Goal: Task Accomplishment & Management: Manage account settings

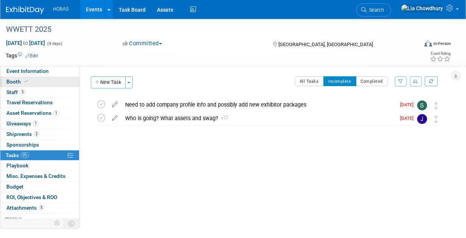
click at [19, 86] on link "Booth" at bounding box center [39, 82] width 79 height 10
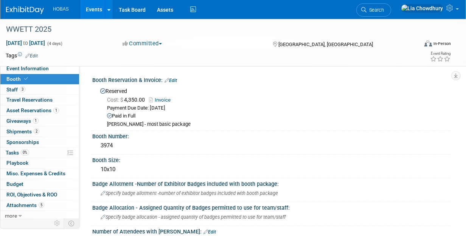
scroll to position [3, 0]
click at [12, 87] on span "Staff 3" at bounding box center [15, 89] width 19 height 6
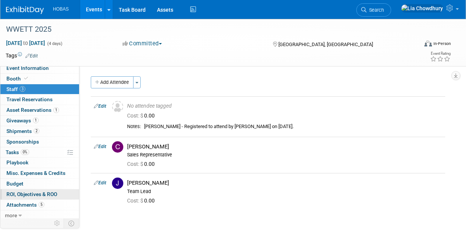
click at [11, 190] on link "0 ROI, Objectives & ROO 0" at bounding box center [39, 195] width 79 height 10
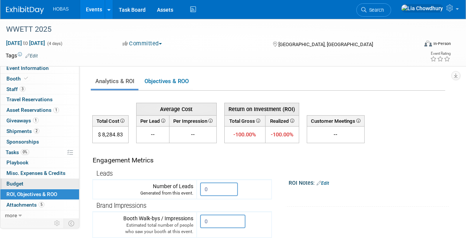
click at [12, 181] on span "Budget" at bounding box center [14, 184] width 17 height 6
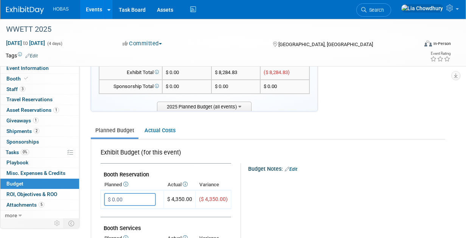
scroll to position [38, 0]
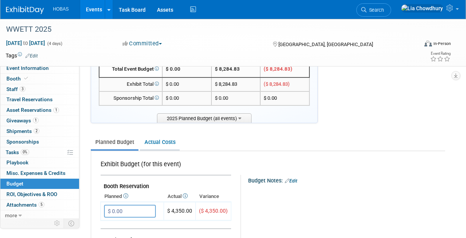
click at [160, 142] on link "Actual Costs" at bounding box center [160, 142] width 40 height 14
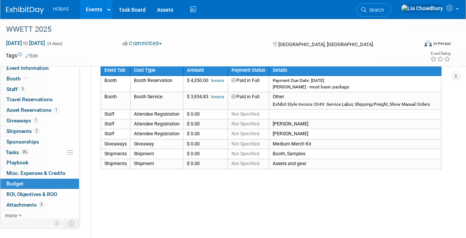
scroll to position [114, 0]
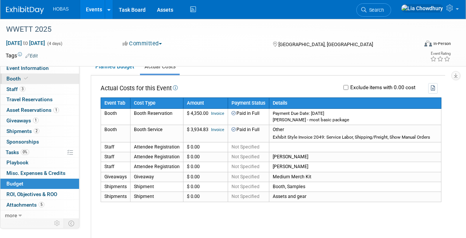
click at [6, 77] on span "Booth" at bounding box center [17, 79] width 23 height 6
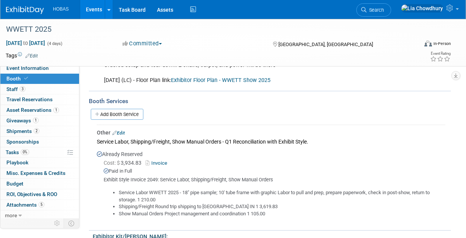
scroll to position [189, 0]
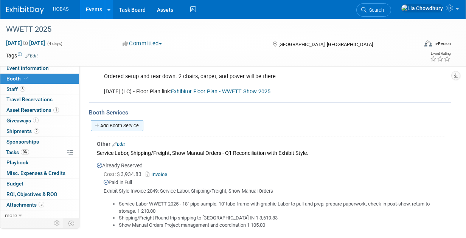
click at [121, 126] on link "Add Booth Service" at bounding box center [117, 125] width 53 height 11
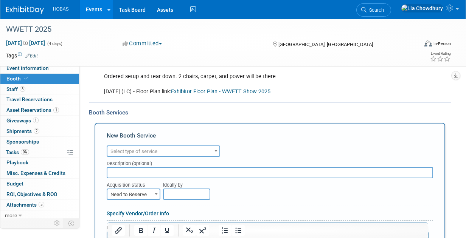
scroll to position [0, 0]
click at [126, 150] on span "Select type of service" at bounding box center [133, 152] width 47 height 6
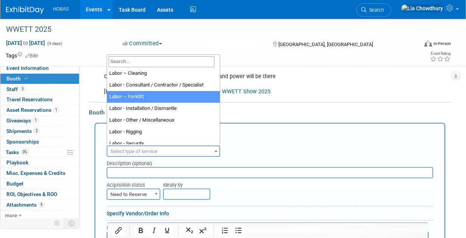
scroll to position [76, 0]
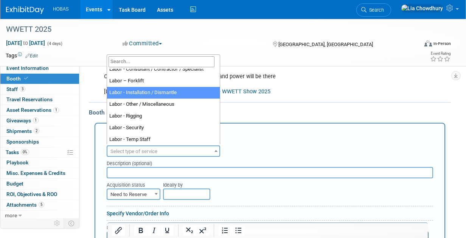
select select "11"
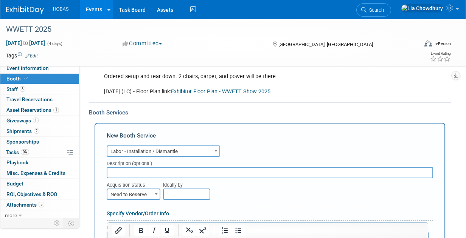
click at [137, 170] on input "text" at bounding box center [270, 172] width 327 height 11
type input "R"
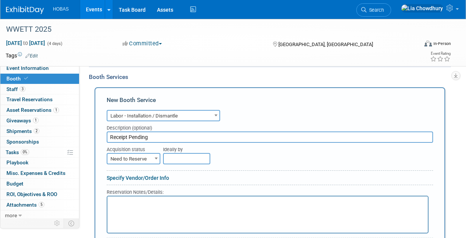
scroll to position [265, 0]
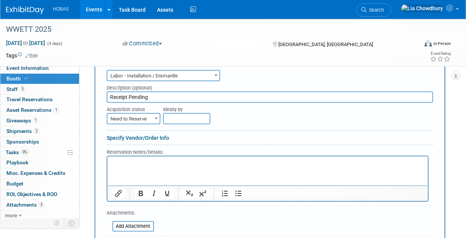
type input "Receipt Pending"
click at [145, 118] on span "Need to Reserve" at bounding box center [133, 119] width 52 height 11
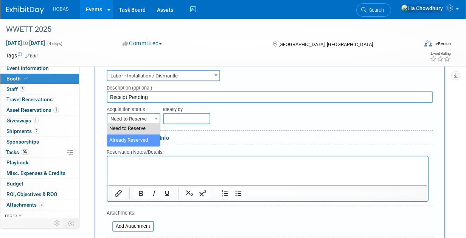
select select "2"
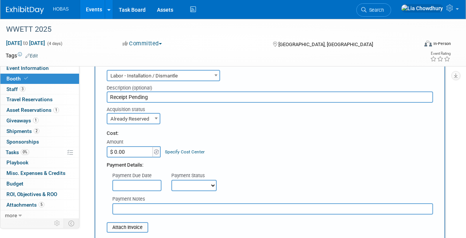
click at [189, 191] on div "Payment Notes" at bounding box center [270, 202] width 338 height 23
click at [188, 185] on select "Not Paid Yet Partially Paid Paid in Full" at bounding box center [193, 185] width 45 height 11
select select "1"
click at [171, 180] on select "Not Paid Yet Partially Paid Paid in Full" at bounding box center [193, 185] width 45 height 11
click at [135, 208] on input "text" at bounding box center [272, 209] width 321 height 11
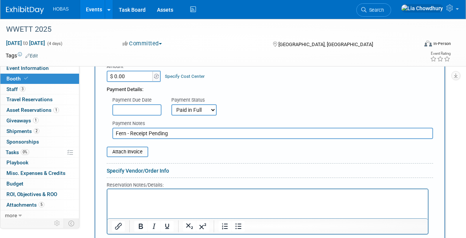
scroll to position [454, 0]
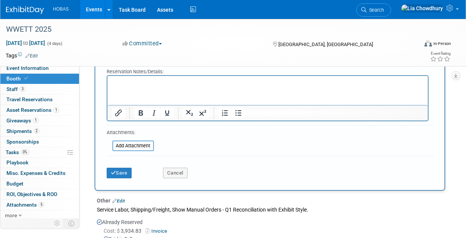
type input "Fern - Receipt Pending"
click at [121, 176] on div "Save Cancel" at bounding box center [270, 170] width 327 height 23
click at [117, 169] on button "Save" at bounding box center [119, 173] width 25 height 11
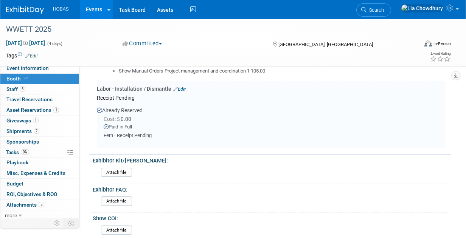
scroll to position [342, 0]
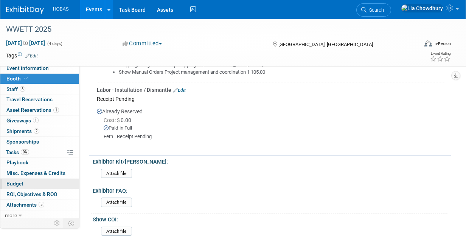
click at [16, 179] on link "Budget" at bounding box center [39, 184] width 79 height 10
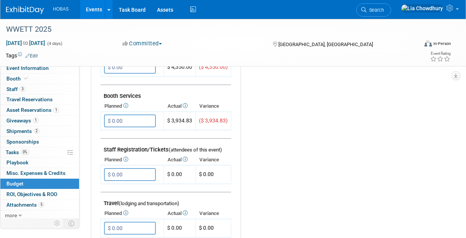
scroll to position [38, 0]
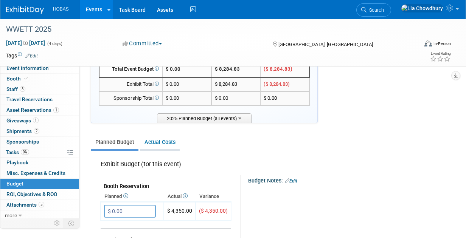
click at [162, 140] on link "Actual Costs" at bounding box center [160, 142] width 40 height 14
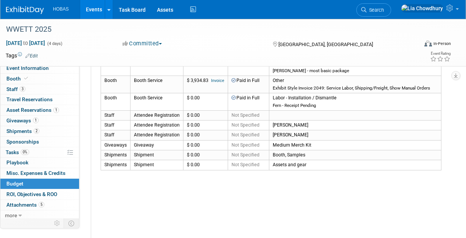
scroll to position [151, 0]
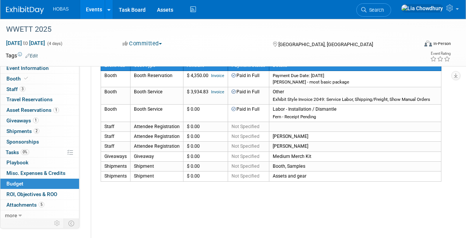
click at [91, 10] on link "Events" at bounding box center [94, 9] width 28 height 19
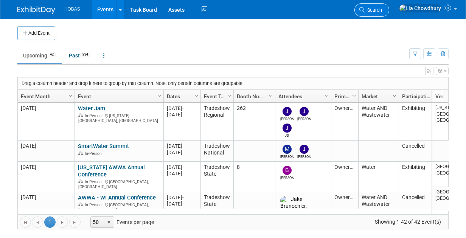
click at [382, 8] on span "Search" at bounding box center [373, 10] width 17 height 6
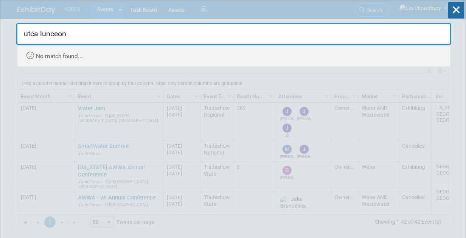
type input "utca lunceon"
click at [272, 6] on div "utca lunceon Recently Viewed Events: ***WEFTEC 2025 - Chicago In-Person Chicago…" at bounding box center [233, 33] width 435 height 67
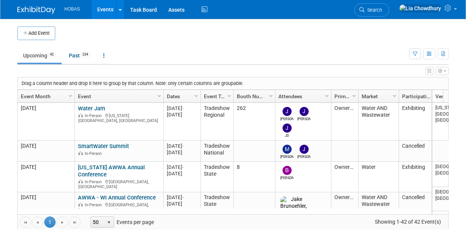
click at [101, 9] on link "Events" at bounding box center [106, 9] width 28 height 19
click at [382, 11] on span "Search" at bounding box center [373, 10] width 17 height 6
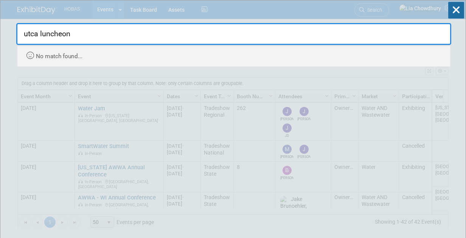
type input "utca luncheon"
click at [393, 11] on div "utca luncheon Recently Viewed Events: ***WEFTEC 2025 - Chicago In-Person Chicag…" at bounding box center [233, 33] width 435 height 67
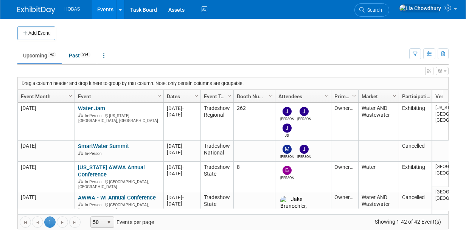
click at [104, 9] on link "Events" at bounding box center [106, 9] width 28 height 19
click at [73, 57] on link "Past 234" at bounding box center [79, 55] width 33 height 14
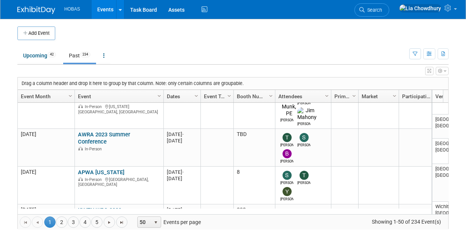
scroll to position [1560, 0]
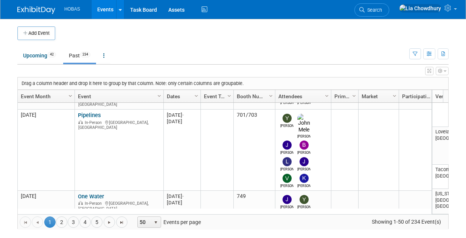
click at [70, 93] on span "Column Settings" at bounding box center [70, 96] width 6 height 6
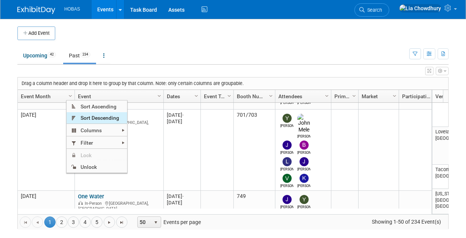
click at [87, 120] on span "Sort Descending" at bounding box center [97, 118] width 61 height 12
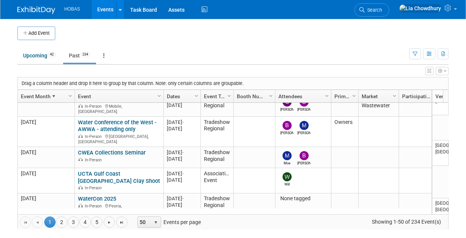
scroll to position [1485, 0]
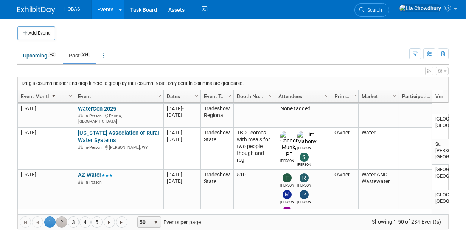
click at [61, 222] on link "2" at bounding box center [61, 222] width 11 height 11
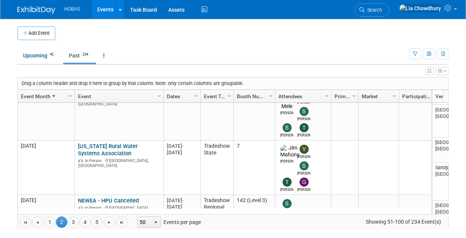
scroll to position [0, 0]
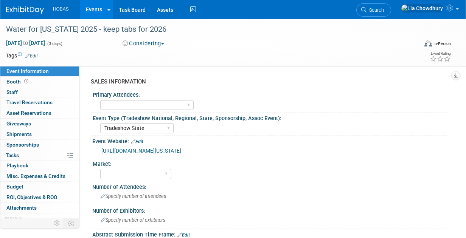
select select "Tradeshow State"
click at [168, 152] on link "[URL][DOMAIN_NAME][US_STATE]" at bounding box center [141, 151] width 80 height 6
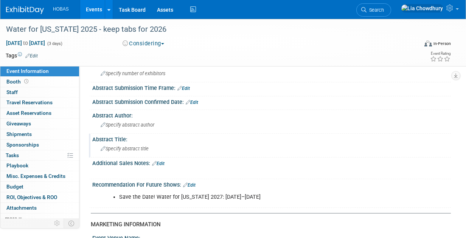
scroll to position [189, 0]
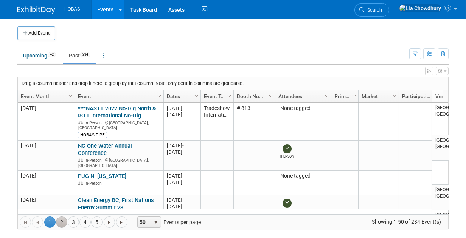
click at [64, 219] on link "2" at bounding box center [61, 222] width 11 height 11
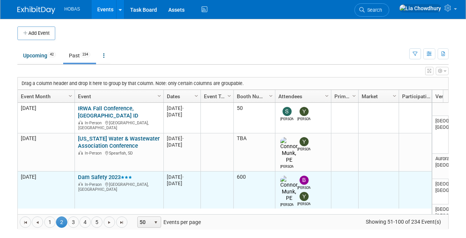
scroll to position [45, 0]
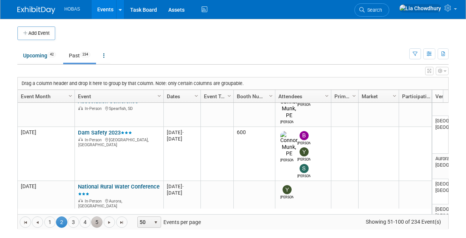
click at [93, 222] on link "5" at bounding box center [96, 222] width 11 height 11
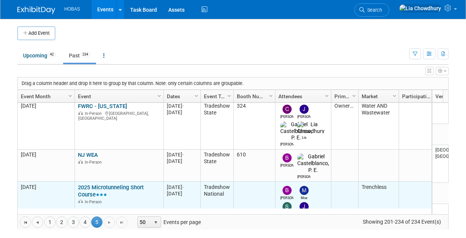
scroll to position [0, 0]
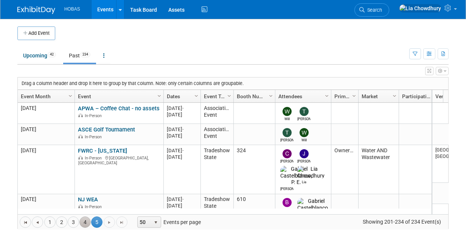
click at [82, 220] on link "4" at bounding box center [84, 222] width 11 height 11
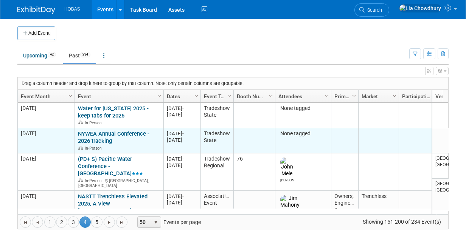
scroll to position [45, 0]
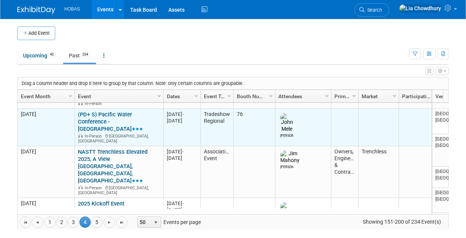
click at [109, 117] on link "(PD+ S) Pacific Water Conference - [GEOGRAPHIC_DATA]" at bounding box center [110, 121] width 65 height 21
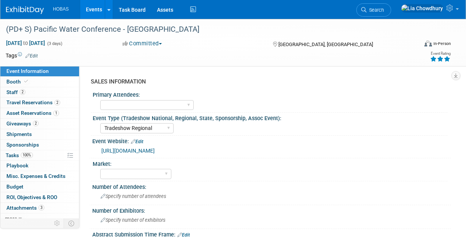
select select "Tradeshow Regional"
click at [14, 83] on span "Booth" at bounding box center [17, 82] width 23 height 6
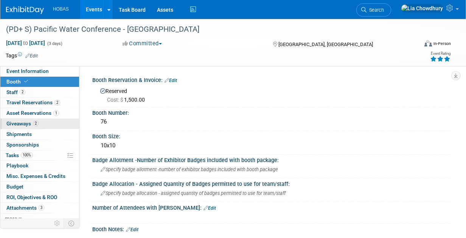
click at [24, 122] on span "Giveaways 2" at bounding box center [22, 124] width 32 height 6
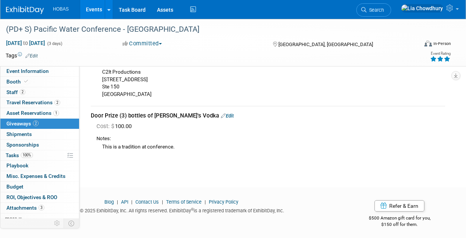
scroll to position [82, 0]
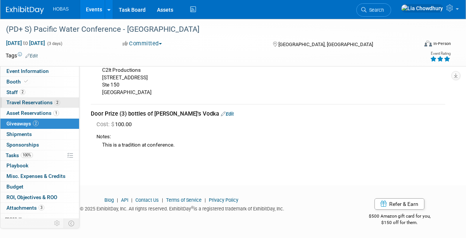
click at [31, 105] on span "Travel Reservations 2" at bounding box center [33, 103] width 54 height 6
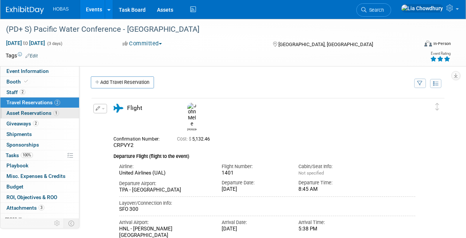
click at [34, 112] on span "Asset Reservations 1" at bounding box center [32, 113] width 53 height 6
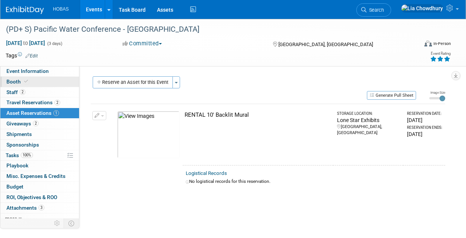
click at [13, 83] on span "Booth" at bounding box center [17, 82] width 23 height 6
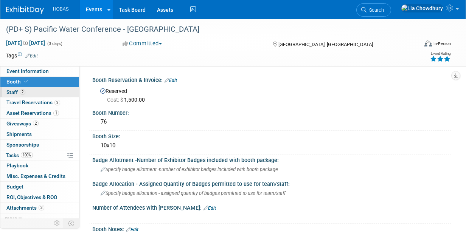
click at [13, 93] on span "Staff 2" at bounding box center [15, 92] width 19 height 6
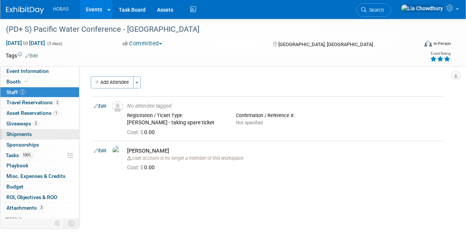
click at [17, 133] on span "Shipments 0" at bounding box center [18, 134] width 25 height 6
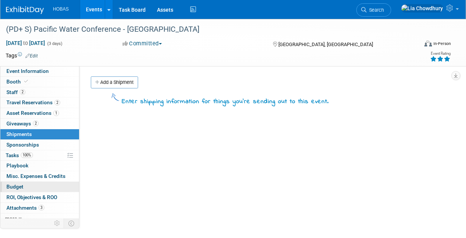
click at [17, 184] on span "Budget" at bounding box center [14, 187] width 17 height 6
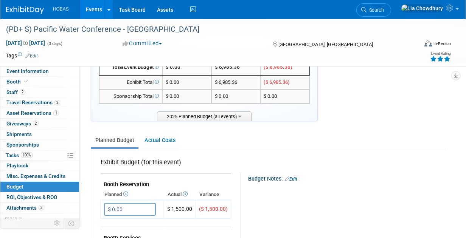
scroll to position [38, 0]
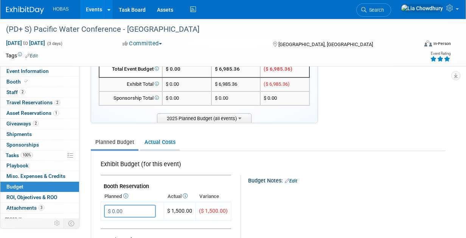
click at [159, 137] on link "Actual Costs" at bounding box center [160, 142] width 40 height 14
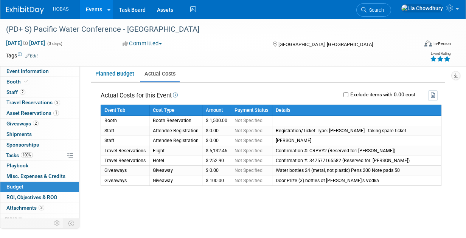
scroll to position [114, 0]
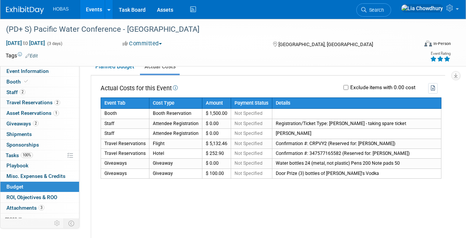
click at [91, 6] on link "Events" at bounding box center [94, 9] width 28 height 19
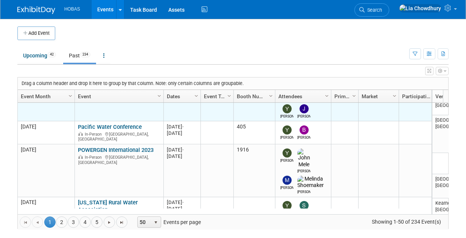
scroll to position [135, 0]
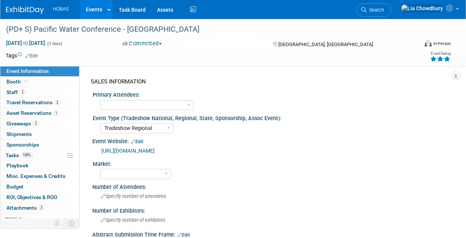
select select "Tradeshow Regional"
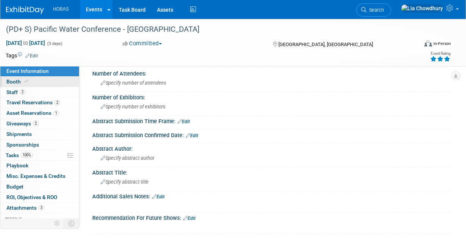
click at [14, 84] on span "Booth" at bounding box center [17, 82] width 23 height 6
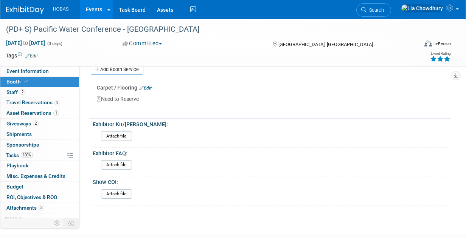
scroll to position [253, 0]
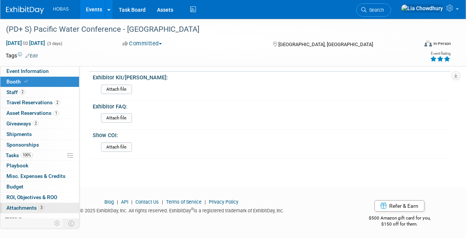
click at [19, 207] on span "Attachments 3" at bounding box center [25, 208] width 38 height 6
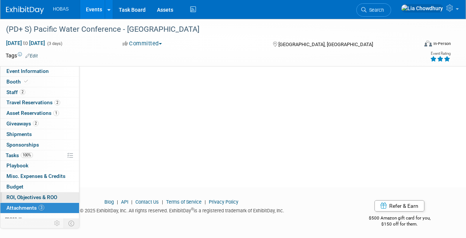
scroll to position [0, 0]
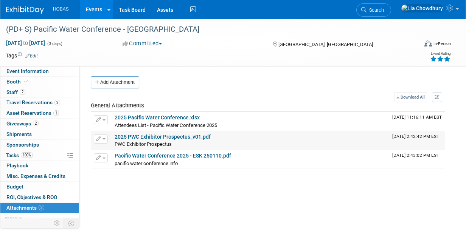
click at [137, 132] on td "2025 PWC Exhibitor Prospectus_v01.pdf PWC Exhibitor Prospectus PWC Exhibitor Pr…" at bounding box center [251, 140] width 278 height 19
click at [136, 136] on link "2025 PWC Exhibitor Prospectus_v01.pdf" at bounding box center [163, 137] width 96 height 6
click at [94, 12] on link "Events" at bounding box center [94, 9] width 28 height 19
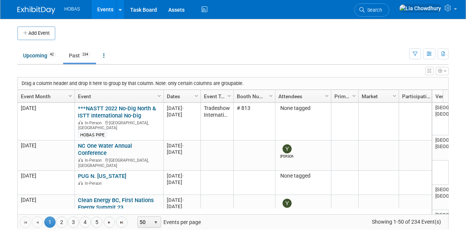
click at [70, 94] on span "Column Settings" at bounding box center [70, 96] width 6 height 6
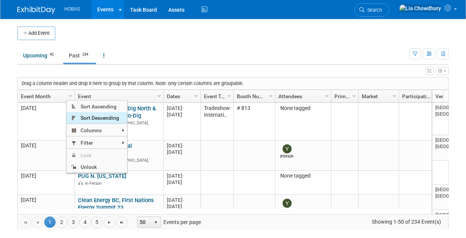
click at [86, 119] on span "Sort Descending" at bounding box center [97, 118] width 61 height 12
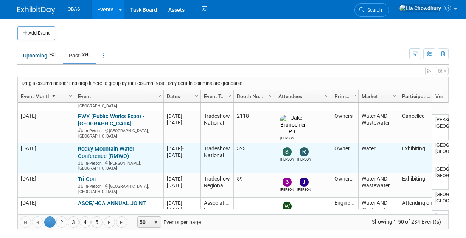
scroll to position [270, 0]
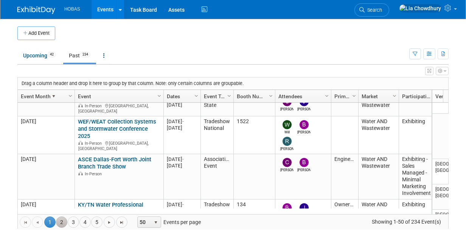
click at [59, 224] on link "2" at bounding box center [61, 222] width 11 height 11
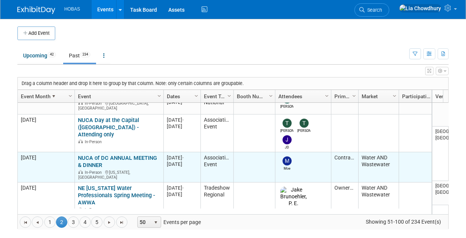
scroll to position [0, 0]
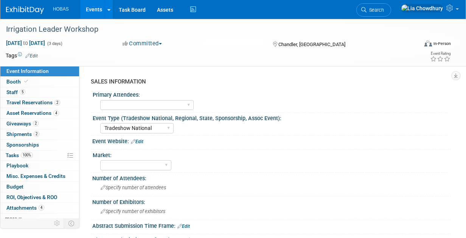
select select "Tradeshow National"
click at [20, 85] on span "Booth" at bounding box center [17, 82] width 23 height 6
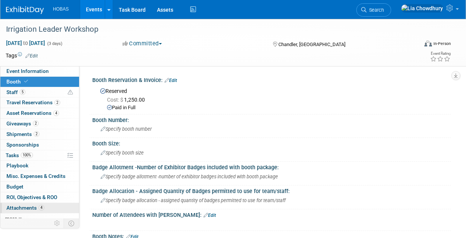
click at [25, 205] on span "Attachments 4" at bounding box center [25, 208] width 38 height 6
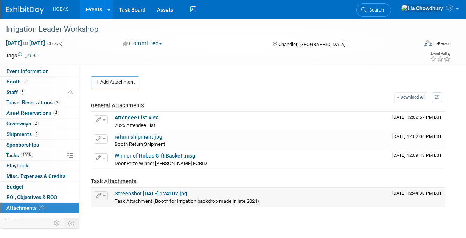
click at [152, 193] on link "Screenshot 2025-01-10 124102.jpg" at bounding box center [151, 194] width 73 height 6
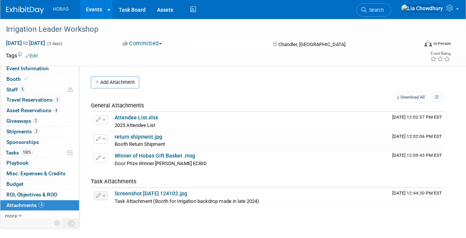
scroll to position [3, 0]
click at [16, 213] on span "more" at bounding box center [11, 216] width 12 height 6
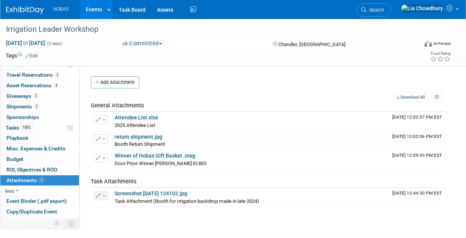
scroll to position [55, 0]
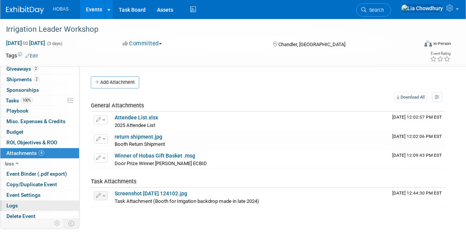
click at [21, 201] on link "Logs" at bounding box center [39, 206] width 79 height 10
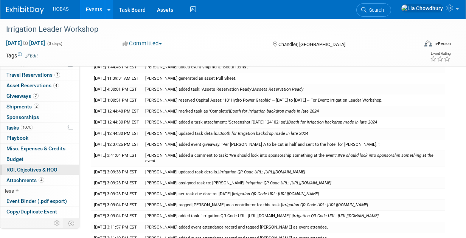
scroll to position [0, 0]
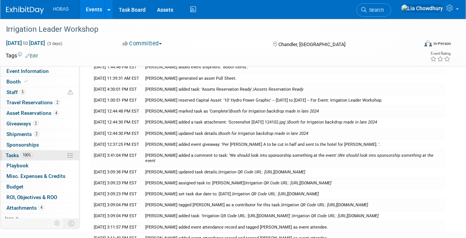
click at [24, 157] on span "100%" at bounding box center [27, 155] width 12 height 6
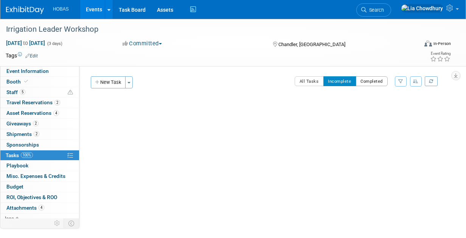
click at [370, 79] on button "Completed" at bounding box center [372, 81] width 32 height 10
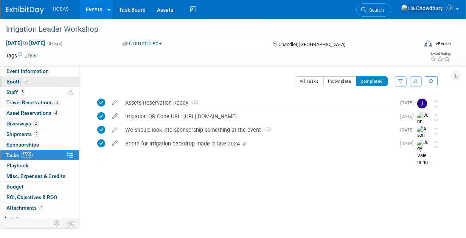
click at [16, 83] on span "Booth" at bounding box center [17, 82] width 23 height 6
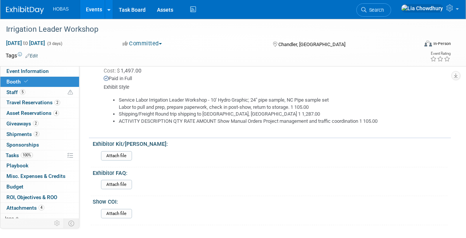
scroll to position [216, 0]
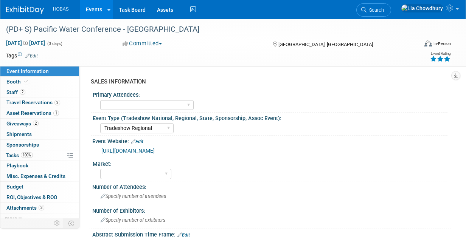
select select "Tradeshow Regional"
click at [21, 79] on span "Booth" at bounding box center [17, 82] width 23 height 6
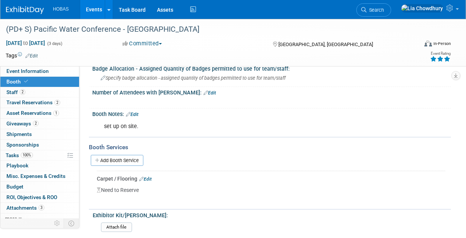
scroll to position [114, 0]
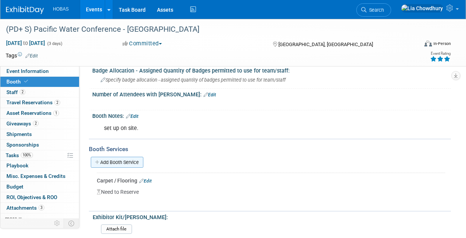
click at [132, 162] on link "Add Booth Service" at bounding box center [117, 162] width 53 height 11
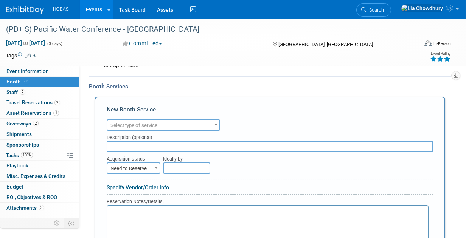
scroll to position [189, 0]
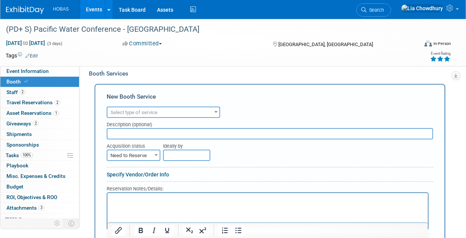
click at [133, 157] on span "Need to Reserve" at bounding box center [133, 156] width 52 height 11
select select "2"
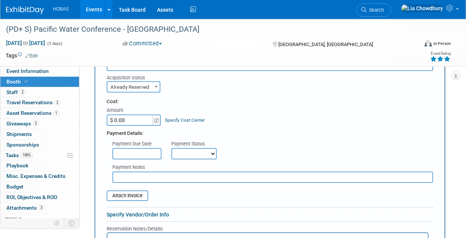
scroll to position [265, 0]
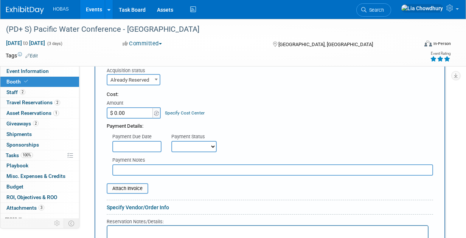
click at [188, 145] on select "Not Paid Yet Partially Paid Paid in Full" at bounding box center [193, 146] width 45 height 11
select select "1"
click at [171, 141] on select "Not Paid Yet Partially Paid Paid in Full" at bounding box center [193, 146] width 45 height 11
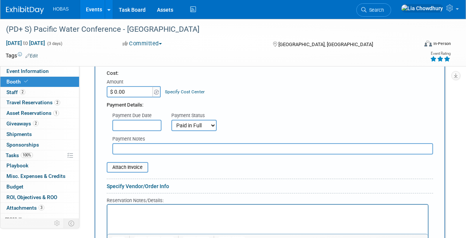
scroll to position [303, 0]
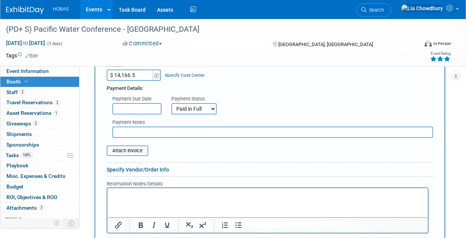
type input "$ 14,166.52"
click at [137, 151] on input "file" at bounding box center [103, 150] width 90 height 9
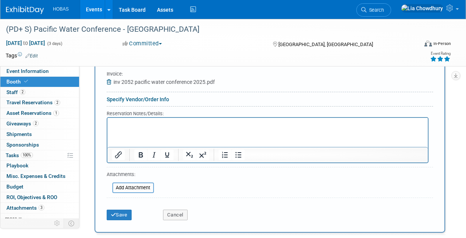
scroll to position [378, 0]
click at [125, 126] on p "Rich Text Area. Press ALT-0 for help." at bounding box center [268, 123] width 312 height 7
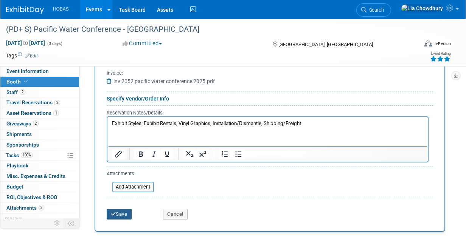
click at [117, 211] on button "Save" at bounding box center [119, 214] width 25 height 11
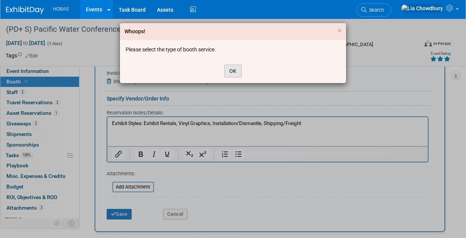
click at [233, 70] on button "OK" at bounding box center [232, 71] width 17 height 13
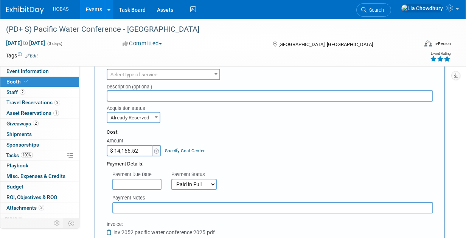
scroll to position [151, 0]
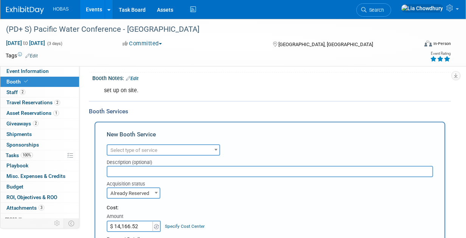
click at [141, 151] on span "Select type of service" at bounding box center [133, 151] width 47 height 6
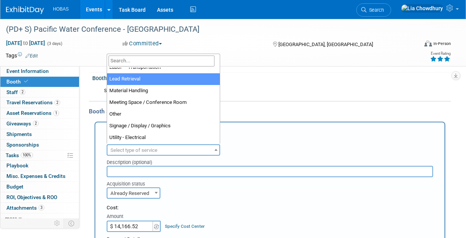
scroll to position [189, 0]
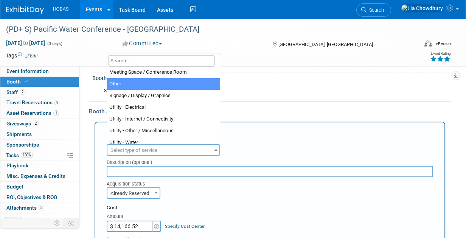
select select "1"
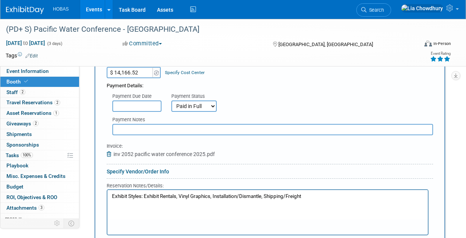
scroll to position [341, 0]
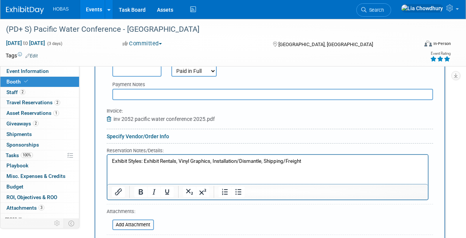
click at [204, 162] on p "Exhibit Styles: Exhibit Rentals, Vinyl Graphics, Installation/Dismantle, Shippi…" at bounding box center [268, 161] width 312 height 7
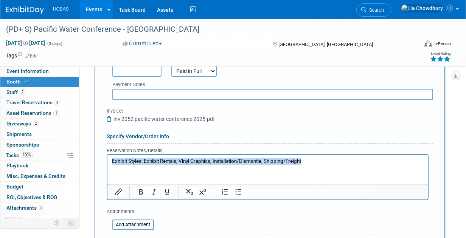
click at [204, 162] on p "Exhibit Styles: Exhibit Rentals, Vinyl Graphics, Installation/Dismantle, Shippi…" at bounding box center [268, 161] width 312 height 7
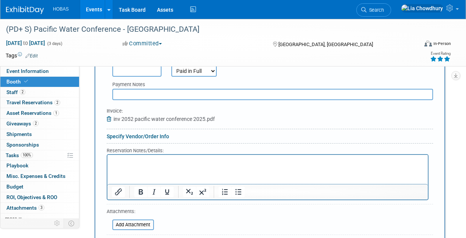
click at [173, 92] on input "text" at bounding box center [272, 94] width 321 height 11
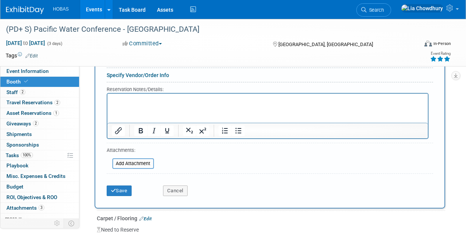
scroll to position [454, 0]
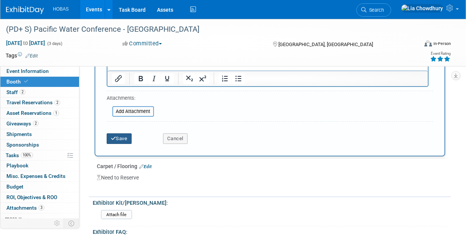
type input "Exhibit Styles: Exhibit Rentals, Vinyl Graphics, Installation/Dismantle, Shippi…"
click at [121, 138] on button "Save" at bounding box center [119, 139] width 25 height 11
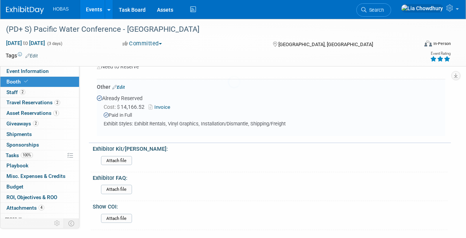
scroll to position [237, 0]
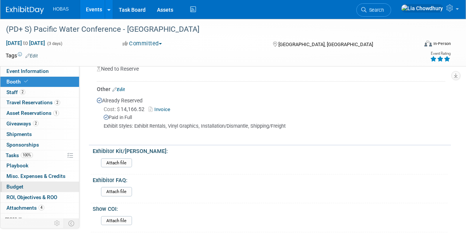
click at [13, 185] on span "Budget" at bounding box center [14, 187] width 17 height 6
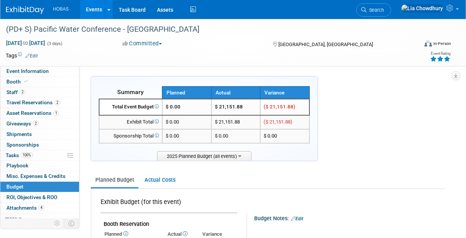
scroll to position [0, 0]
click at [159, 180] on link "Actual Costs" at bounding box center [160, 180] width 40 height 14
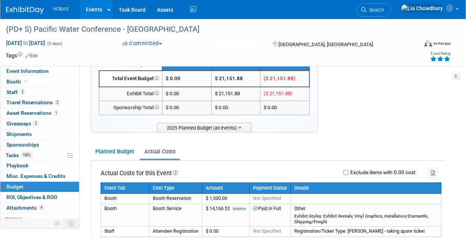
scroll to position [114, 0]
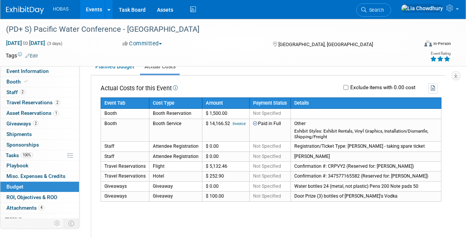
click at [97, 6] on link "Events" at bounding box center [94, 9] width 28 height 19
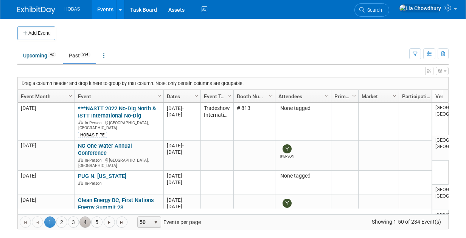
click at [81, 219] on link "4" at bounding box center [84, 222] width 11 height 11
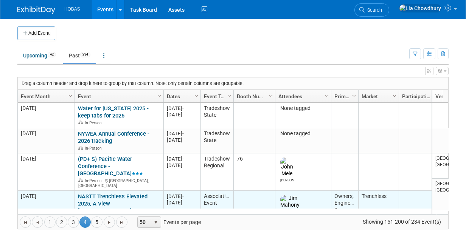
scroll to position [45, 0]
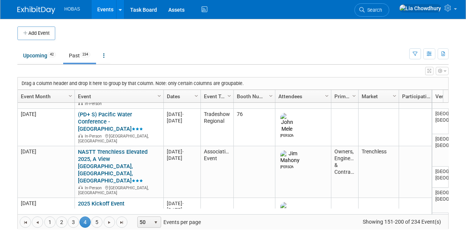
click at [105, 201] on link "2025 Kickoff Event" at bounding box center [101, 204] width 47 height 7
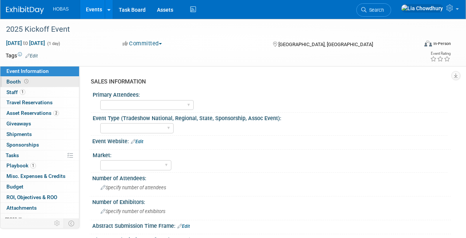
click at [23, 84] on span at bounding box center [26, 82] width 7 height 6
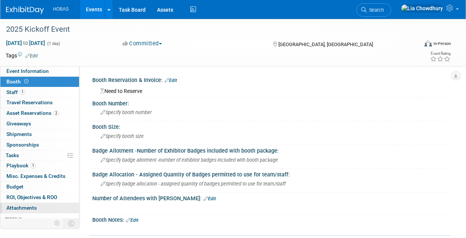
click at [20, 207] on span "Attachments 0" at bounding box center [21, 208] width 30 height 6
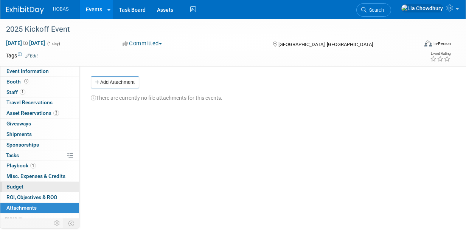
click at [19, 185] on span "Budget" at bounding box center [14, 187] width 17 height 6
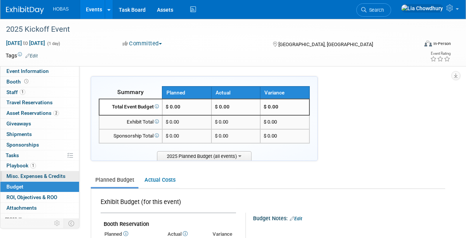
click at [16, 175] on span "Misc. Expenses & Credits 0" at bounding box center [35, 176] width 59 height 6
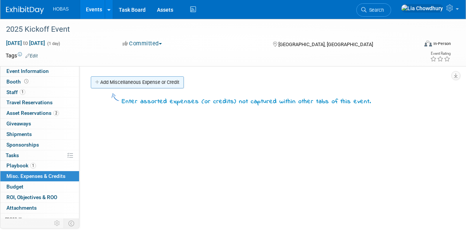
click at [132, 82] on link "Add Miscellaneous Expense or Credit" at bounding box center [137, 82] width 93 height 12
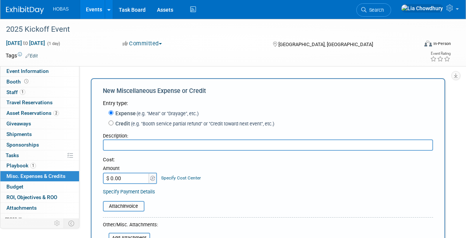
click at [129, 178] on input "$ 0.00" at bounding box center [126, 178] width 47 height 11
paste input "3,55"
type input "$ 3,550.00"
click at [127, 149] on input "text" at bounding box center [268, 145] width 330 height 11
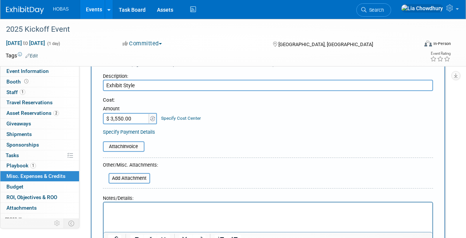
scroll to position [76, 0]
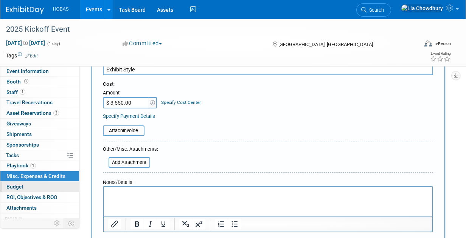
type input "Exhibit Style"
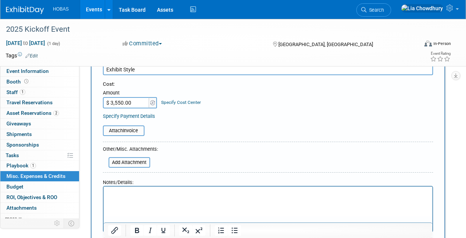
scroll to position [0, 0]
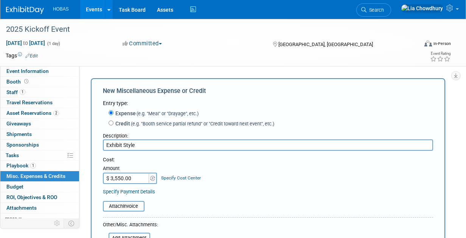
drag, startPoint x: 147, startPoint y: 148, endPoint x: 81, endPoint y: 142, distance: 66.4
click at [81, 142] on div "SALES INFORMATION Primary Attendees: Owners Engineers Contractors Owners/Engine…" at bounding box center [265, 144] width 372 height 156
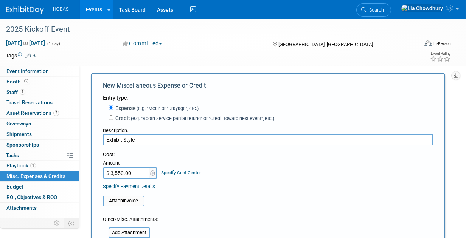
scroll to position [114, 0]
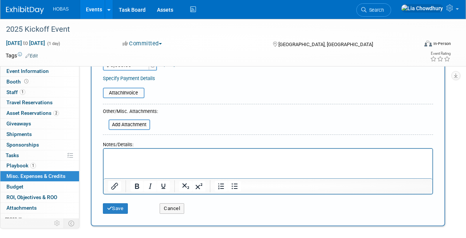
click at [124, 160] on html at bounding box center [268, 154] width 329 height 11
paste body "Rich Text Area. Press ALT-0 for help."
click at [181, 152] on p "Exhibit Style" at bounding box center [268, 156] width 320 height 8
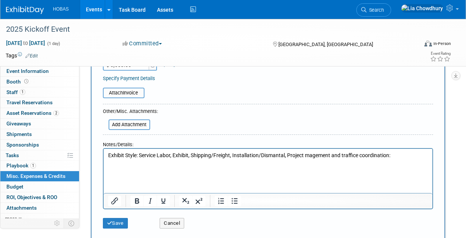
click at [105, 169] on html "Exhibit Style: Service Labor, Exhibit, Shipping/Freight, Installation/Dismantal…" at bounding box center [268, 161] width 329 height 25
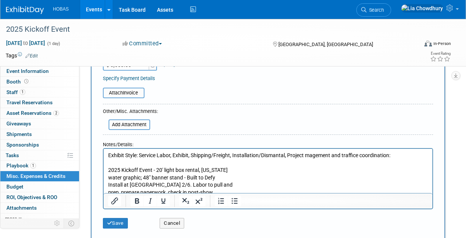
scroll to position [131, 0]
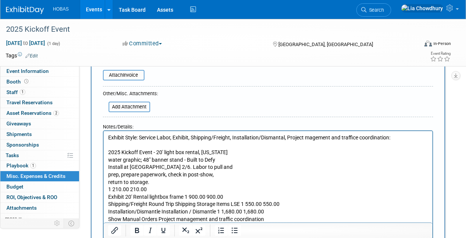
click at [115, 181] on p "2025 Kickoff Event - 20' light box rental, Texas water graphic; 48" banner stan…" at bounding box center [268, 186] width 320 height 74
click at [135, 183] on p "2025 Kickoff Event - 20' light box rental, Texas water graphic; 48" banner stan…" at bounding box center [268, 186] width 320 height 74
drag, startPoint x: 151, startPoint y: 190, endPoint x: 104, endPoint y: 190, distance: 46.2
click at [104, 190] on html "Exhibit Style: Service Labor, Exhibit, Shipping/Freight, Installation/Dismantal…" at bounding box center [268, 177] width 329 height 92
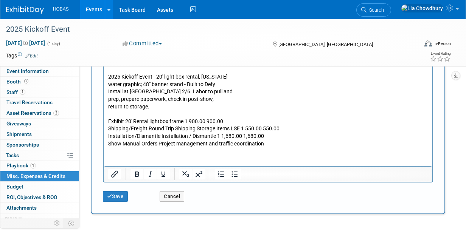
scroll to position [207, 0]
drag, startPoint x: 227, startPoint y: 121, endPoint x: 184, endPoint y: 120, distance: 43.1
click at [184, 120] on p "2025 Kickoff Event - 20' light box rental, Texas water graphic; 48" banner stan…" at bounding box center [268, 110] width 320 height 74
drag, startPoint x: 287, startPoint y: 128, endPoint x: 241, endPoint y: 129, distance: 46.2
click at [241, 129] on p "2025 Kickoff Event - 20' light box rental, Texas water graphic; 48" banner stan…" at bounding box center [268, 110] width 320 height 74
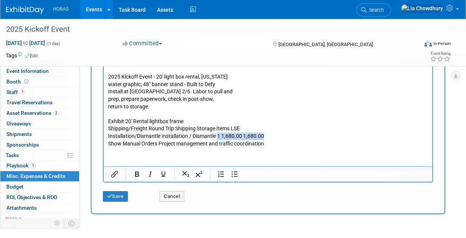
drag, startPoint x: 267, startPoint y: 136, endPoint x: 218, endPoint y: 136, distance: 49.6
click at [218, 136] on p "2025 Kickoff Event - 20' light box rental, Texas water graphic; 48" banner stan…" at bounding box center [268, 110] width 320 height 74
drag, startPoint x: 235, startPoint y: 137, endPoint x: 161, endPoint y: 136, distance: 73.4
click at [161, 136] on p "2025 Kickoff Event - 20' light box rental, Texas water graphic; 48" banner stan…" at bounding box center [268, 110] width 320 height 74
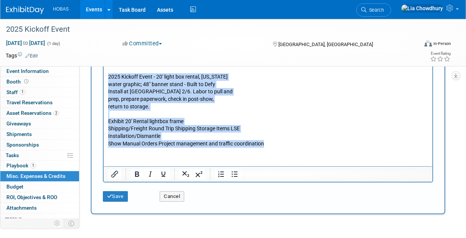
drag, startPoint x: 272, startPoint y: 144, endPoint x: 206, endPoint y: 132, distance: 66.6
click at [104, 76] on html "Exhibit Style: Service Labor, Exhibit, Shipping/Freight, Installation/Dismantal…" at bounding box center [268, 102] width 329 height 92
click at [232, 172] on icon "Bullet list" at bounding box center [235, 175] width 6 height 6
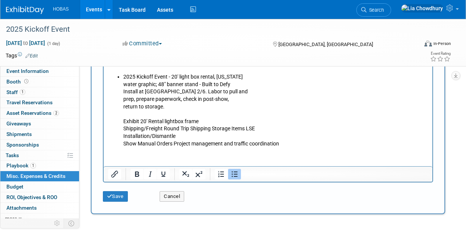
click at [132, 113] on li "2025 Kickoff Event - 20' light box rental, Texas water graphic; 48" banner stan…" at bounding box center [275, 110] width 305 height 74
click at [177, 108] on li "2025 Kickoff Event - 20' light box rental, Texas water graphic; 48" banner stan…" at bounding box center [275, 110] width 305 height 74
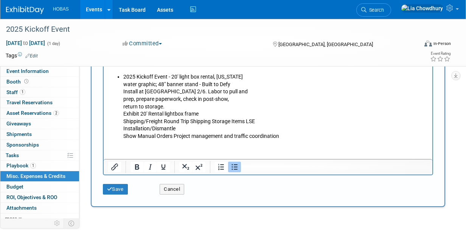
click at [178, 108] on li "2025 Kickoff Event - 20' light box rental, Texas water graphic; 48" banner stan…" at bounding box center [275, 106] width 305 height 67
click at [210, 112] on li "Exhibit 20' Rental lightbox frame Shipping/Freight Round Trip Shipping Storage …" at bounding box center [275, 125] width 305 height 30
click at [260, 121] on li "Shipping/Freight Round Trip Shipping Storage Items LSE Installation/Dismantle S…" at bounding box center [275, 129] width 305 height 22
click at [260, 127] on li "Installation/Dismantle Show Manual Orders Project management and traffic coordi…" at bounding box center [275, 132] width 305 height 15
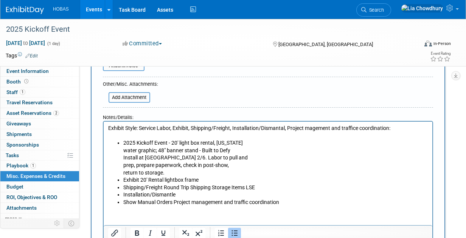
scroll to position [93, 0]
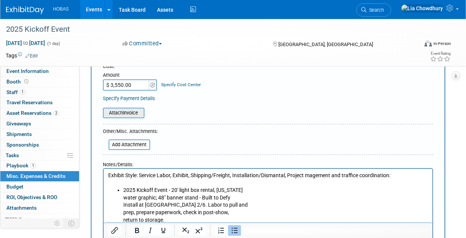
click at [131, 110] on input "file" at bounding box center [99, 113] width 90 height 9
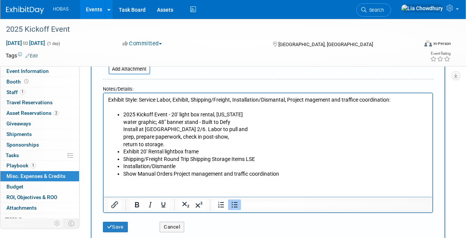
scroll to position [245, 0]
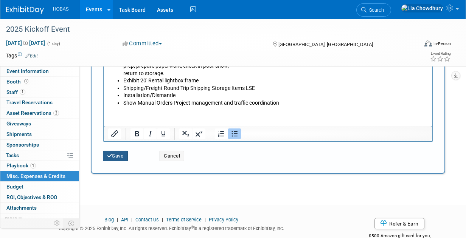
click at [114, 158] on button "Save" at bounding box center [115, 156] width 25 height 11
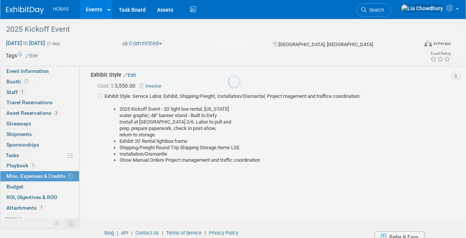
scroll to position [16, 0]
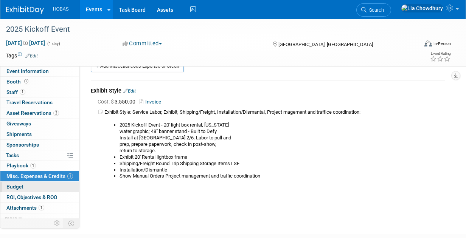
click at [12, 190] on link "Budget" at bounding box center [39, 187] width 79 height 10
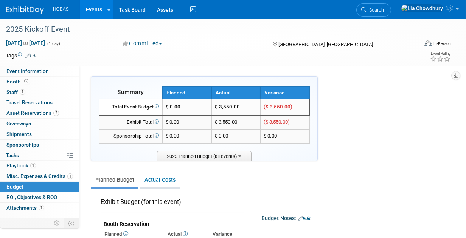
click at [155, 180] on link "Actual Costs" at bounding box center [160, 180] width 40 height 14
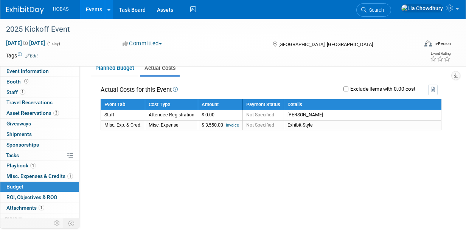
scroll to position [114, 0]
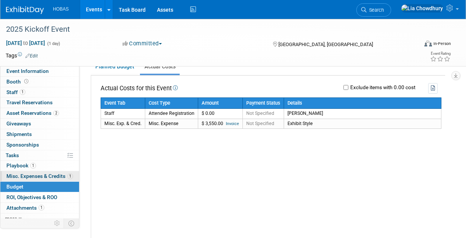
click at [16, 174] on span "Misc. Expenses & Credits 1" at bounding box center [39, 176] width 67 height 6
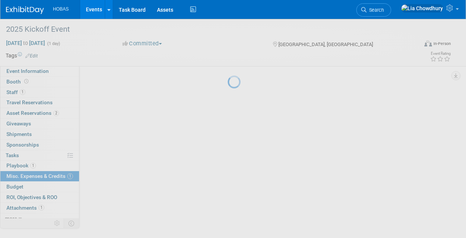
scroll to position [0, 0]
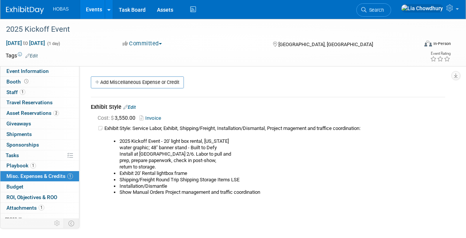
click at [134, 106] on link "Edit" at bounding box center [129, 107] width 12 height 5
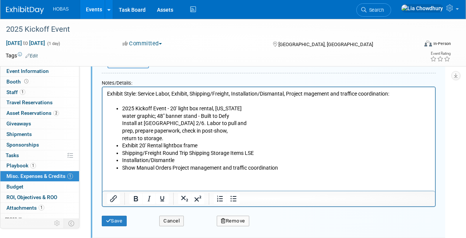
scroll to position [162, 0]
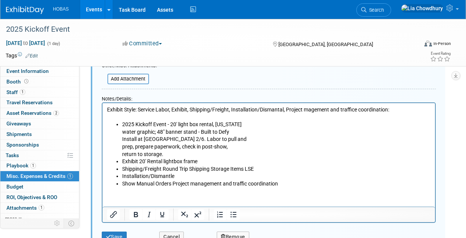
click at [159, 110] on p "Exhibit Style: Service Labor, Exhibit, Shipping/Freight, Installation/Dismantal…" at bounding box center [269, 113] width 324 height 15
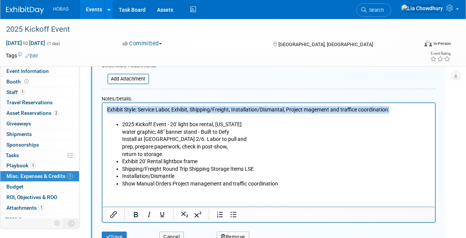
click at [159, 110] on p "Exhibit Style: Service Labor, Exhibit, Shipping/Freight, Installation/Dismantal…" at bounding box center [269, 113] width 324 height 15
copy p "Exhibit Style: Service Labor, Exhibit, Shipping/Freight, Installation/Dismantal…"
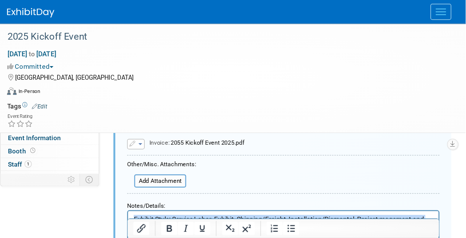
scroll to position [136, 0]
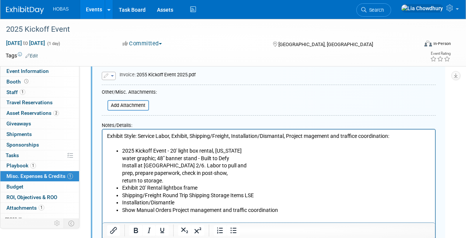
drag, startPoint x: 398, startPoint y: 131, endPoint x: 194, endPoint y: 151, distance: 204.9
click at [194, 151] on li "2025 Kickoff Event - 20' light box rental, Texas water graphic; 48" banner stan…" at bounding box center [276, 165] width 309 height 37
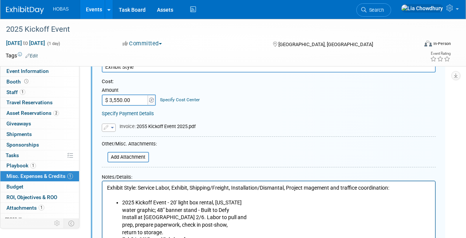
scroll to position [22, 0]
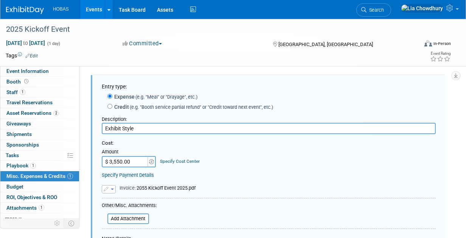
click at [160, 129] on input "Exhibit Style" at bounding box center [269, 128] width 334 height 11
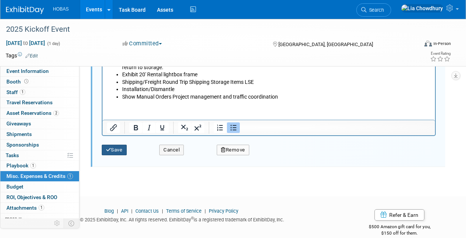
type input "Exhibit Style: Service Labor, Exhibit, Shipping/Freight, Installation/Dismantal…"
click at [111, 146] on button "Save" at bounding box center [114, 150] width 25 height 11
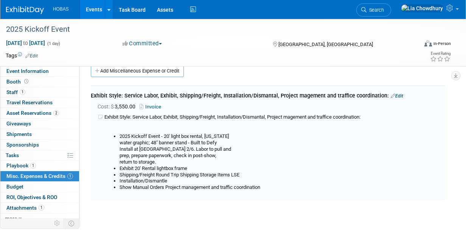
scroll to position [11, 0]
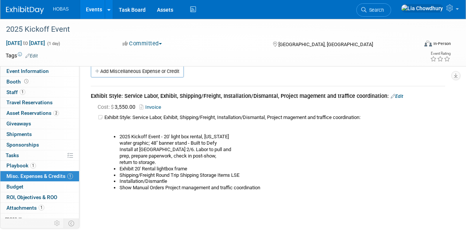
click at [90, 10] on link "Events" at bounding box center [94, 9] width 28 height 19
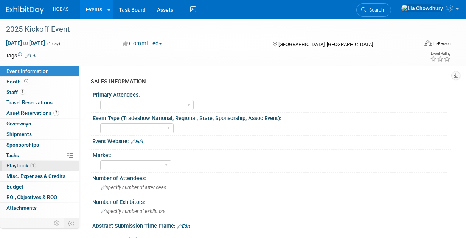
click at [14, 168] on link "1 Playbook 1" at bounding box center [39, 166] width 79 height 10
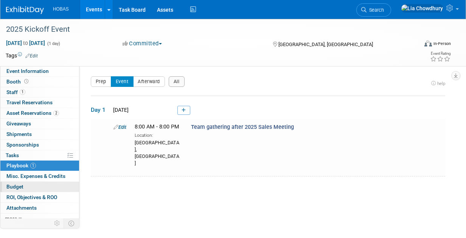
click at [17, 185] on span "Budget" at bounding box center [14, 187] width 17 height 6
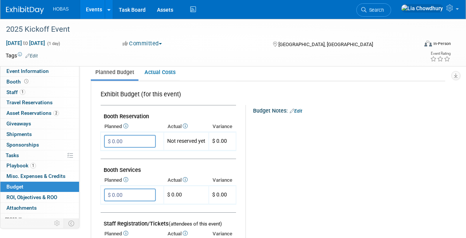
scroll to position [76, 0]
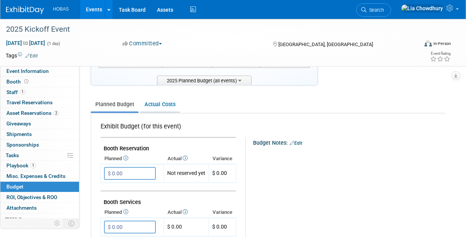
click at [153, 104] on link "Actual Costs" at bounding box center [160, 105] width 40 height 14
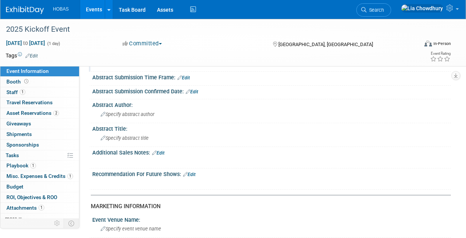
scroll to position [227, 0]
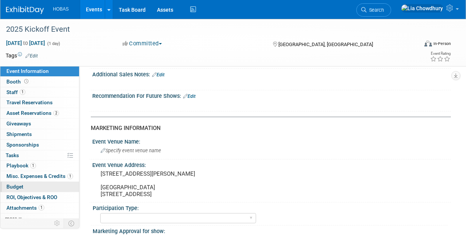
click at [14, 185] on span "Budget" at bounding box center [14, 187] width 17 height 6
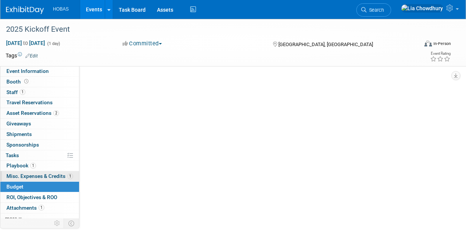
scroll to position [0, 0]
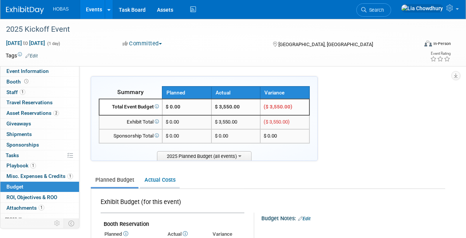
click at [155, 177] on link "Actual Costs" at bounding box center [160, 180] width 40 height 14
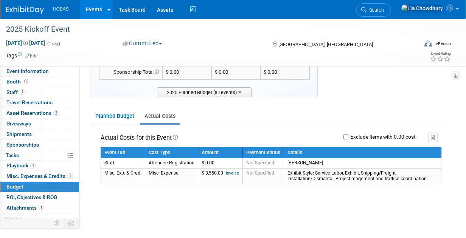
scroll to position [151, 0]
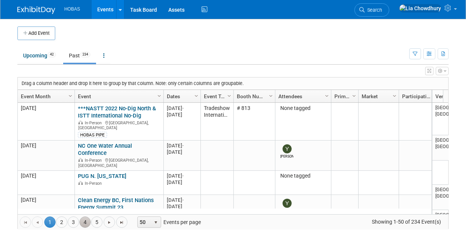
click at [83, 220] on link "4" at bounding box center [84, 222] width 11 height 11
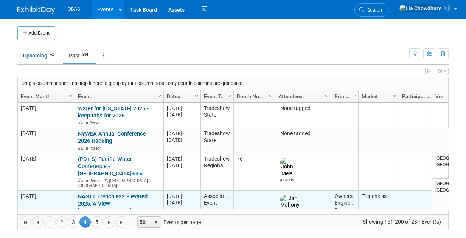
scroll to position [45, 0]
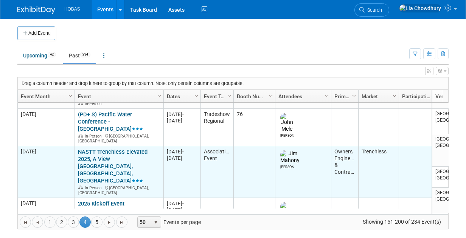
click at [90, 149] on link "NASTT Trenchless Elevated 2025, A View [GEOGRAPHIC_DATA], [GEOGRAPHIC_DATA], [G…" at bounding box center [113, 167] width 70 height 36
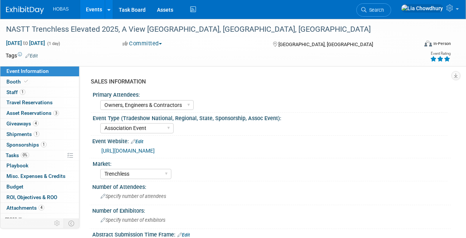
select select "Owners, Engineers & Contractors"
select select "Association Event"
select select "Trenchless"
click at [11, 185] on span "Budget" at bounding box center [14, 187] width 17 height 6
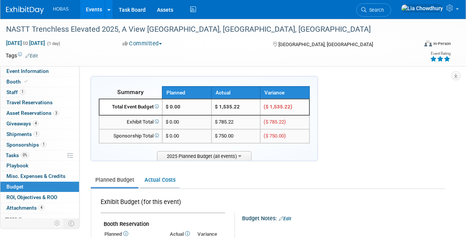
click at [146, 180] on link "Actual Costs" at bounding box center [160, 180] width 40 height 14
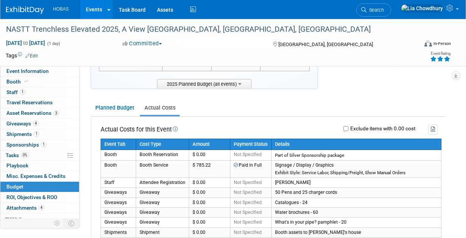
scroll to position [151, 0]
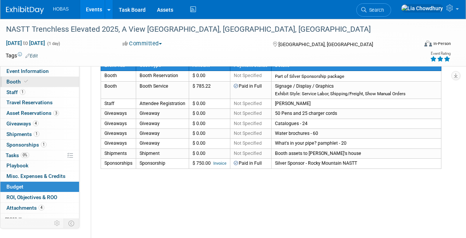
click at [16, 81] on span "Booth" at bounding box center [17, 82] width 23 height 6
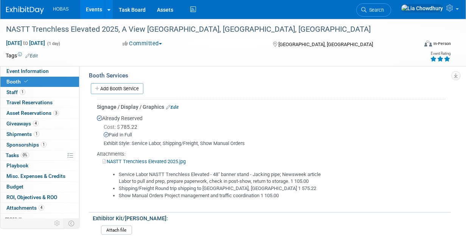
scroll to position [189, 0]
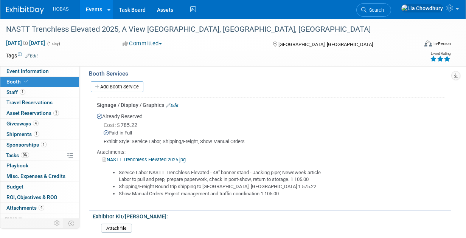
click at [146, 157] on link "NASTT Trenchless Elevated 2025.jpg" at bounding box center [144, 160] width 83 height 6
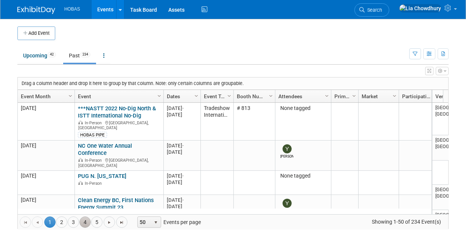
click at [82, 219] on link "4" at bounding box center [84, 222] width 11 height 11
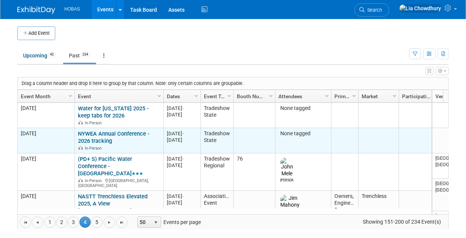
click at [100, 136] on link "NYWEA Annual Conference - 2026 tracking" at bounding box center [114, 138] width 72 height 14
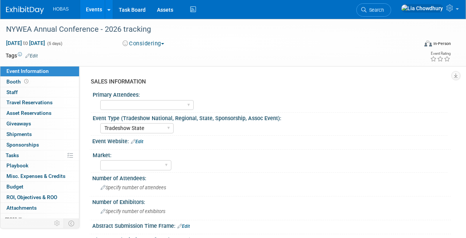
select select "Tradeshow State"
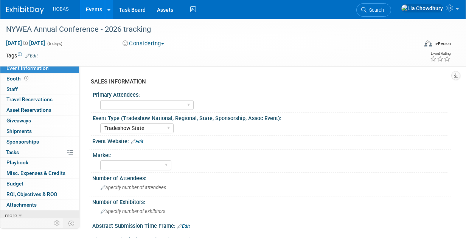
click at [17, 211] on link "more" at bounding box center [39, 216] width 79 height 10
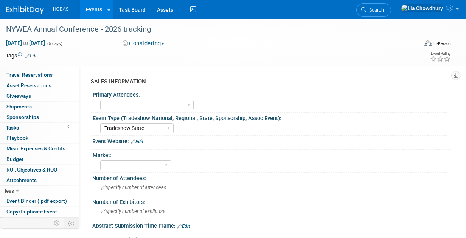
scroll to position [55, 0]
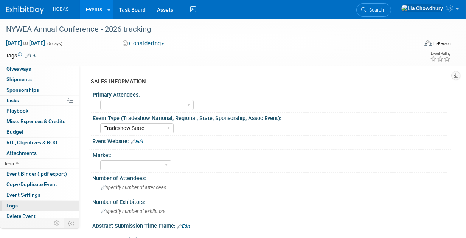
click at [25, 206] on link "Logs" at bounding box center [39, 206] width 79 height 10
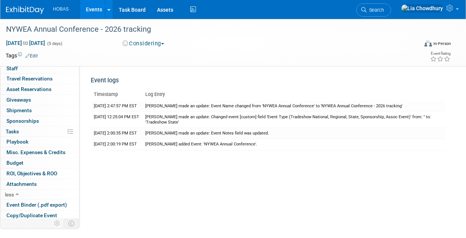
scroll to position [0, 0]
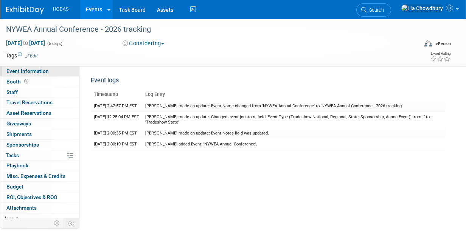
click at [28, 73] on span "Event Information" at bounding box center [27, 71] width 42 height 6
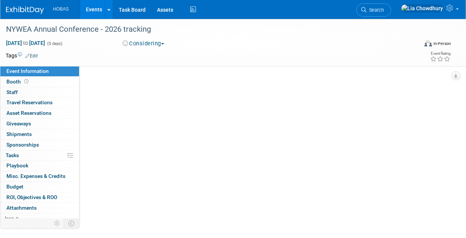
select select "Tradeshow State"
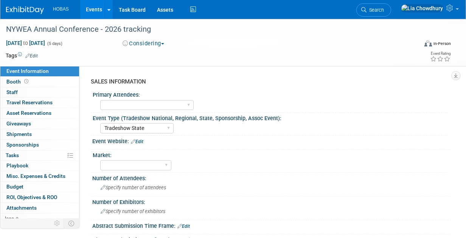
click at [95, 12] on link "Events" at bounding box center [94, 9] width 28 height 19
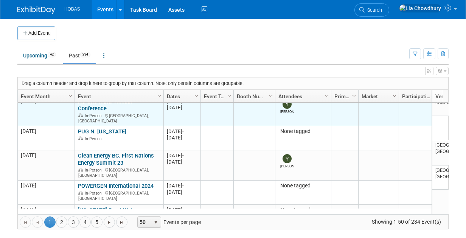
scroll to position [90, 0]
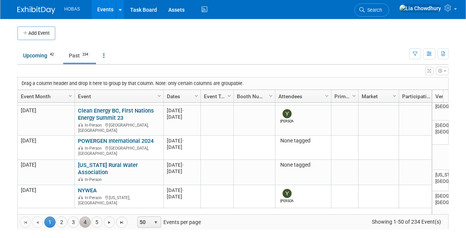
click at [83, 218] on link "4" at bounding box center [84, 222] width 11 height 11
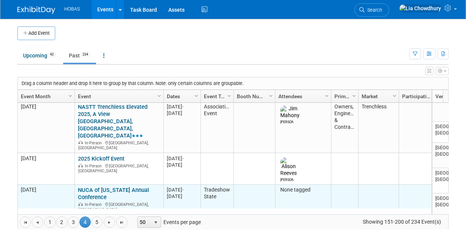
scroll to position [135, 0]
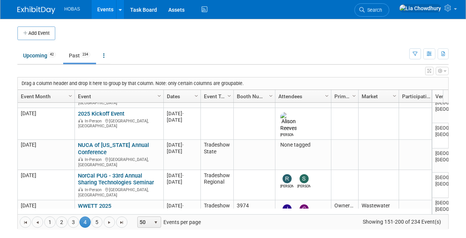
click at [106, 173] on link "NorCal PUG - 33rd Annual Sharing Technologies Seminar" at bounding box center [116, 180] width 76 height 14
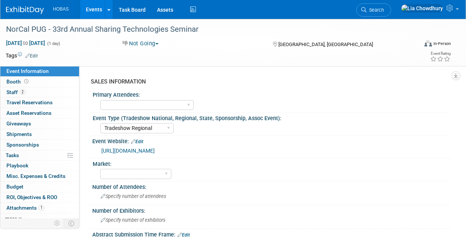
select select "Tradeshow Regional"
click at [18, 78] on link "Booth" at bounding box center [39, 82] width 79 height 10
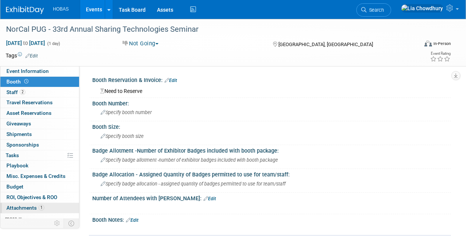
click at [25, 206] on span "Attachments 1" at bounding box center [25, 208] width 38 height 6
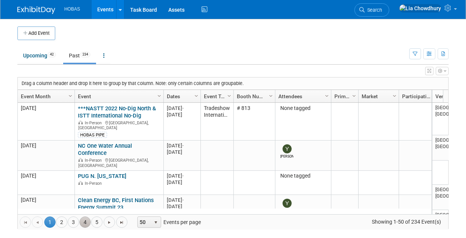
click at [81, 219] on link "4" at bounding box center [84, 222] width 11 height 11
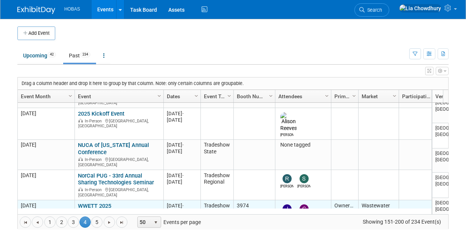
scroll to position [180, 0]
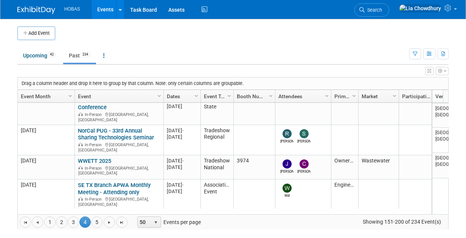
click at [90, 212] on link "UCTA [US_STATE] Luncheon - attending only" at bounding box center [115, 219] width 74 height 14
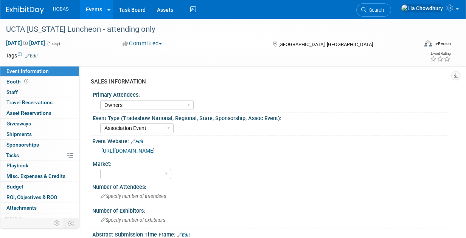
select select "Owners"
select select "Association Event"
click at [14, 84] on span "Booth" at bounding box center [17, 82] width 23 height 6
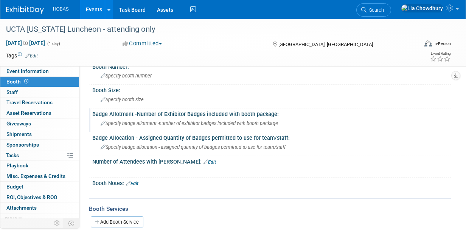
scroll to position [114, 0]
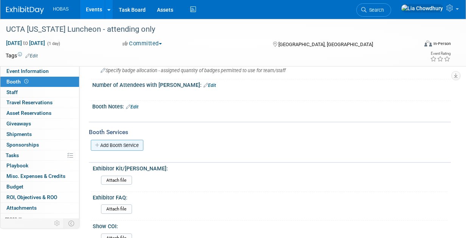
click at [127, 145] on link "Add Booth Service" at bounding box center [117, 145] width 53 height 11
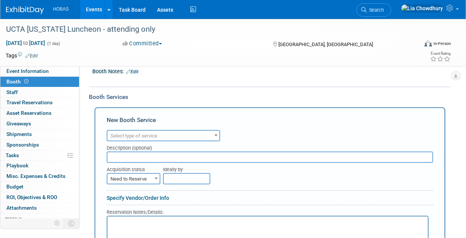
scroll to position [189, 0]
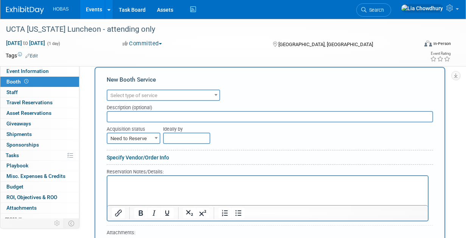
click at [132, 95] on span "Select type of service" at bounding box center [133, 96] width 47 height 6
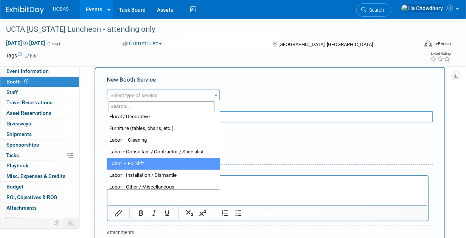
scroll to position [76, 0]
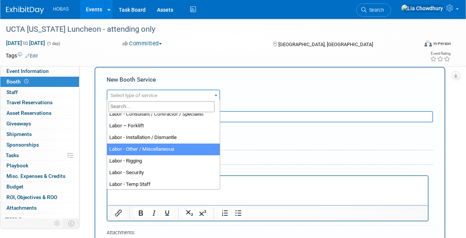
select select "19"
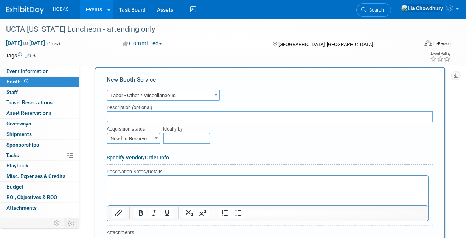
click at [144, 115] on input "text" at bounding box center [270, 116] width 327 height 11
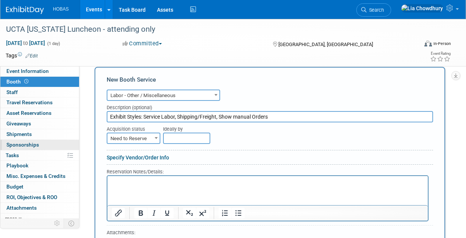
type input "Exhibit Styles: Service Labor, Shipping/Freight, Show manual Orders"
click at [237, 210] on icon "Bullet list" at bounding box center [238, 213] width 9 height 9
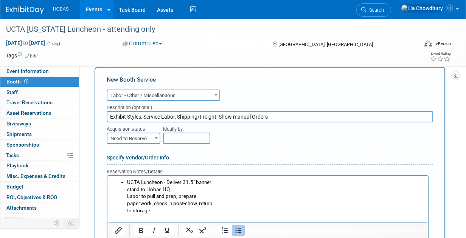
click at [165, 212] on li "UCTA Luncheon - Deliver 31.5" banner stand to Hobas HQ Labor to pull and prep, …" at bounding box center [275, 197] width 297 height 36
click at [150, 216] on li "Rich Text Area. Press ALT-0 for help." at bounding box center [275, 218] width 297 height 7
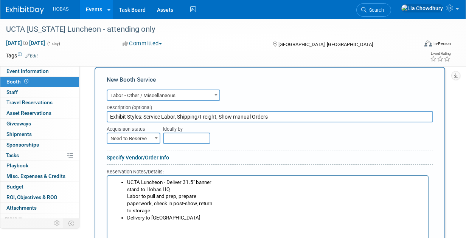
scroll to position [265, 0]
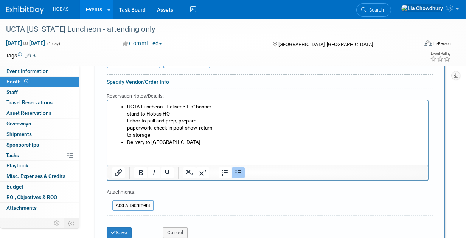
click at [195, 144] on li "Delivery to Hobas HQ" at bounding box center [275, 142] width 297 height 7
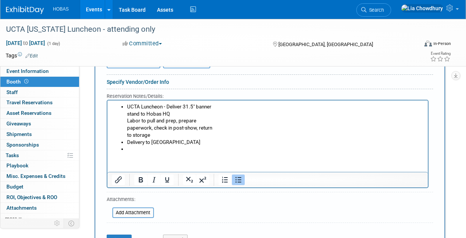
click at [162, 153] on html "UCTA Luncheon - Deliver 31.5" banner stand to Hobas HQ Labor to pull and prep, …" at bounding box center [267, 127] width 320 height 53
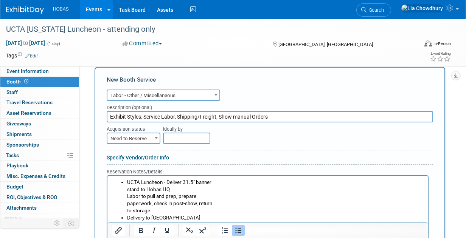
scroll to position [189, 0]
click at [154, 137] on span at bounding box center [156, 138] width 8 height 10
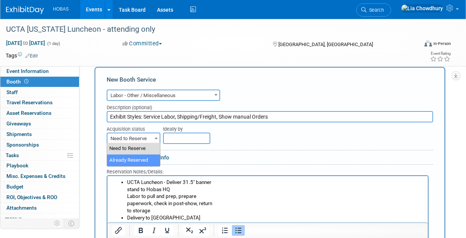
select select "2"
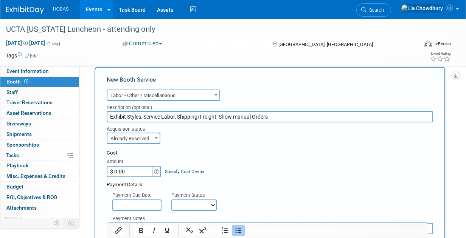
click at [131, 169] on input "$ 0.00" at bounding box center [130, 171] width 47 height 11
click at [138, 172] on input "$ 0.00" at bounding box center [130, 171] width 47 height 11
paste input "text"
click at [119, 169] on input "$ 0.00" at bounding box center [130, 171] width 47 height 11
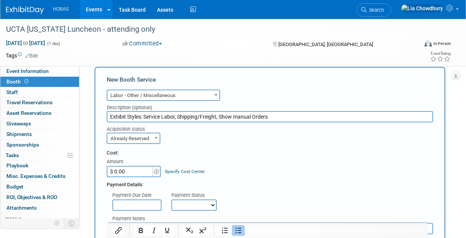
paste input "295"
type input "$ 295.00"
click at [185, 207] on select "Not Paid Yet Partially Paid Paid in Full" at bounding box center [193, 205] width 45 height 11
select select "1"
click at [171, 200] on select "Not Paid Yet Partially Paid Paid in Full" at bounding box center [193, 205] width 45 height 11
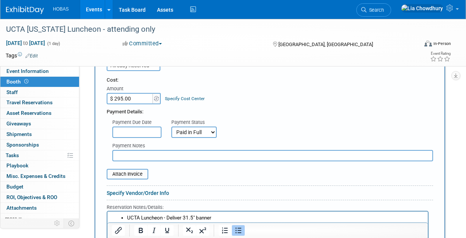
scroll to position [151, 0]
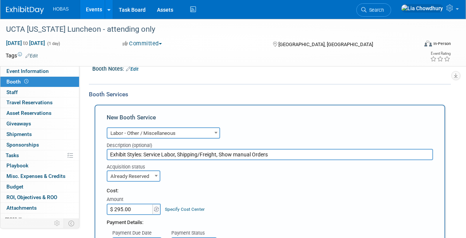
click at [142, 155] on input "Exhibit Styles: Service Labor, Shipping/Freight, Show manual Orders" at bounding box center [270, 154] width 327 height 11
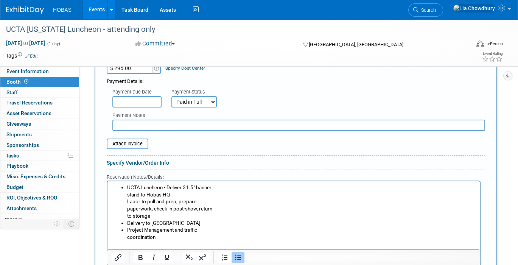
scroll to position [294, 0]
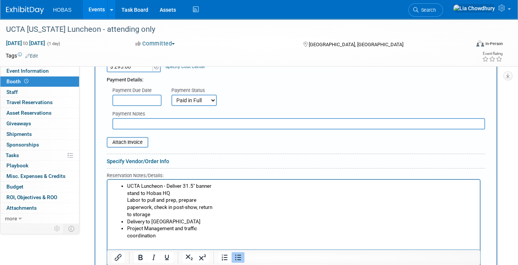
click at [131, 121] on input "text" at bounding box center [298, 123] width 373 height 11
paste input "Exhibit Styles: Service Labor, Shipping/Freight, Show manual Orders"
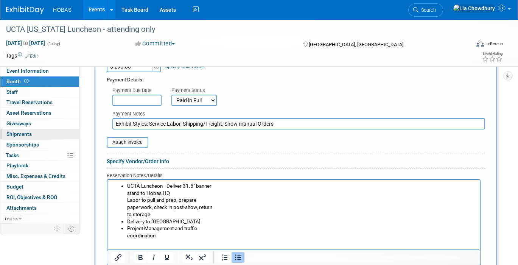
type input "Exhibit Styles: Service Labor, Shipping/Freight, Show manual Orders"
click at [136, 138] on input "file" at bounding box center [103, 142] width 90 height 9
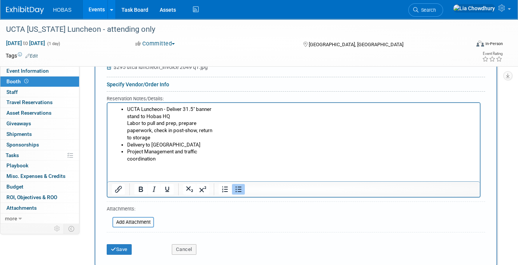
scroll to position [378, 0]
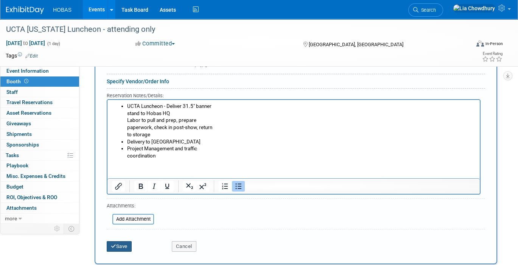
click at [115, 238] on button "Save" at bounding box center [119, 246] width 25 height 11
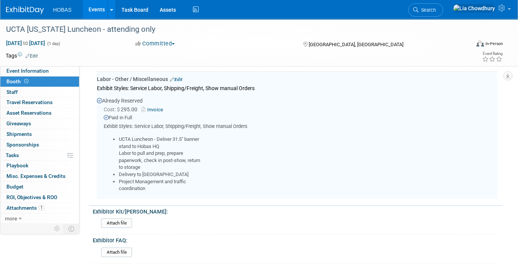
scroll to position [186, 0]
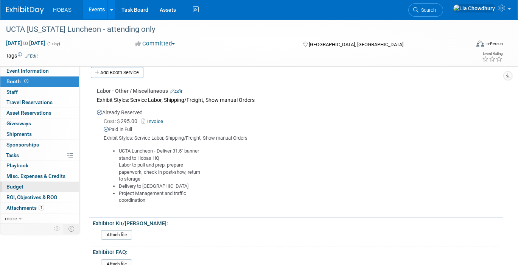
click at [16, 183] on span "Budget" at bounding box center [14, 186] width 17 height 6
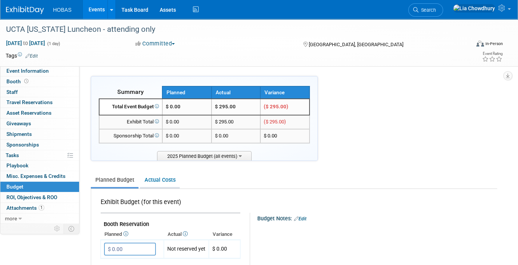
click at [159, 180] on link "Actual Costs" at bounding box center [160, 180] width 40 height 14
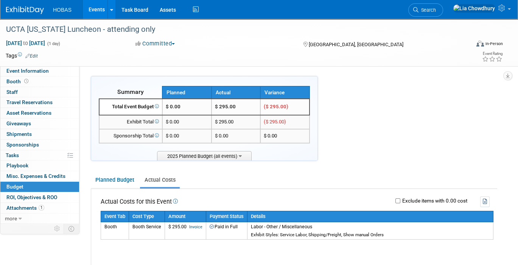
click at [99, 8] on link "Events" at bounding box center [97, 9] width 28 height 19
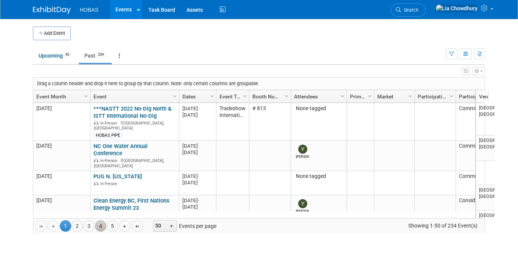
click at [95, 224] on link "4" at bounding box center [100, 225] width 11 height 11
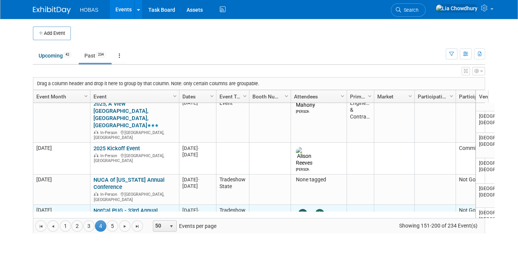
scroll to position [151, 0]
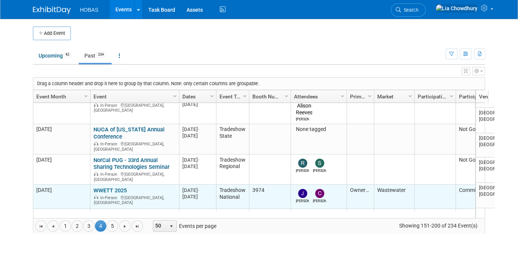
click at [112, 187] on link "WWETT 2025" at bounding box center [109, 190] width 33 height 7
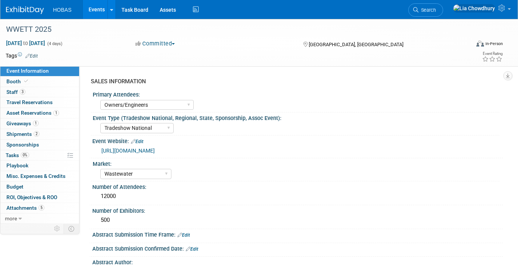
select select "Owners/Engineers"
select select "Tradeshow National"
select select "Wastewater"
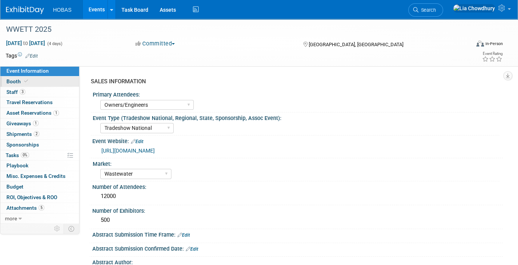
click at [15, 83] on span "Booth" at bounding box center [17, 81] width 23 height 6
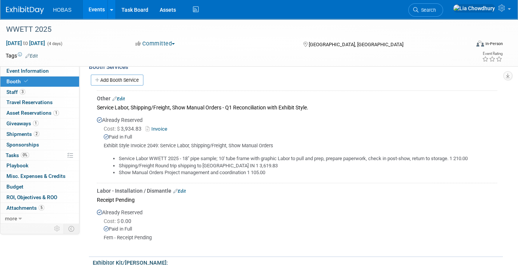
scroll to position [252, 0]
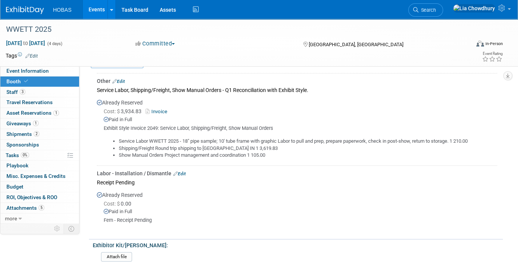
click at [121, 79] on link "Edit" at bounding box center [118, 81] width 12 height 5
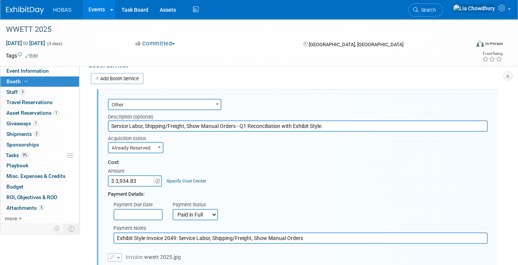
scroll to position [0, 0]
click at [324, 232] on input "Exhibit Style Invoice 2049: Service Labor, Shipping/Freight, Show Manual Orders" at bounding box center [301, 237] width 374 height 11
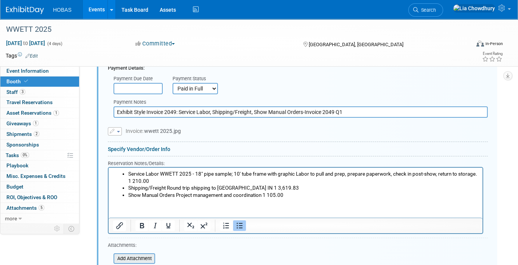
scroll to position [446, 0]
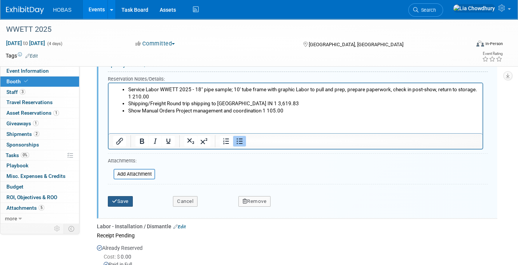
type input "Exhibit Style Invoice 2049: Service Labor, Shipping/Freight, Show Manual Orders…"
click at [120, 196] on button "Save" at bounding box center [120, 201] width 25 height 11
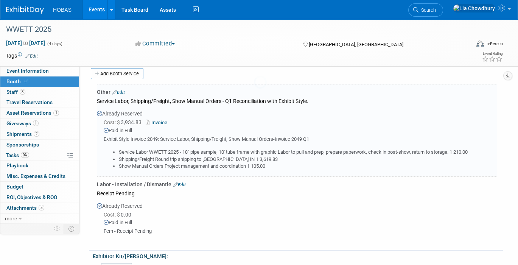
scroll to position [236, 0]
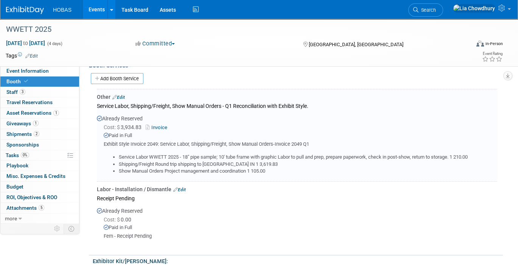
click at [97, 9] on link "Events" at bounding box center [97, 9] width 28 height 19
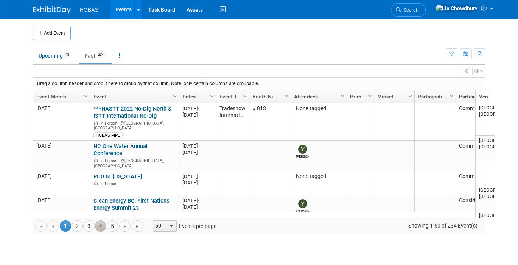
click at [96, 222] on link "4" at bounding box center [100, 225] width 11 height 11
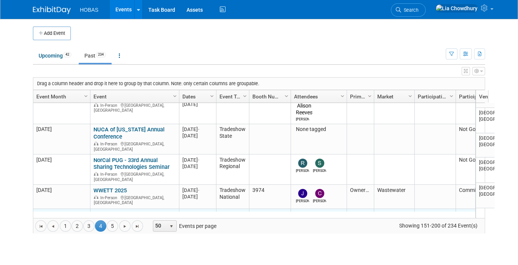
scroll to position [201, 0]
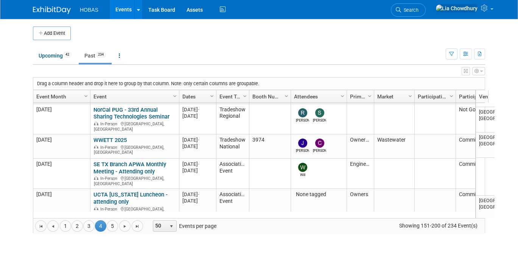
click at [115, 221] on link "2025 TSPE-ASCE Engineers Week Banquet" at bounding box center [127, 228] width 69 height 14
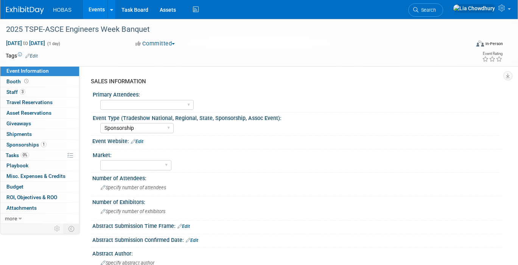
select select "Sponsorship"
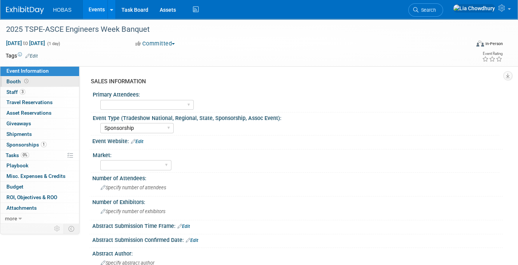
click at [24, 80] on icon at bounding box center [26, 81] width 4 height 4
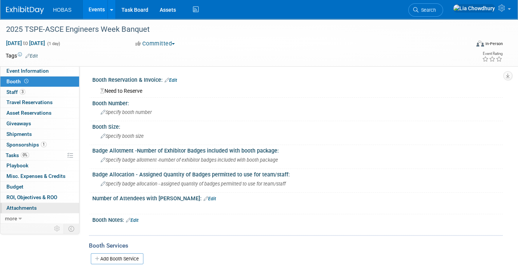
click at [26, 203] on link "0 Attachments 0" at bounding box center [39, 208] width 79 height 10
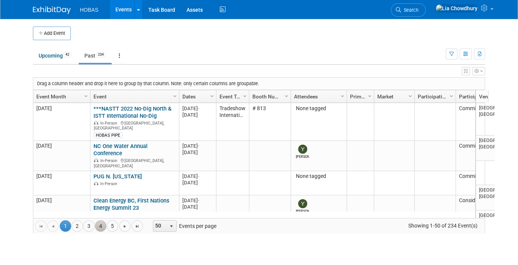
click at [96, 221] on link "4" at bounding box center [100, 225] width 11 height 11
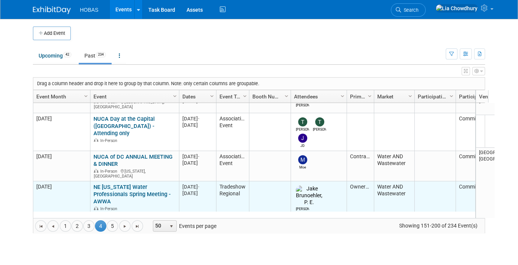
click at [103, 183] on link "NE [US_STATE] Water Professionals Spring Meeting - AWWA" at bounding box center [131, 193] width 77 height 21
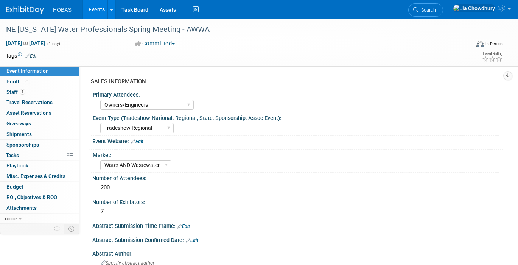
select select "Owners/Engineers"
select select "Tradeshow Regional"
select select "Water AND Wastewater"
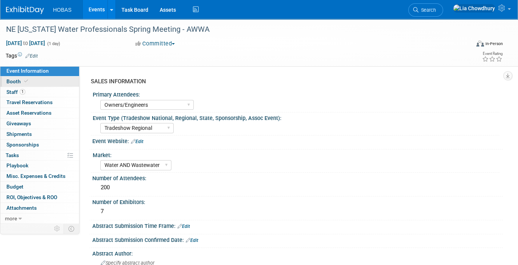
click at [16, 76] on link "Booth" at bounding box center [39, 81] width 79 height 10
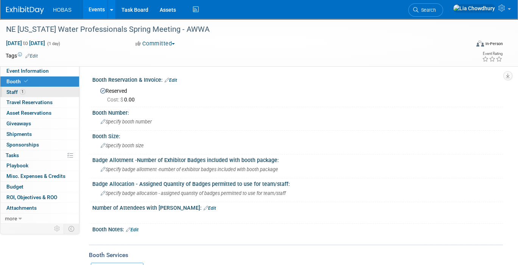
click at [13, 90] on span "Staff 1" at bounding box center [15, 92] width 19 height 6
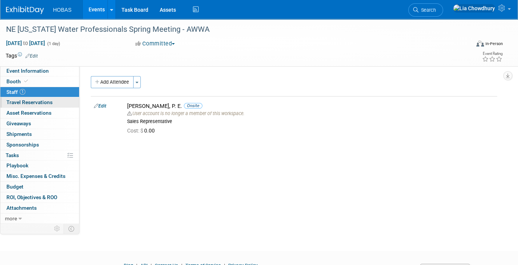
click at [24, 99] on span "Travel Reservations 0" at bounding box center [29, 102] width 46 height 6
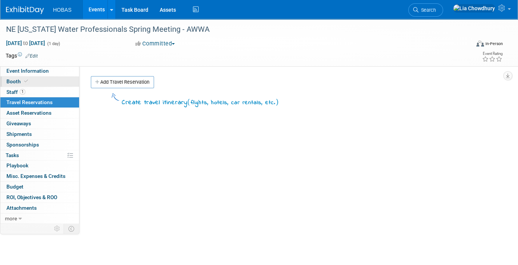
click at [23, 76] on link "Booth" at bounding box center [39, 81] width 79 height 10
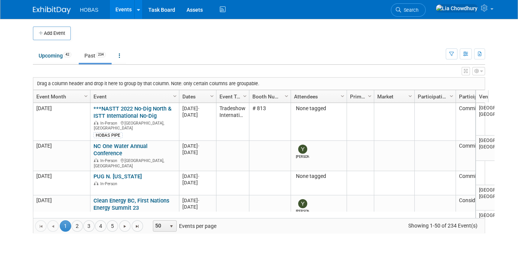
click at [89, 222] on li "3" at bounding box center [89, 225] width 12 height 11
click at [95, 221] on link "4" at bounding box center [100, 225] width 11 height 11
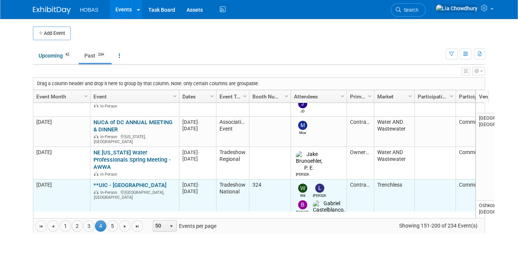
click at [106, 182] on link "**UIC - [GEOGRAPHIC_DATA]" at bounding box center [129, 185] width 73 height 7
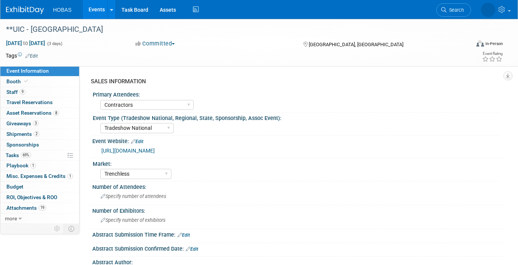
select select "Contractors"
select select "Tradeshow National"
select select "Trenchless"
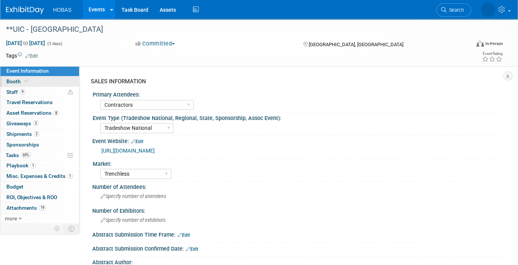
click at [19, 83] on span "Booth" at bounding box center [17, 81] width 23 height 6
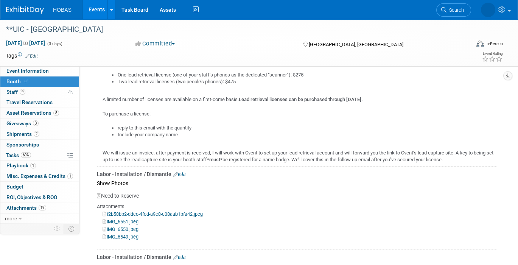
scroll to position [757, 0]
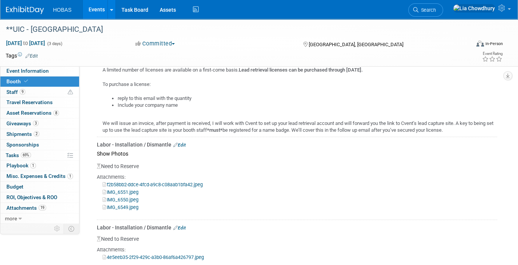
click at [132, 189] on link "IMG_6551.jpeg" at bounding box center [121, 192] width 36 height 6
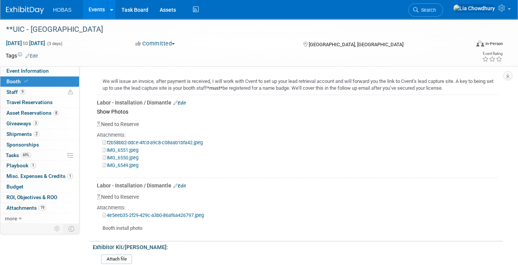
click at [154, 206] on div "Attachments:" at bounding box center [297, 207] width 400 height 7
click at [154, 212] on link "4e5eeb35-2f29-429c-a3b0-86af6a426797.jpeg" at bounding box center [153, 215] width 101 height 6
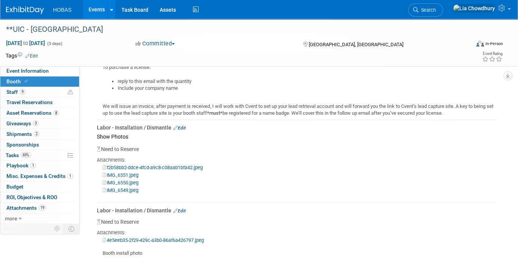
scroll to position [757, 0]
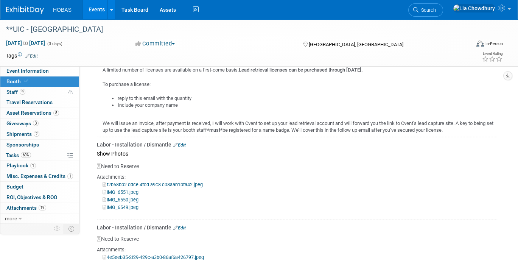
click at [179, 142] on link "Edit" at bounding box center [179, 144] width 12 height 5
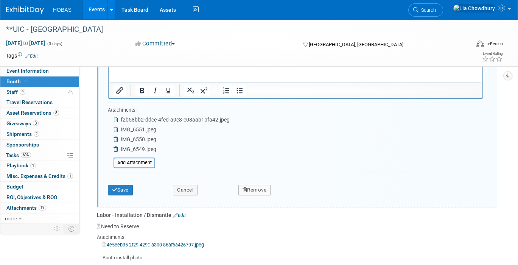
scroll to position [930, 0]
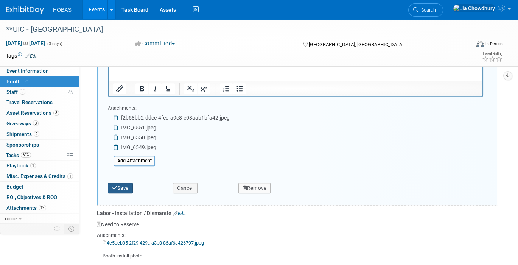
click at [122, 187] on button "Save" at bounding box center [120, 188] width 25 height 11
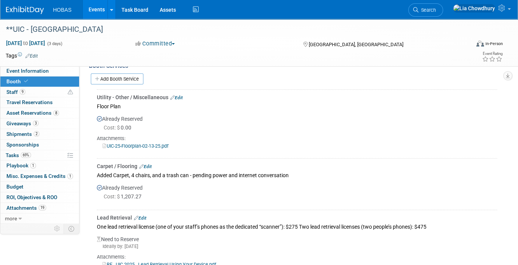
scroll to position [299, 0]
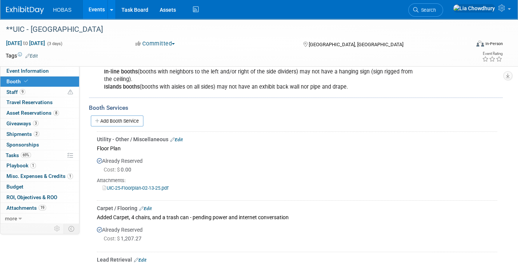
click at [122, 108] on div "Booth Services" at bounding box center [296, 108] width 414 height 8
click at [122, 117] on link "Add Booth Service" at bounding box center [117, 120] width 53 height 11
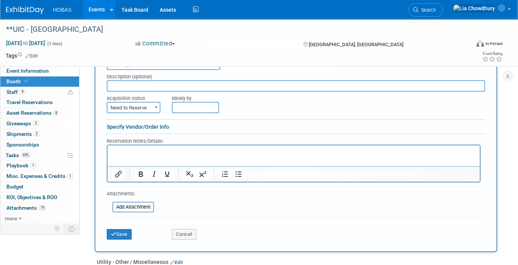
scroll to position [383, 0]
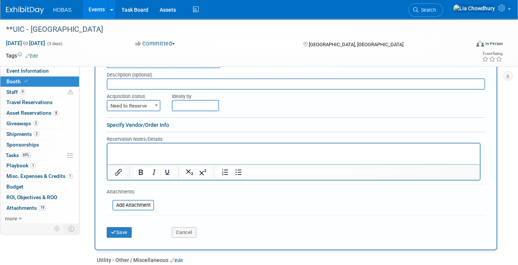
click at [137, 103] on span "Need to Reserve" at bounding box center [133, 106] width 52 height 11
select select "2"
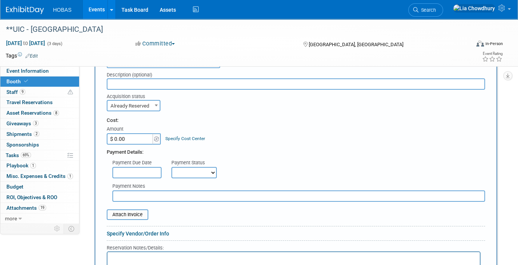
click at [134, 135] on input "$ 0.00" at bounding box center [130, 138] width 47 height 11
paste input "6,281"
type input "$ 6,281.00"
click at [184, 167] on select "Not Paid Yet Partially Paid Paid in Full" at bounding box center [193, 172] width 45 height 11
select select "1"
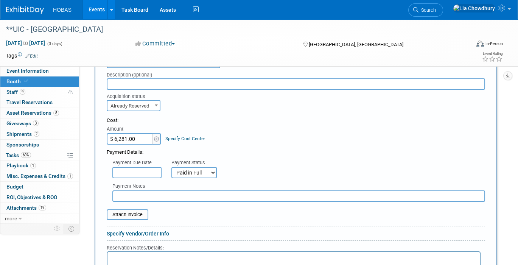
click at [171, 167] on select "Not Paid Yet Partially Paid Paid in Full" at bounding box center [193, 172] width 45 height 11
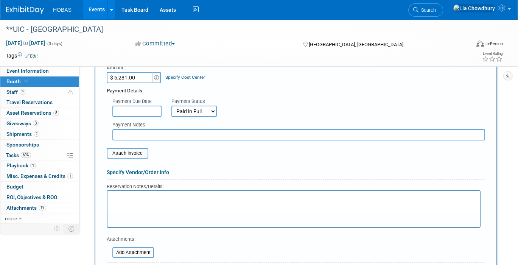
scroll to position [341, 0]
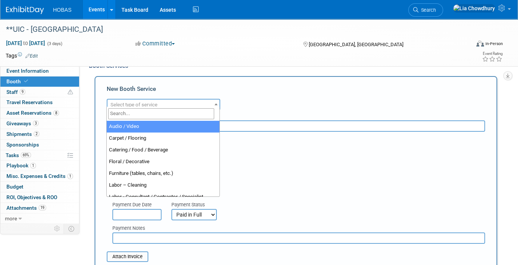
click at [133, 103] on span "Select type of service" at bounding box center [133, 105] width 47 height 6
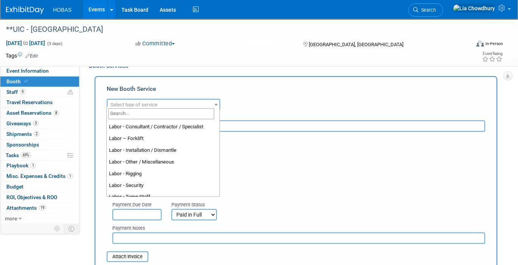
scroll to position [168, 0]
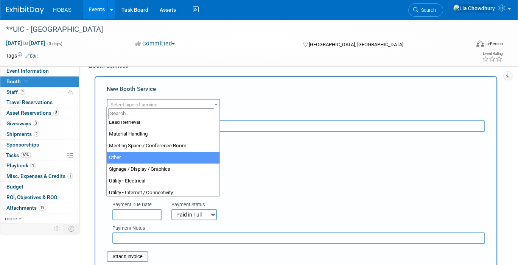
select select "1"
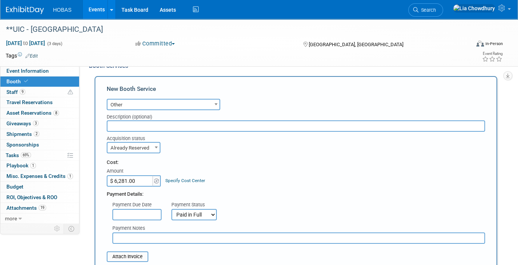
click at [132, 126] on input "text" at bounding box center [296, 125] width 378 height 11
type input "Exhibit Style"
click at [146, 235] on input "text" at bounding box center [298, 237] width 373 height 11
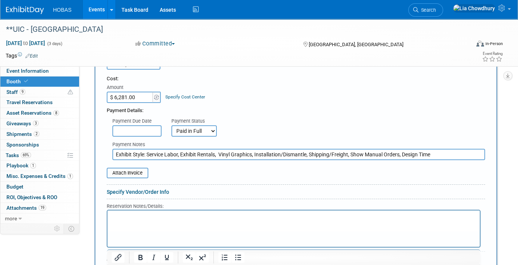
scroll to position [425, 0]
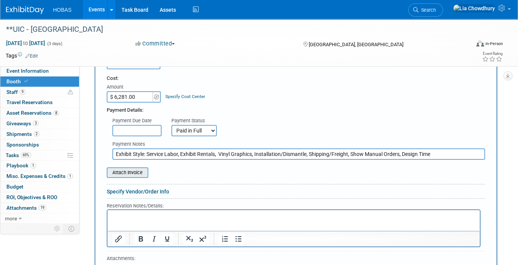
type input "Exhibit Style: Service Labor, Exhibit Rentals, Vinyl Graphics, Installation/Dis…"
click at [135, 168] on input "file" at bounding box center [103, 172] width 90 height 9
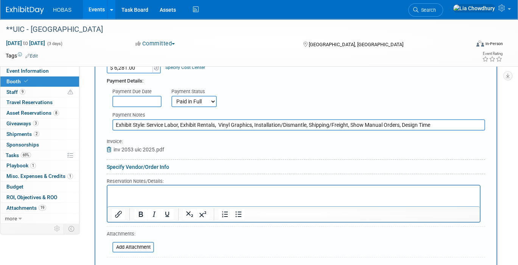
scroll to position [468, 0]
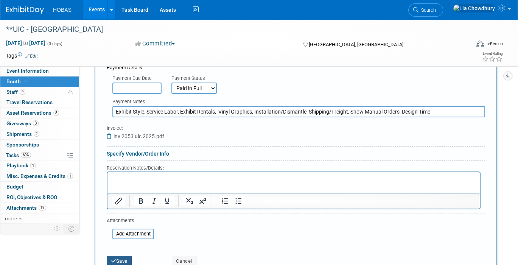
click at [126, 257] on button "Save" at bounding box center [119, 261] width 25 height 11
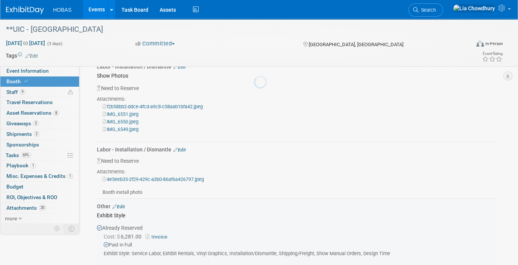
scroll to position [949, 0]
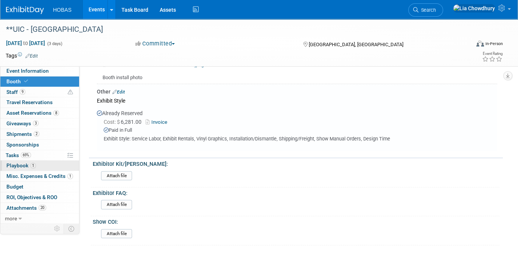
click at [19, 163] on span "Playbook 1" at bounding box center [21, 165] width 30 height 6
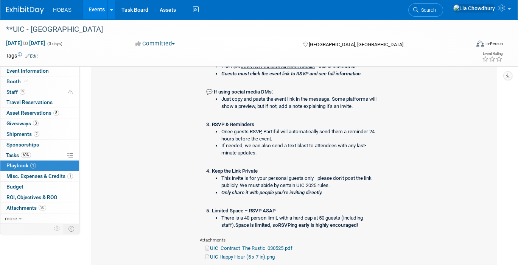
scroll to position [420, 0]
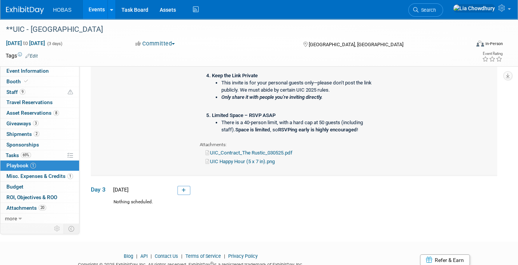
click at [242, 152] on link "UIC_Contract_The Rustic_030525.pdf" at bounding box center [248, 153] width 87 height 6
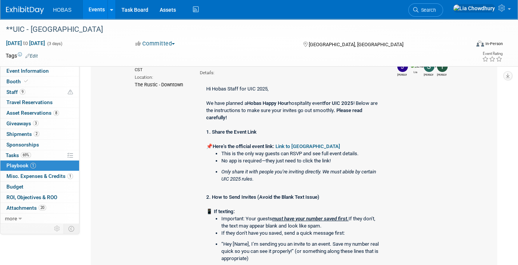
scroll to position [42, 0]
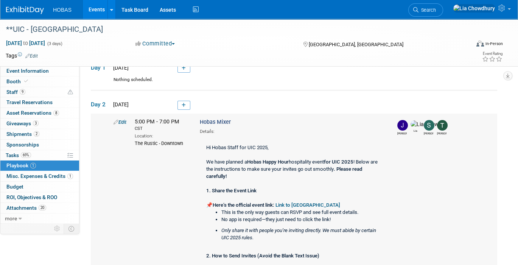
click at [121, 119] on link "Edit" at bounding box center [120, 122] width 13 height 6
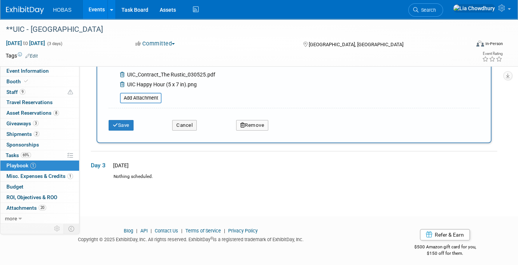
scroll to position [653, 0]
click at [128, 120] on button "Save" at bounding box center [121, 124] width 25 height 11
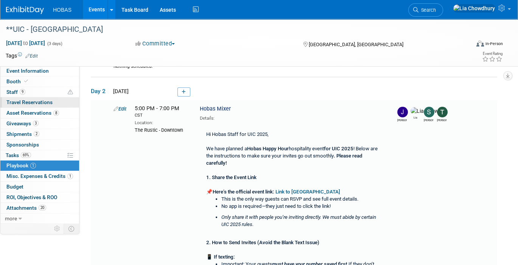
scroll to position [61, 0]
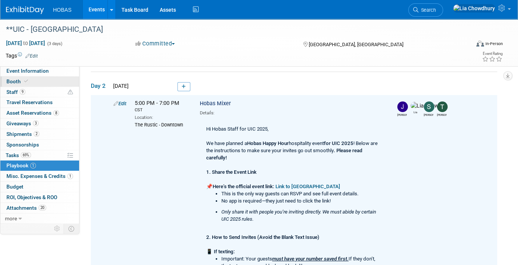
click at [17, 82] on span "Booth" at bounding box center [17, 81] width 23 height 6
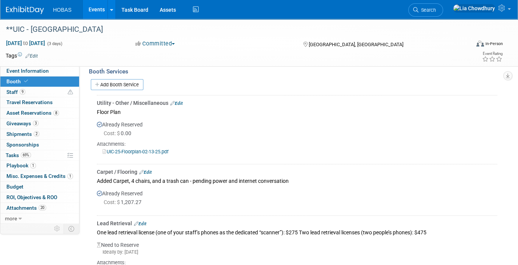
scroll to position [336, 0]
click at [126, 79] on link "Add Booth Service" at bounding box center [117, 84] width 53 height 11
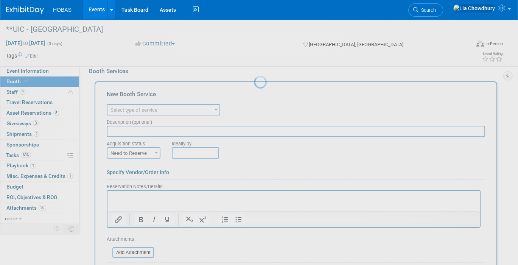
scroll to position [0, 0]
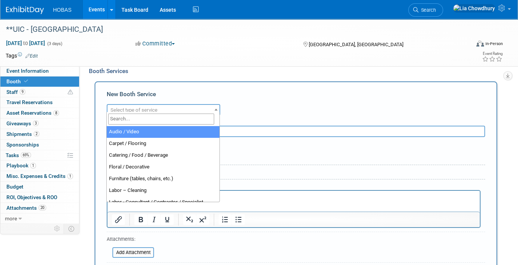
click at [133, 107] on span "Select type of service" at bounding box center [133, 110] width 47 height 6
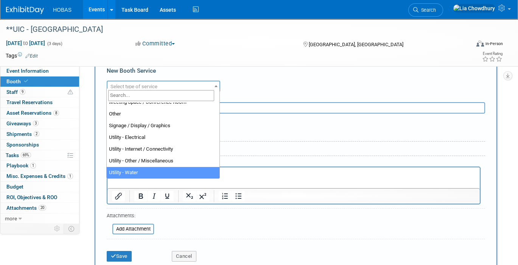
scroll to position [378, 0]
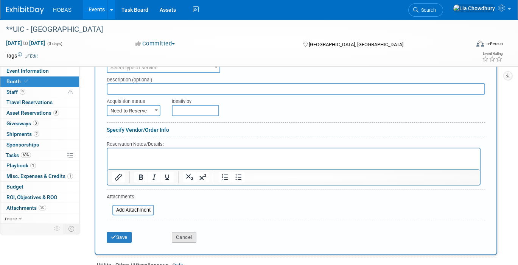
click at [187, 232] on button "Cancel" at bounding box center [184, 237] width 25 height 11
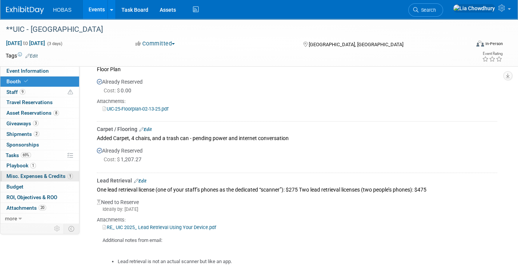
click at [24, 176] on span "Misc. Expenses & Credits 1" at bounding box center [39, 176] width 67 height 6
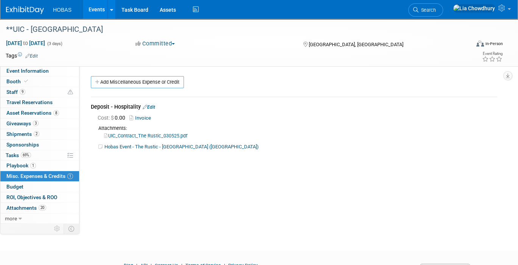
click at [152, 106] on link "Edit" at bounding box center [149, 106] width 12 height 5
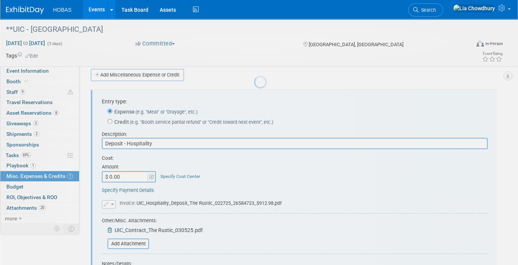
scroll to position [11, 0]
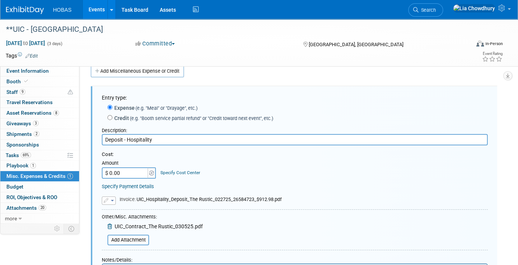
click at [128, 170] on input "$ 0.00" at bounding box center [125, 172] width 47 height 11
paste input "6,281"
click at [120, 172] on input "$ 0.00" at bounding box center [125, 172] width 47 height 11
paste input "text"
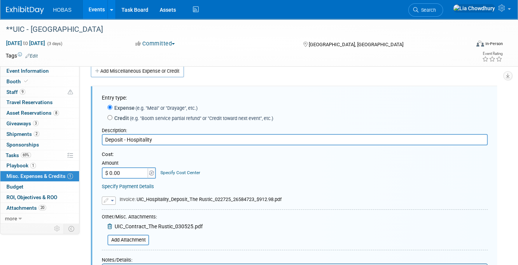
click at [111, 171] on input "$ 0.00" at bounding box center [125, 172] width 47 height 11
paste input "3,959.75"
type input "$ 3,959.75"
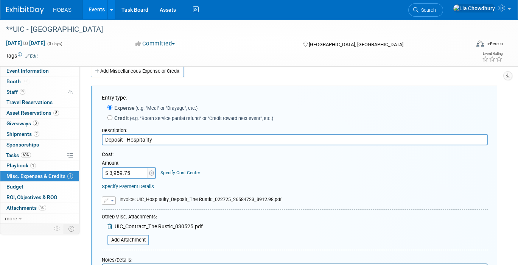
click at [108, 199] on icon "button" at bounding box center [107, 200] width 6 height 5
click at [121, 209] on link "Replace with a new file" at bounding box center [140, 212] width 76 height 11
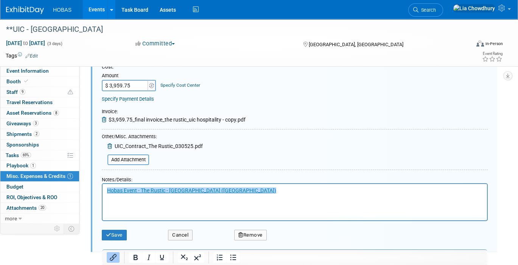
scroll to position [137, 0]
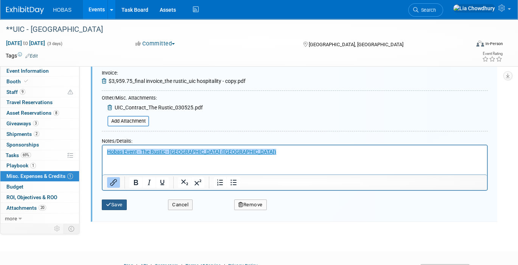
click at [110, 202] on icon "submit" at bounding box center [108, 204] width 5 height 5
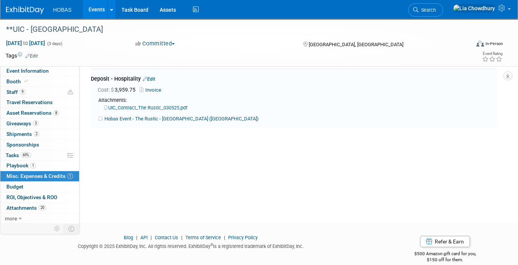
scroll to position [11, 0]
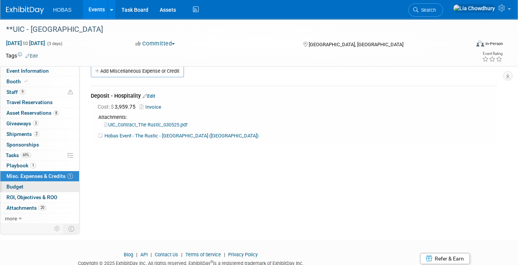
click at [21, 186] on span "Budget" at bounding box center [14, 186] width 17 height 6
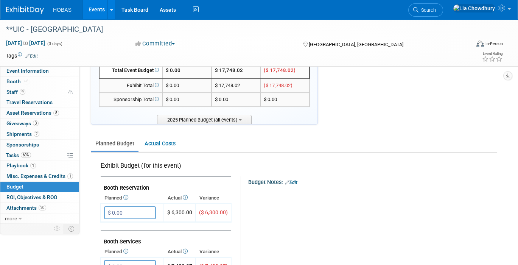
scroll to position [84, 0]
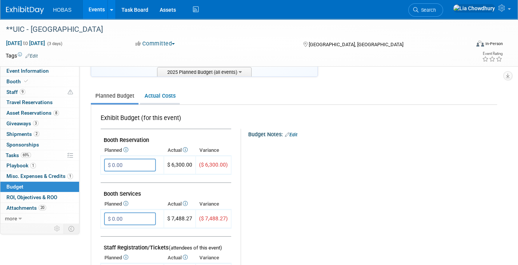
click at [157, 94] on link "Actual Costs" at bounding box center [160, 96] width 40 height 14
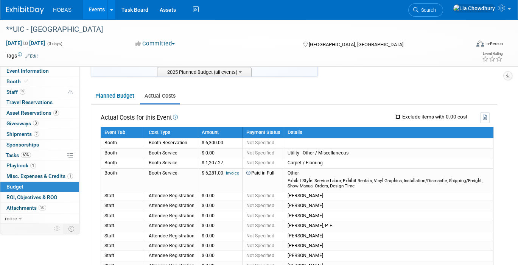
click at [399, 114] on input "Exclude items with 0.00 cost" at bounding box center [397, 116] width 5 height 5
checkbox input "true"
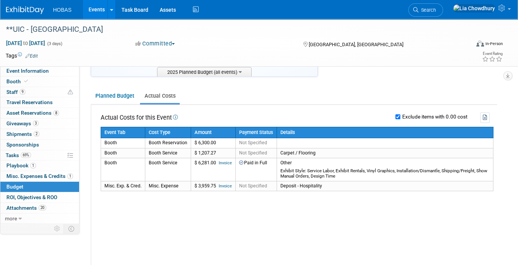
click at [94, 9] on link "Events" at bounding box center [97, 9] width 28 height 19
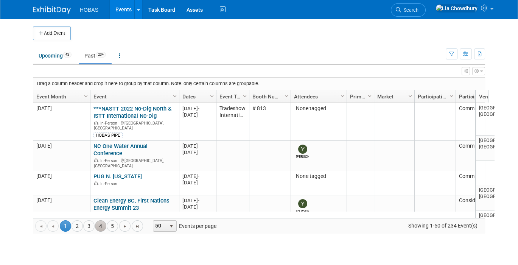
click at [95, 223] on link "4" at bounding box center [100, 225] width 11 height 11
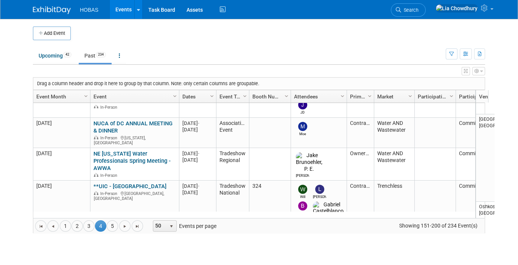
scroll to position [452, 0]
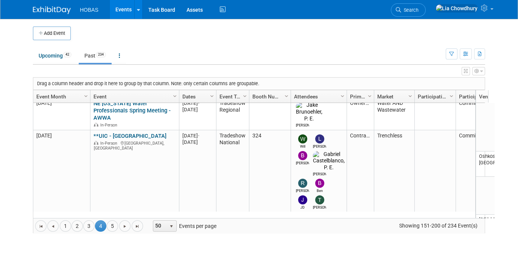
click at [120, 231] on link "[PERSON_NAME] Water Conference | [DATE]-[DATE]" at bounding box center [127, 238] width 68 height 14
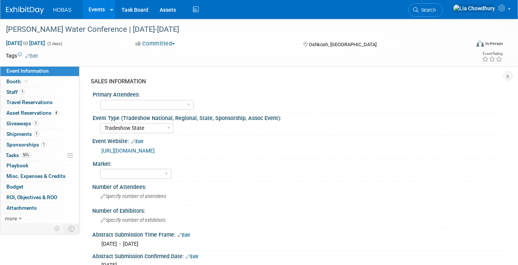
select select "Tradeshow State"
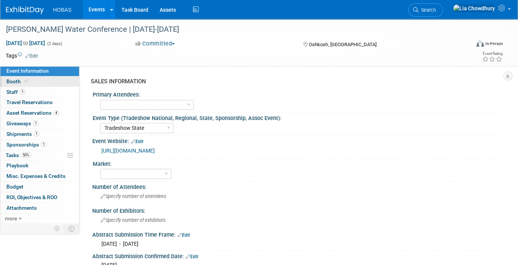
drag, startPoint x: 27, startPoint y: 80, endPoint x: 37, endPoint y: 81, distance: 9.9
click at [26, 80] on icon at bounding box center [26, 81] width 4 height 4
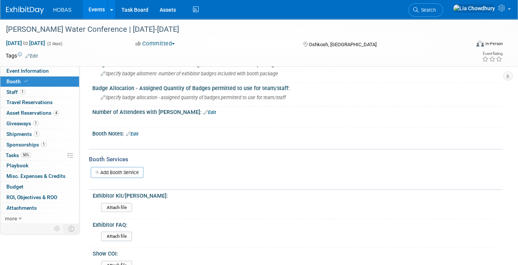
scroll to position [126, 0]
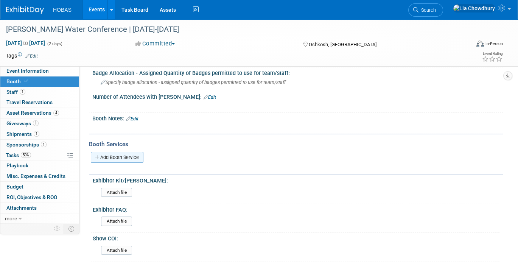
click at [119, 152] on link "Add Booth Service" at bounding box center [117, 157] width 53 height 11
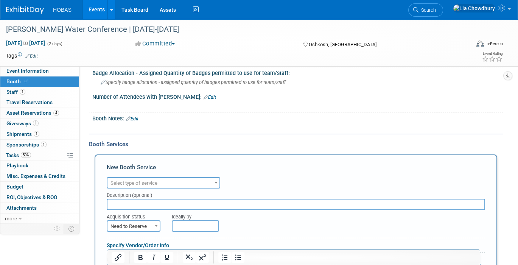
scroll to position [0, 0]
click at [131, 180] on span "Select type of service" at bounding box center [133, 183] width 47 height 6
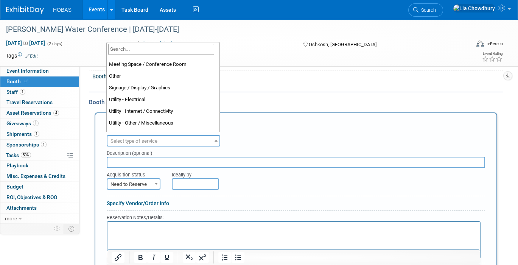
scroll to position [194, 0]
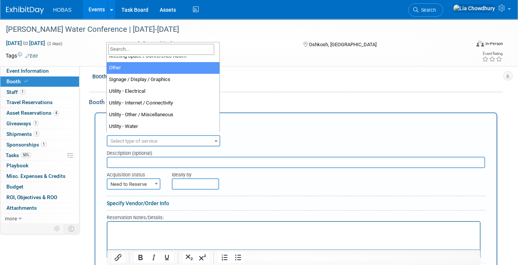
select select "1"
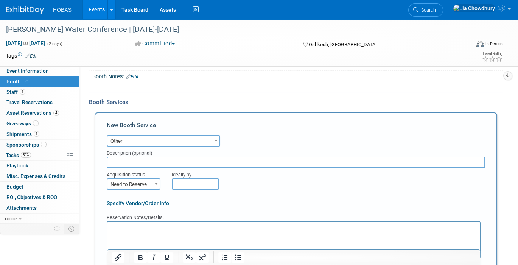
click at [127, 159] on input "text" at bounding box center [296, 162] width 378 height 11
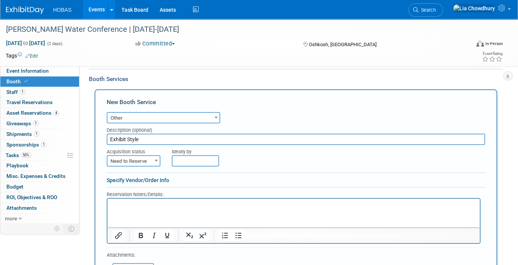
scroll to position [168, 0]
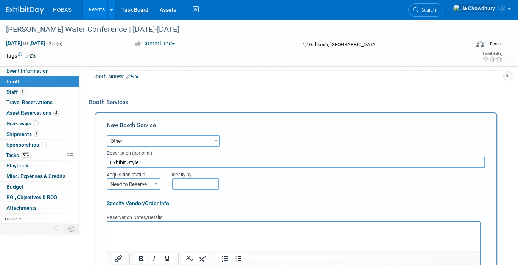
type input "Exhibit Style"
click at [140, 183] on span "Need to Reserve" at bounding box center [133, 184] width 52 height 11
select select "2"
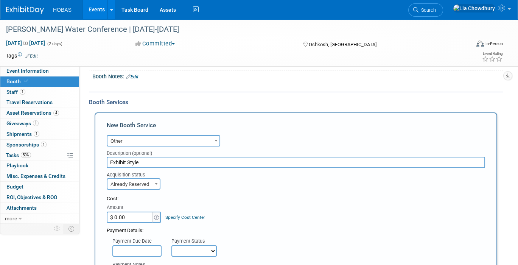
click at [142, 212] on input "$ 0.00" at bounding box center [130, 216] width 47 height 11
click at [128, 213] on input "$ 0.00" at bounding box center [130, 216] width 47 height 11
click at [120, 213] on input "$ 0.00" at bounding box center [130, 216] width 47 height 11
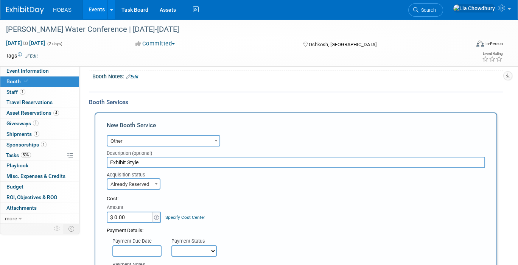
paste input "2,426.58"
type input "$ 2,426.58"
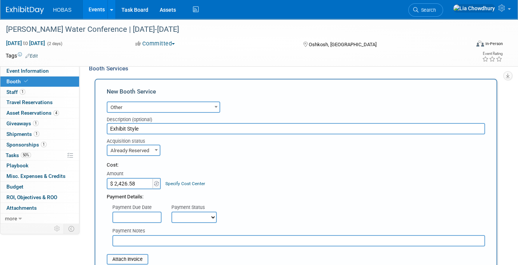
scroll to position [252, 0]
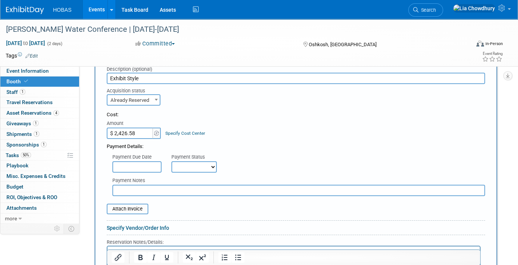
click at [200, 161] on select "Not Paid Yet Partially Paid Paid in Full" at bounding box center [193, 166] width 45 height 11
select select "1"
click at [171, 161] on select "Not Paid Yet Partially Paid Paid in Full" at bounding box center [193, 166] width 45 height 11
click at [136, 185] on input "text" at bounding box center [298, 190] width 373 height 11
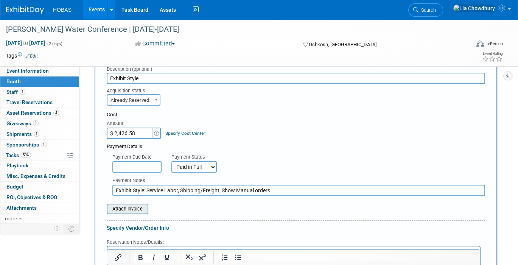
type input "Exhibit Style: Service Labor, Shipping/Freight, Show Manual orders"
click at [130, 206] on input "file" at bounding box center [103, 208] width 90 height 9
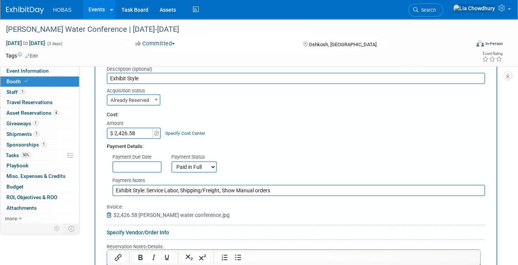
click at [168, 185] on input "Exhibit Style: Service Labor, Shipping/Freight, Show Manual orders" at bounding box center [298, 190] width 373 height 11
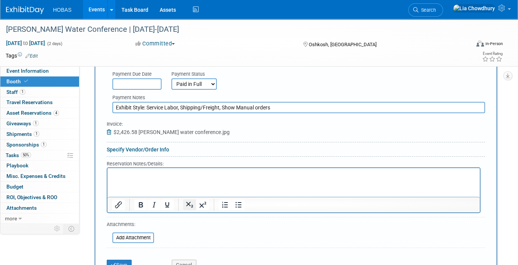
scroll to position [336, 0]
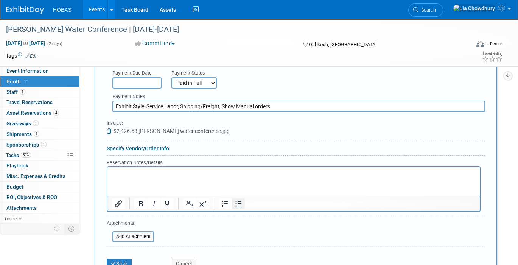
click at [236, 201] on icon "Bullet list" at bounding box center [238, 204] width 6 height 6
paste body "Rich Text Area. Press ALT-0 for help."
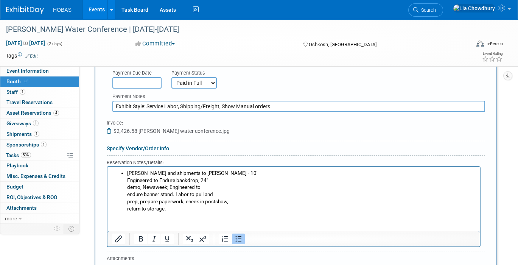
click at [198, 211] on li "Fox-Wolf and shipments to Jake - 10' Engineered to Endure backdrop, 24" demo, N…" at bounding box center [301, 191] width 348 height 42
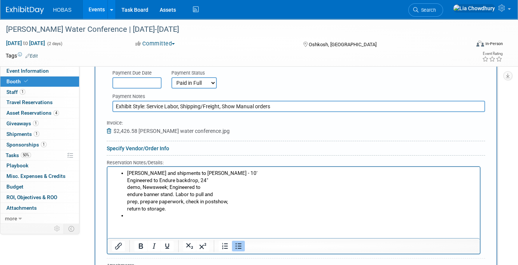
click at [147, 218] on li "Rich Text Area. Press ALT-0 for help." at bounding box center [301, 215] width 348 height 7
click at [224, 215] on li "Round trip shipping to Appleton, WI" at bounding box center [301, 215] width 348 height 7
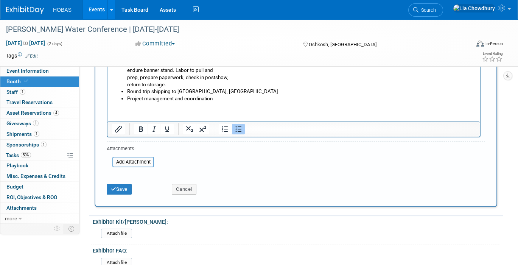
scroll to position [462, 0]
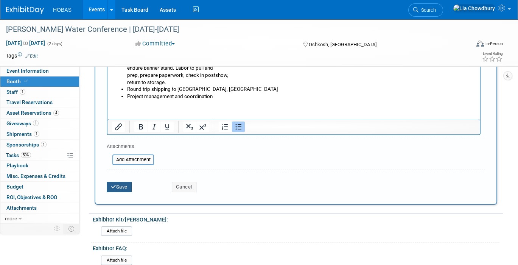
click at [109, 182] on button "Save" at bounding box center [119, 187] width 25 height 11
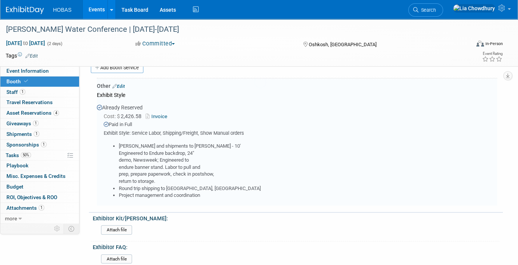
scroll to position [211, 0]
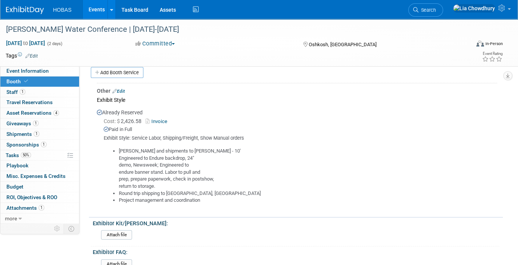
click at [122, 91] on td "Other Edit Exhibit Style Already Reserved Cost: $ 2,426.58 Invoice Paid in Full…" at bounding box center [297, 146] width 400 height 127
click at [121, 89] on link "Edit" at bounding box center [118, 91] width 12 height 5
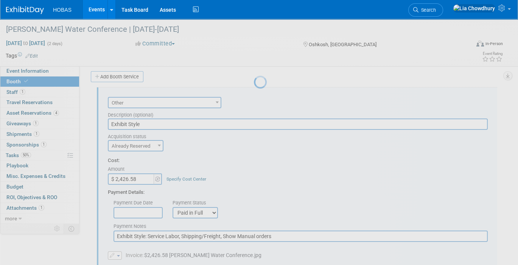
scroll to position [205, 0]
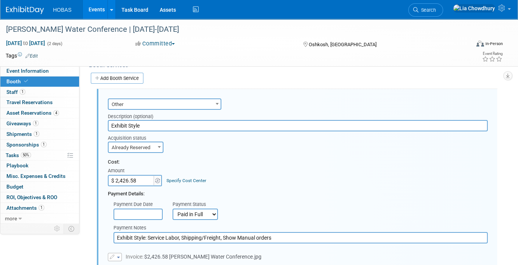
click at [285, 233] on input "Exhibit Style: Service Labor, Shipping/Freight, Show Manual orders" at bounding box center [301, 237] width 374 height 11
click at [297, 236] on input "Exhibit Style: Service Labor, Shipping/Freight, Show Manual orders_Invoice" at bounding box center [301, 237] width 374 height 11
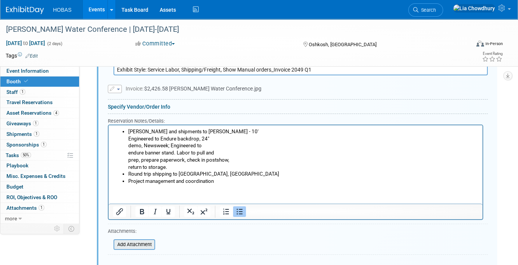
scroll to position [457, 0]
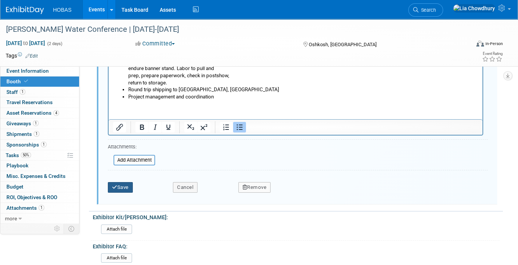
type input "Exhibit Style: Service Labor, Shipping/Freight, Show Manual orders_Invoice 2049…"
click at [121, 184] on button "Save" at bounding box center [120, 187] width 25 height 11
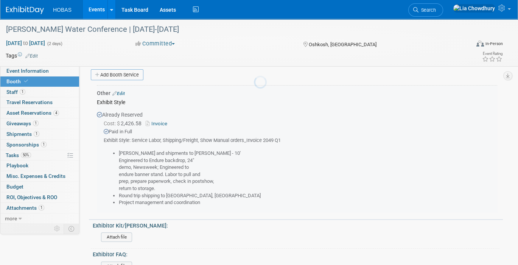
scroll to position [205, 0]
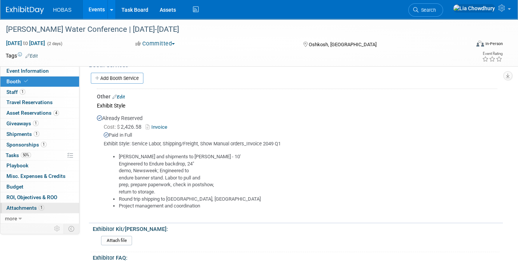
click at [18, 205] on span "Attachments 1" at bounding box center [25, 208] width 38 height 6
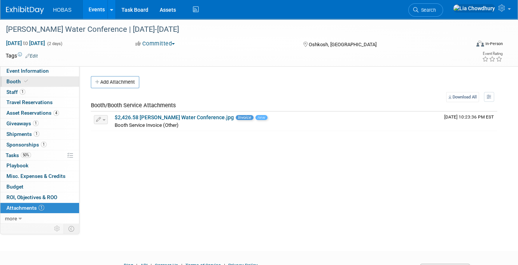
click at [19, 76] on link "Booth" at bounding box center [39, 81] width 79 height 10
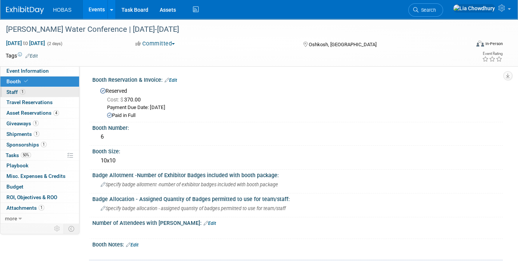
click at [16, 92] on span "Staff 1" at bounding box center [15, 92] width 19 height 6
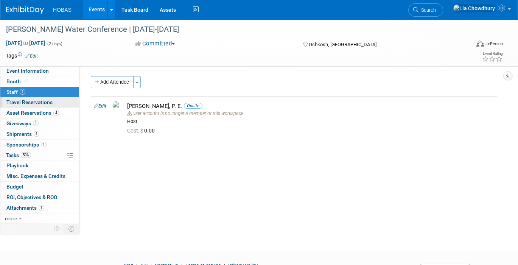
click at [16, 105] on span "Travel Reservations 0" at bounding box center [29, 102] width 46 height 6
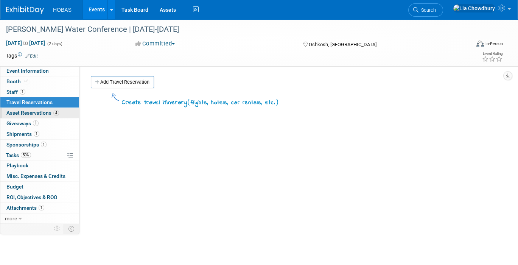
click at [16, 114] on span "Asset Reservations 4" at bounding box center [32, 113] width 53 height 6
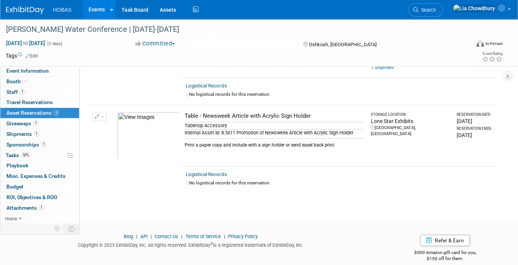
scroll to position [271, 0]
click at [10, 124] on span "Giveaways 1" at bounding box center [22, 123] width 32 height 6
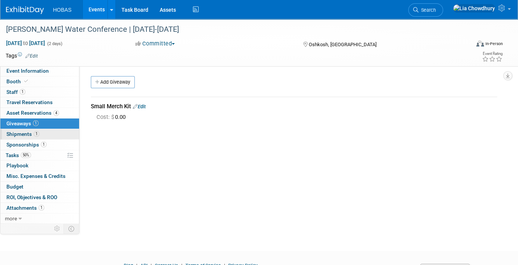
click at [20, 135] on span "Shipments 1" at bounding box center [22, 134] width 33 height 6
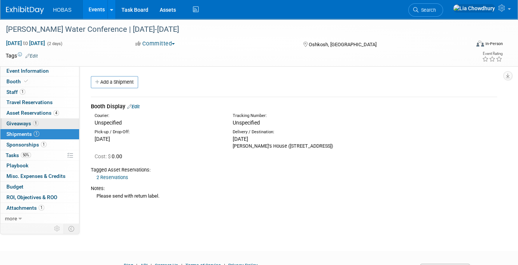
click at [20, 120] on span "Giveaways 1" at bounding box center [22, 123] width 32 height 6
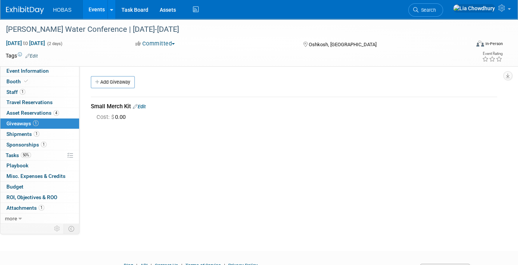
click at [143, 106] on link "Edit" at bounding box center [139, 107] width 13 height 6
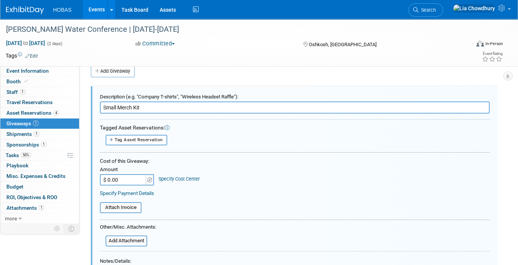
click at [122, 176] on input "$ 0.00" at bounding box center [123, 179] width 47 height 11
type input "$ 492.30"
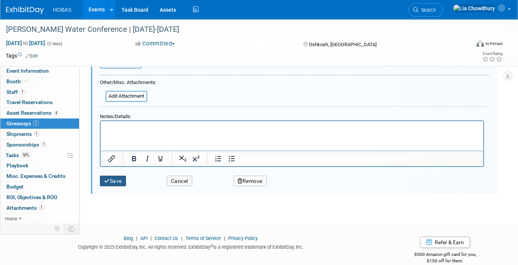
click at [120, 179] on button "Save" at bounding box center [113, 181] width 26 height 11
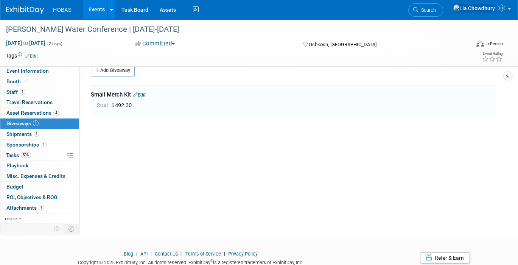
scroll to position [11, 0]
click at [38, 71] on span "Event Information" at bounding box center [27, 71] width 42 height 6
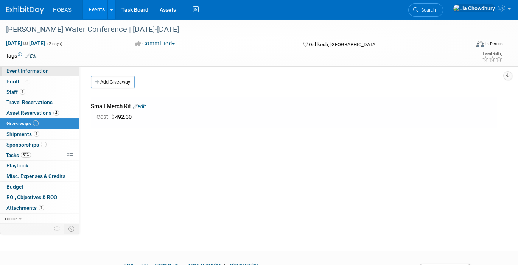
select select "Tradeshow State"
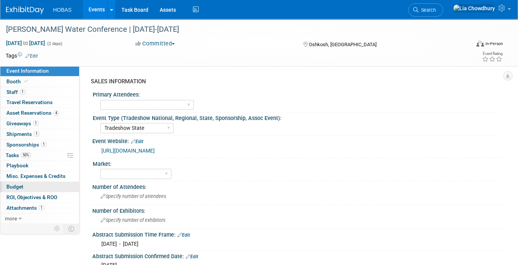
click at [13, 183] on span "Budget" at bounding box center [14, 186] width 17 height 6
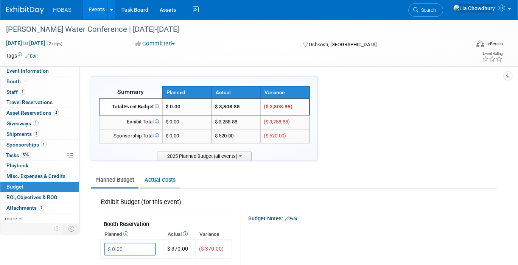
click at [162, 180] on link "Actual Costs" at bounding box center [160, 180] width 40 height 14
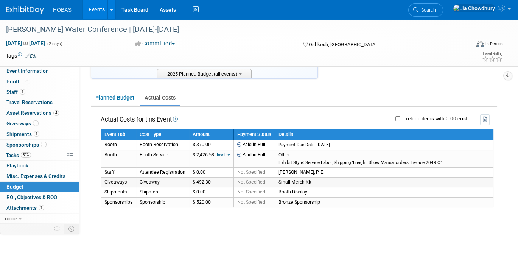
scroll to position [84, 0]
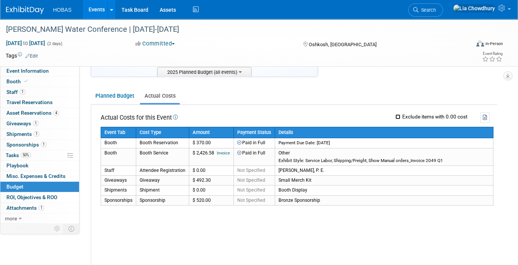
click at [399, 114] on input "Exclude items with 0.00 cost" at bounding box center [397, 116] width 5 height 5
checkbox input "true"
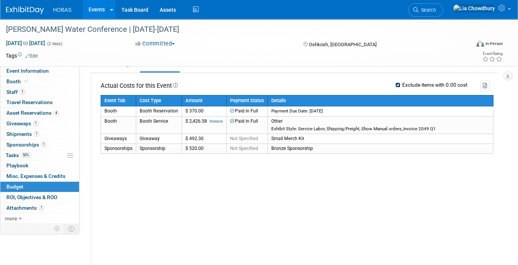
scroll to position [126, 0]
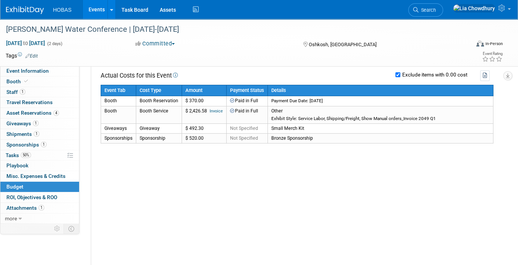
click at [97, 9] on link "Events" at bounding box center [97, 9] width 28 height 19
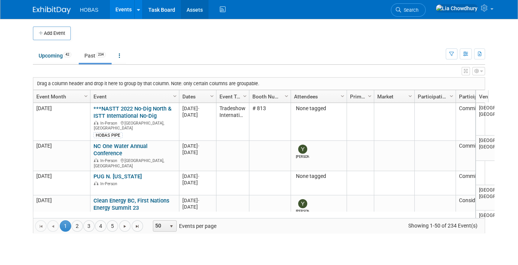
click at [190, 5] on link "Assets" at bounding box center [195, 9] width 28 height 19
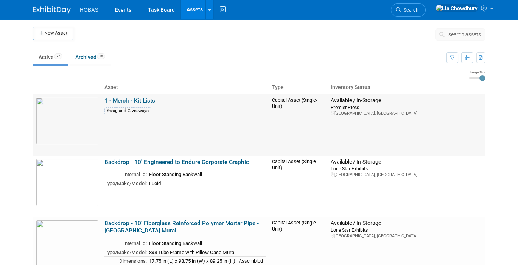
click at [109, 95] on td "1 - Merch - Kit Lists Swag and Giveaways" at bounding box center [185, 125] width 168 height 62
click at [111, 101] on link "1 - Merch - Kit Lists" at bounding box center [129, 100] width 51 height 7
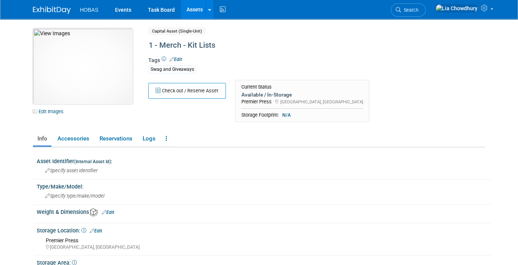
click at [69, 80] on img at bounding box center [83, 66] width 100 height 76
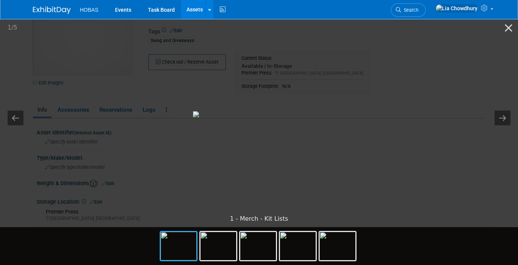
scroll to position [42, 0]
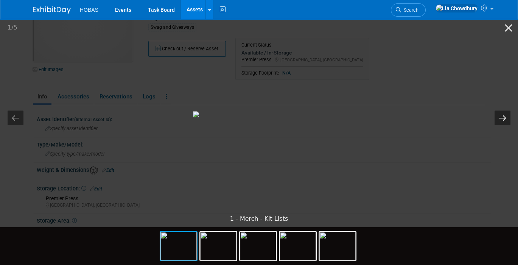
click at [507, 118] on button "Next slide" at bounding box center [502, 117] width 16 height 15
click at [14, 116] on button "Previous slide" at bounding box center [16, 117] width 16 height 15
click at [499, 118] on button "Next slide" at bounding box center [502, 117] width 16 height 15
click at [84, 120] on picture at bounding box center [259, 114] width 518 height 193
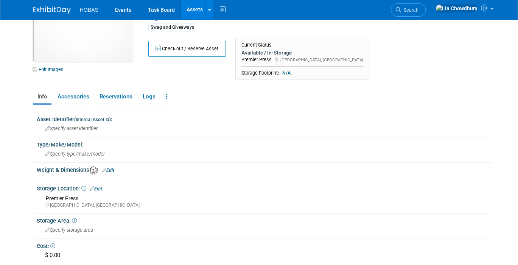
scroll to position [0, 0]
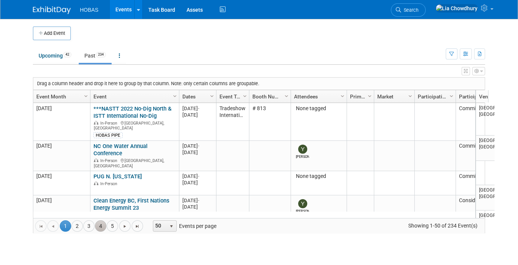
click at [95, 222] on link "4" at bounding box center [100, 225] width 11 height 11
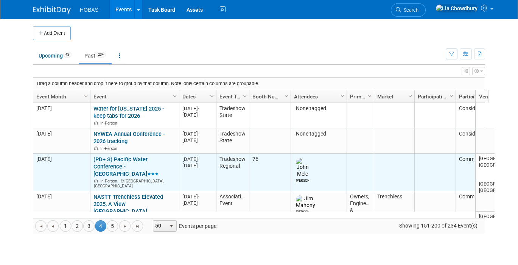
click at [104, 162] on link "(PD+ S) Pacific Water Conference - [GEOGRAPHIC_DATA]" at bounding box center [125, 166] width 65 height 21
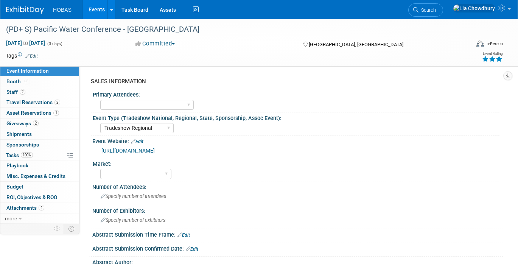
select select "Tradeshow Regional"
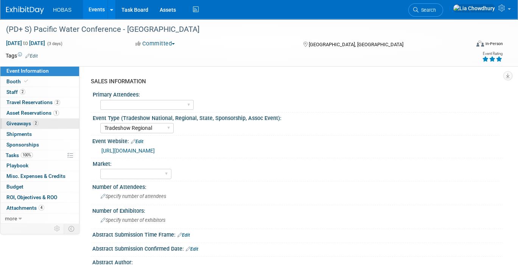
click at [22, 122] on span "Giveaways 2" at bounding box center [22, 123] width 32 height 6
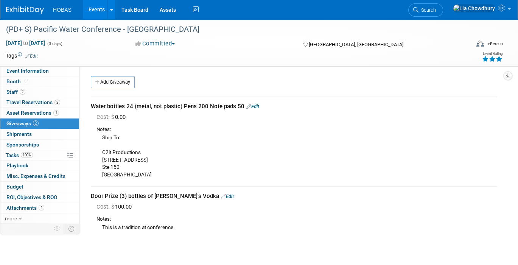
click at [91, 11] on link "Events" at bounding box center [97, 9] width 28 height 19
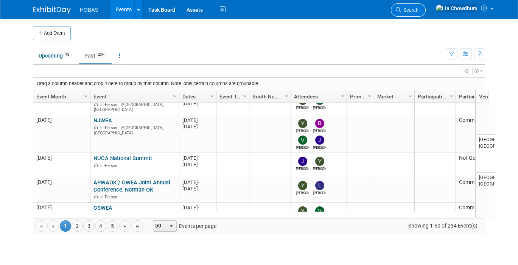
click at [426, 6] on link "Search" at bounding box center [408, 9] width 35 height 13
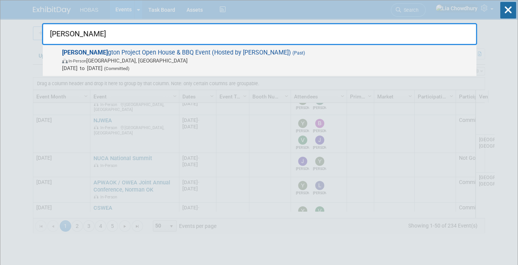
type input "lake arlin"
click at [163, 52] on span "Lake Arlin gton Project Open House & BBQ Event (Hosted by Hobas Pipe) (Past) In…" at bounding box center [266, 60] width 413 height 23
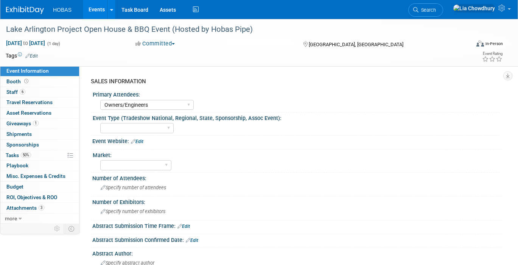
select select "Owners/Engineers"
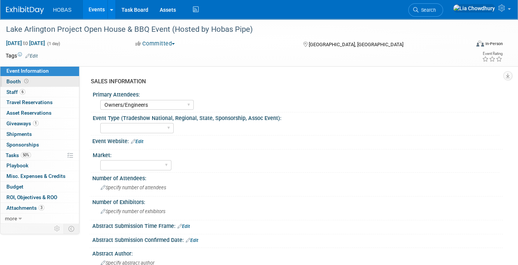
click at [17, 77] on link "Booth" at bounding box center [39, 81] width 79 height 10
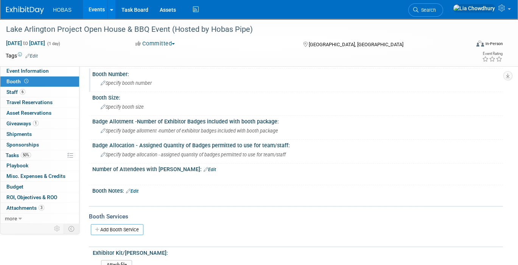
scroll to position [42, 0]
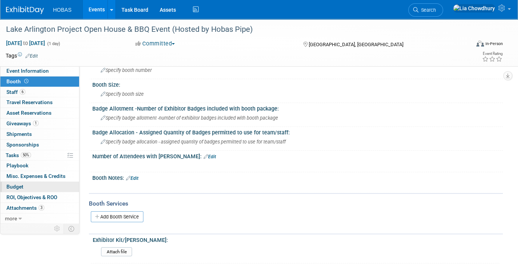
click at [17, 183] on span "Budget" at bounding box center [14, 186] width 17 height 6
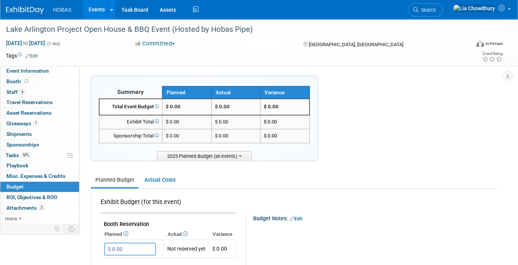
scroll to position [84, 0]
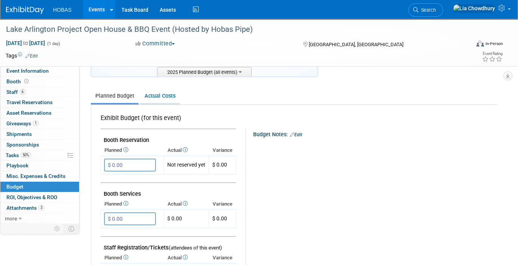
click at [153, 99] on link "Actual Costs" at bounding box center [160, 96] width 40 height 14
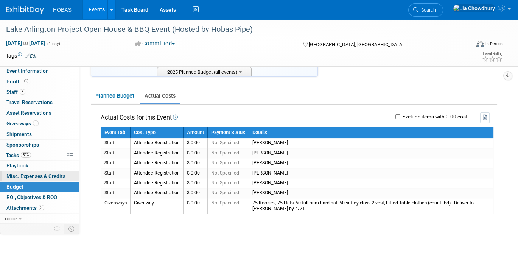
click at [16, 174] on span "Misc. Expenses & Credits 0" at bounding box center [35, 176] width 59 height 6
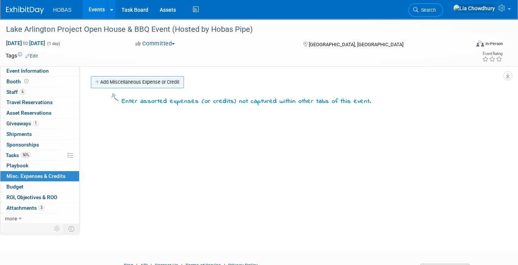
click at [126, 82] on link "Add Miscellaneous Expense or Credit" at bounding box center [137, 82] width 93 height 12
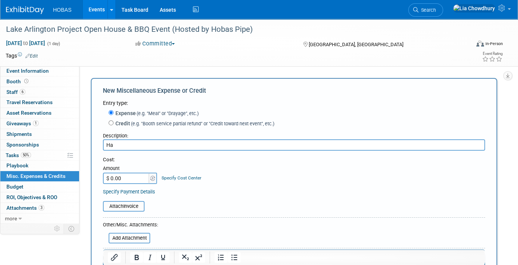
type input "H"
type input "Premiere: Hard Hats"
click at [127, 171] on div "Amount" at bounding box center [130, 169] width 55 height 8
click at [127, 176] on input "$ 0.00" at bounding box center [126, 178] width 47 height 11
click at [141, 179] on input "$ 0.00" at bounding box center [126, 178] width 47 height 11
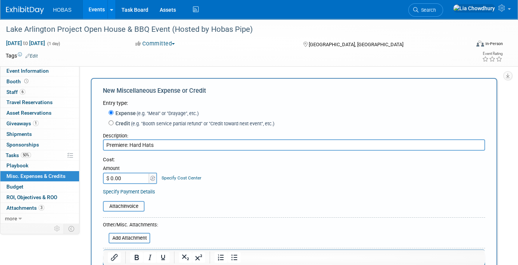
click at [136, 177] on input "$ 0.00" at bounding box center [126, 178] width 47 height 11
paste input "4,216.63"
type input "$ 4,216.63"
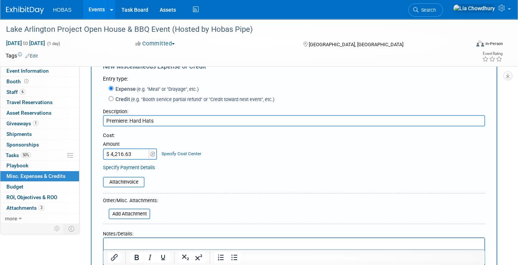
scroll to position [84, 0]
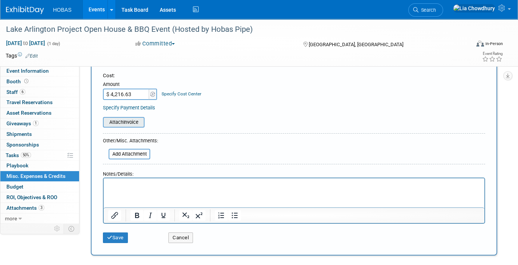
click at [139, 126] on input "file" at bounding box center [99, 122] width 90 height 9
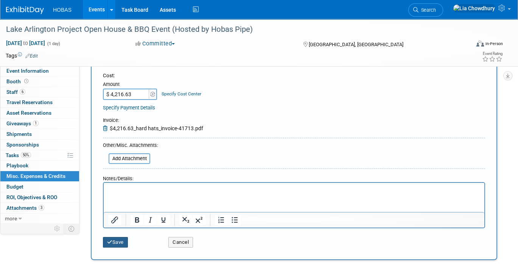
click at [115, 237] on button "Save" at bounding box center [115, 242] width 25 height 11
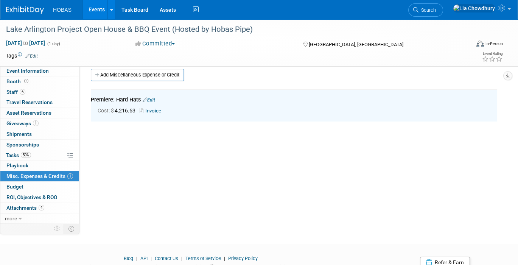
scroll to position [0, 0]
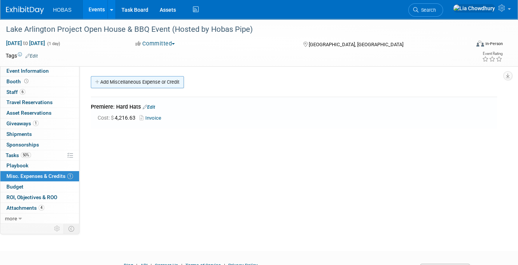
click at [122, 77] on link "Add Miscellaneous Expense or Credit" at bounding box center [137, 82] width 93 height 12
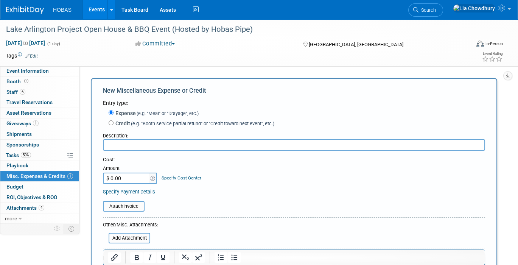
click at [172, 147] on input "text" at bounding box center [294, 144] width 382 height 11
type input "Office Depot: Laminated QR Code prints"
click at [124, 175] on input "$ 0.00" at bounding box center [126, 178] width 47 height 11
type input "$ 50.23"
click at [131, 205] on input "file" at bounding box center [99, 206] width 90 height 9
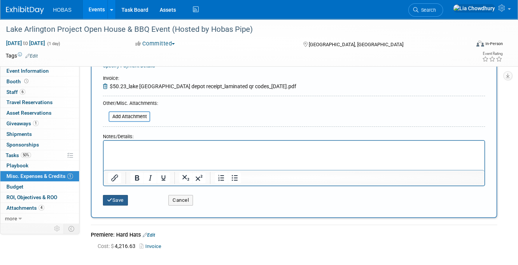
click at [120, 195] on button "Save" at bounding box center [115, 200] width 25 height 11
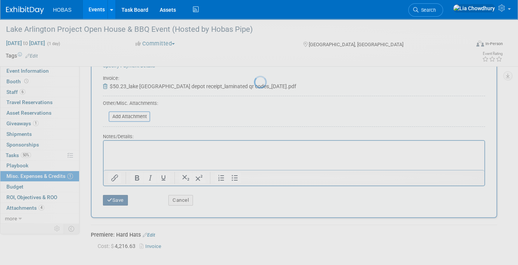
scroll to position [39, 0]
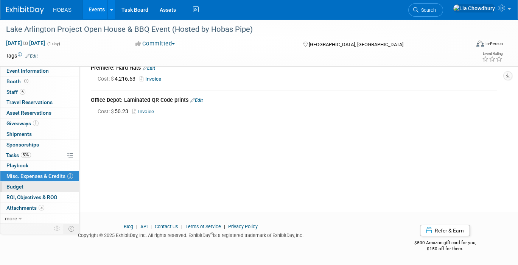
click at [14, 185] on span "Budget" at bounding box center [14, 186] width 17 height 6
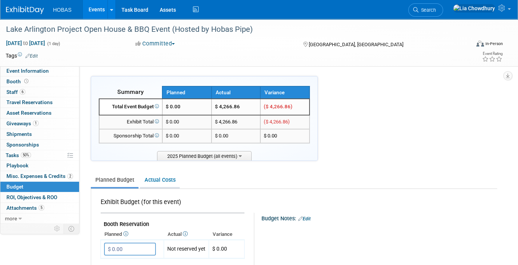
click at [161, 181] on link "Actual Costs" at bounding box center [160, 180] width 40 height 14
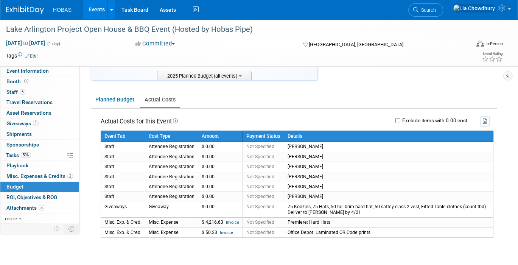
scroll to position [84, 0]
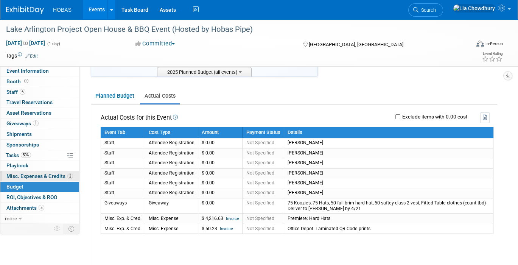
click at [15, 174] on span "Misc. Expenses & Credits 2" at bounding box center [39, 176] width 67 height 6
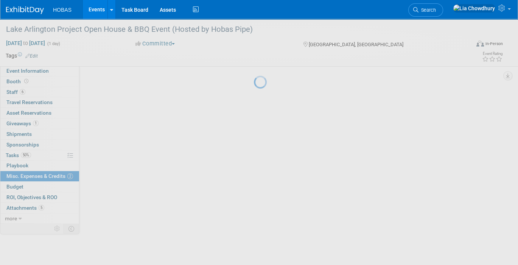
scroll to position [0, 0]
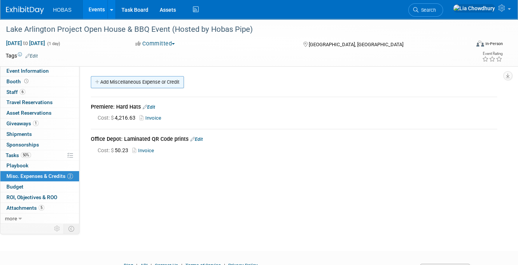
click at [135, 79] on link "Add Miscellaneous Expense or Credit" at bounding box center [137, 82] width 93 height 12
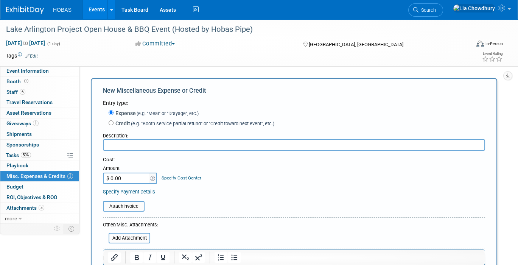
click at [187, 140] on input "text" at bounding box center [294, 144] width 382 height 11
type input "United Rentals:3 UTV's for transporting"
click at [138, 176] on input "$ 0.00" at bounding box center [126, 178] width 47 height 11
type input "$ 1,223.73"
click at [125, 205] on input "file" at bounding box center [99, 206] width 90 height 9
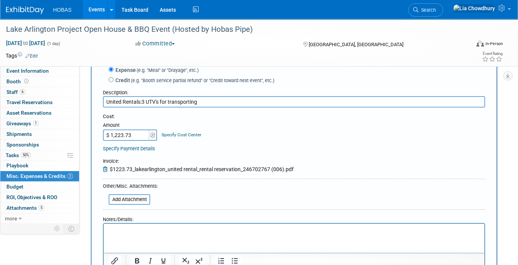
scroll to position [84, 0]
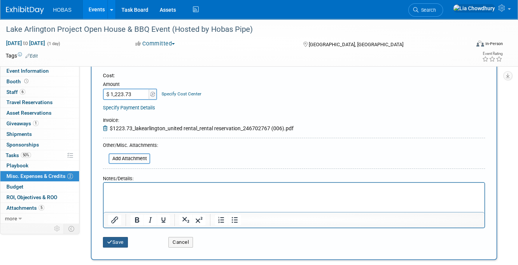
click at [119, 240] on button "Save" at bounding box center [115, 242] width 25 height 11
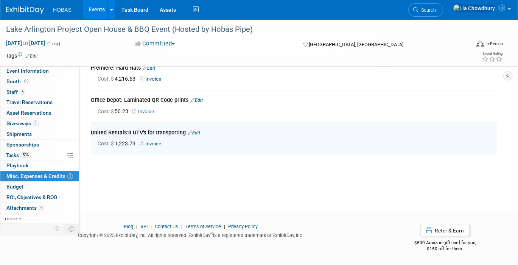
scroll to position [0, 0]
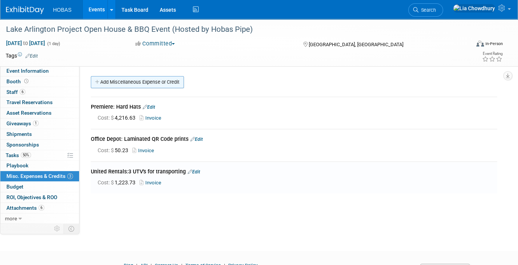
click at [112, 79] on link "Add Miscellaneous Expense or Credit" at bounding box center [137, 82] width 93 height 12
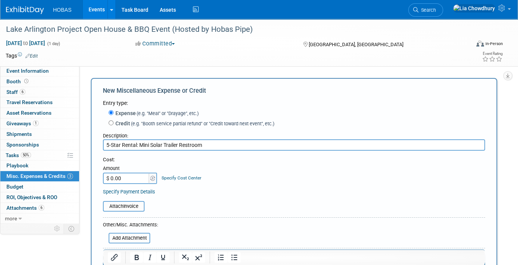
type input "5-Star Rental: Mini Solar Trailer Restroom"
type input "$ 1,375.95"
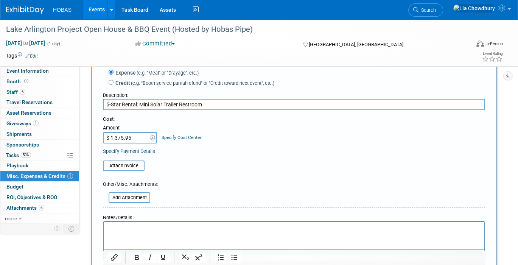
scroll to position [84, 0]
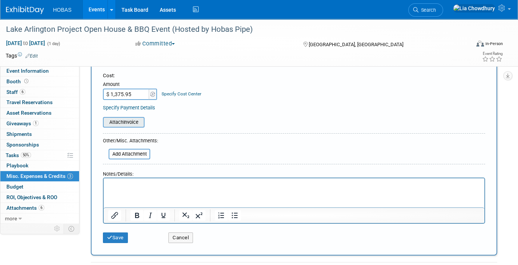
click at [134, 119] on input "file" at bounding box center [99, 122] width 90 height 9
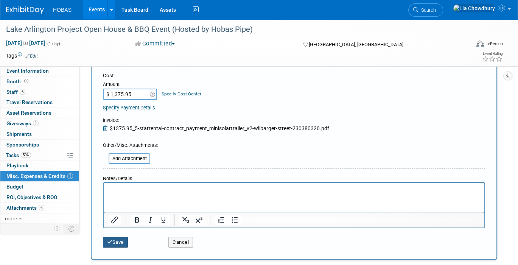
click at [117, 241] on button "Save" at bounding box center [115, 242] width 25 height 11
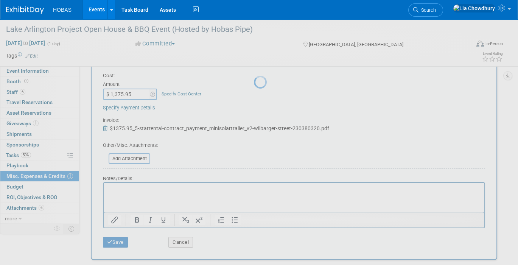
scroll to position [40, 0]
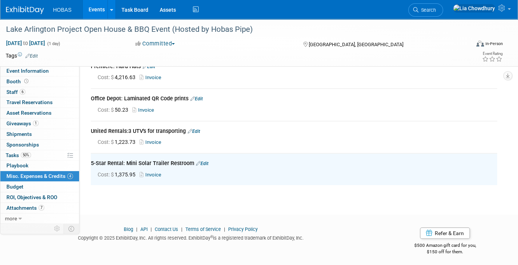
click at [152, 172] on link "Invoice" at bounding box center [152, 175] width 25 height 6
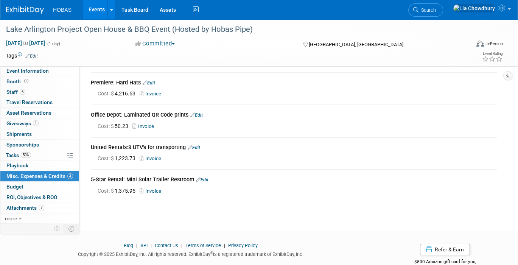
scroll to position [0, 0]
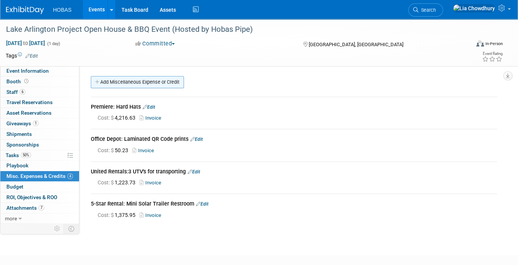
click at [126, 82] on link "Add Miscellaneous Expense or Credit" at bounding box center [137, 82] width 93 height 12
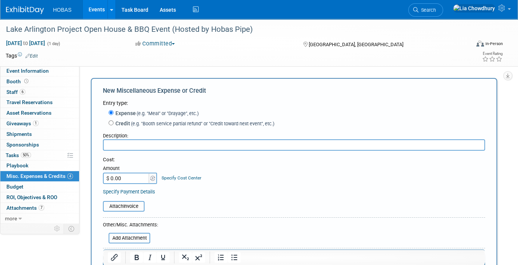
click at [124, 173] on input "$ 0.00" at bounding box center [126, 178] width 47 height 11
paste input "9,328.44"
type input "$ 9,328.44"
click at [125, 140] on input "text" at bounding box center [294, 144] width 382 height 11
click at [197, 142] on input "Bright Event Rental:" at bounding box center [294, 144] width 382 height 11
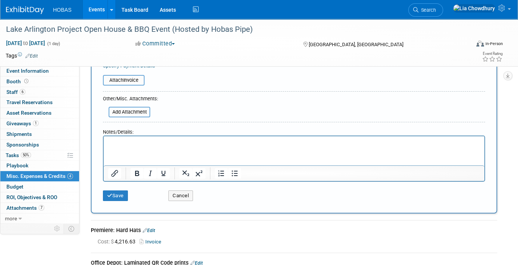
scroll to position [42, 0]
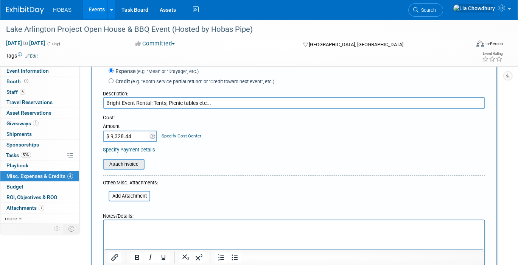
type input "Bright Event Rental: Tents, Picnic tables etc..."
click at [123, 163] on input "file" at bounding box center [99, 164] width 90 height 9
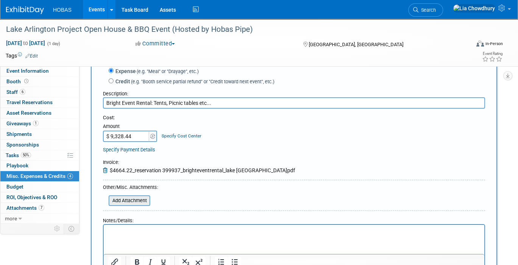
click at [125, 199] on input "file" at bounding box center [104, 200] width 90 height 9
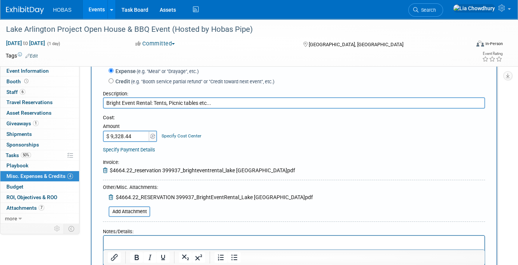
scroll to position [126, 0]
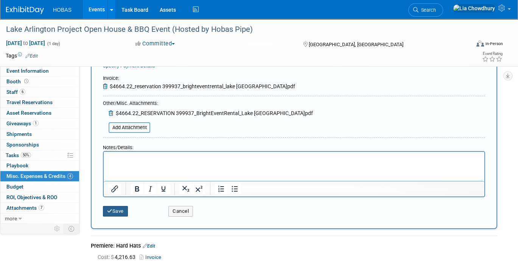
click at [120, 211] on button "Save" at bounding box center [115, 211] width 25 height 11
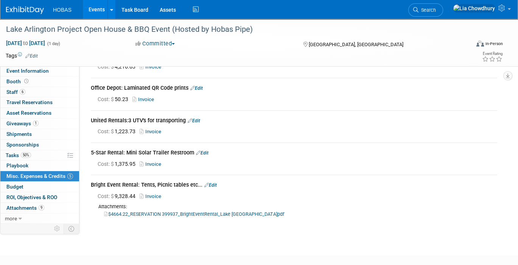
scroll to position [0, 0]
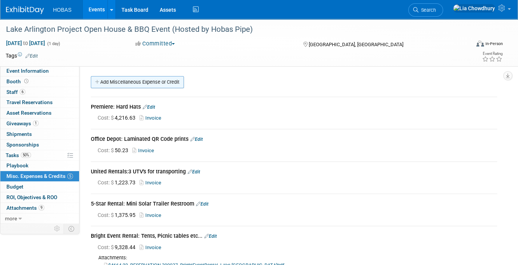
click at [139, 77] on link "Add Miscellaneous Expense or Credit" at bounding box center [137, 82] width 93 height 12
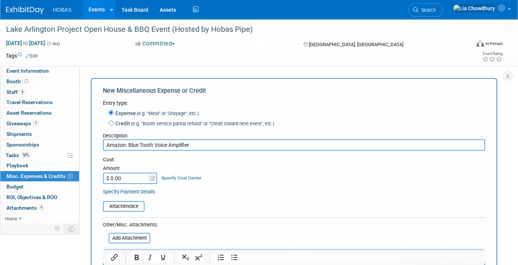
type input "Amazon: Blue Tooth Voice Amplifier"
type input "$ 81.48"
click at [128, 207] on input "file" at bounding box center [99, 206] width 90 height 9
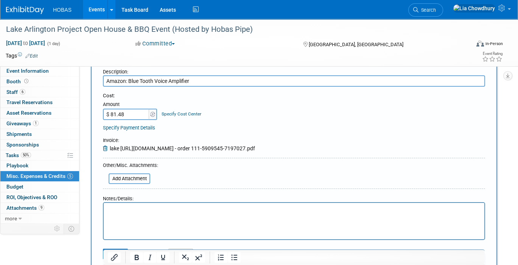
scroll to position [168, 0]
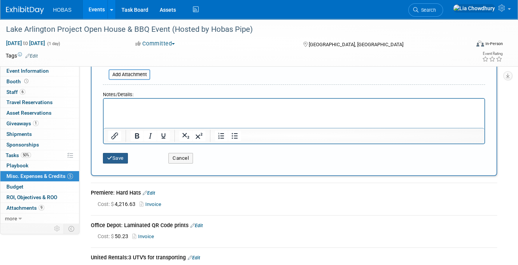
click at [121, 153] on button "Save" at bounding box center [115, 158] width 25 height 11
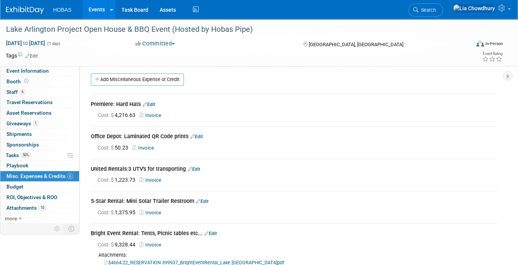
scroll to position [0, 0]
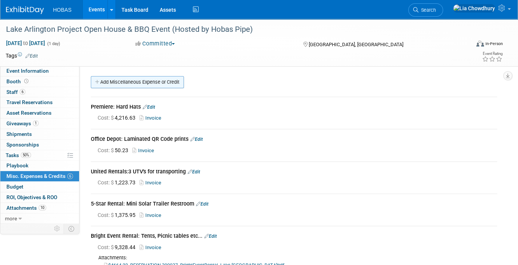
click at [135, 80] on link "Add Miscellaneous Expense or Credit" at bounding box center [137, 82] width 93 height 12
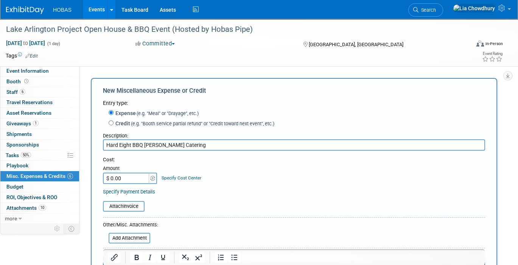
type input "Hard Eight BBQ [PERSON_NAME] Catering"
click at [128, 179] on input "$ 0.00" at bounding box center [126, 178] width 47 height 11
paste input "4,143.2"
type input "$ 4,143.20"
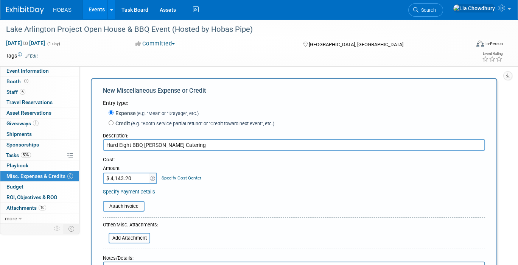
scroll to position [84, 0]
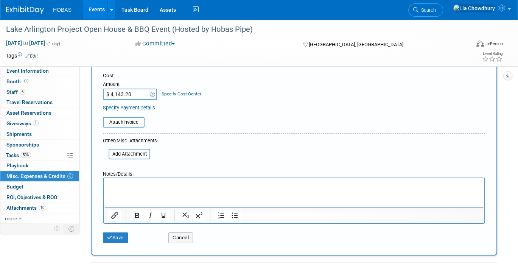
click at [141, 185] on p "Rich Text Area. Press ALT-0 for help." at bounding box center [294, 185] width 372 height 8
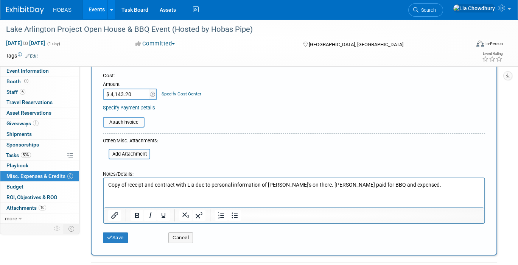
click at [115, 230] on div "Save" at bounding box center [129, 235] width 65 height 16
click at [111, 238] on button "Save" at bounding box center [115, 237] width 25 height 11
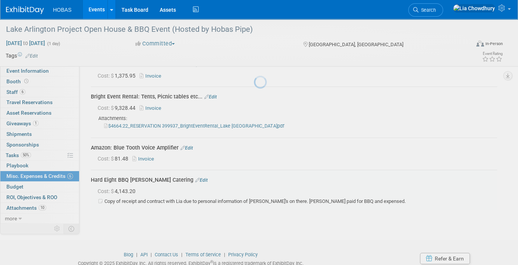
scroll to position [163, 0]
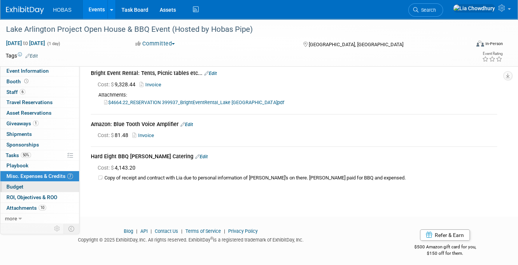
click at [20, 183] on span "Budget" at bounding box center [14, 186] width 17 height 6
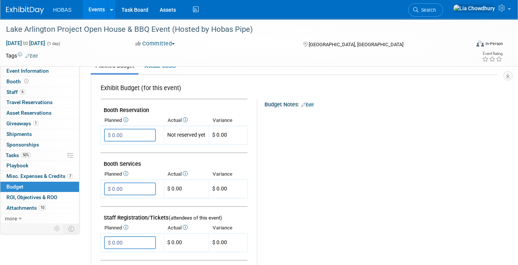
scroll to position [42, 0]
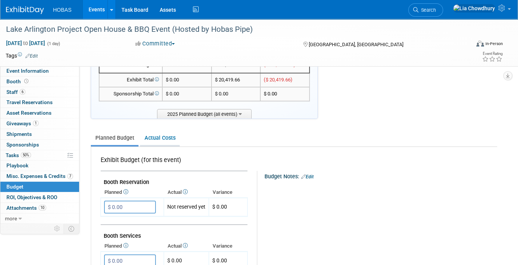
click at [154, 134] on link "Actual Costs" at bounding box center [160, 138] width 40 height 14
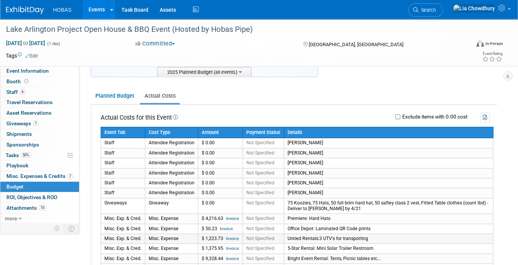
scroll to position [126, 0]
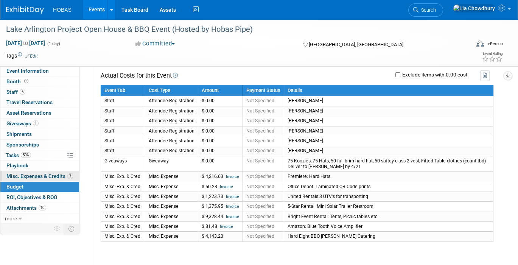
click at [17, 174] on span "Misc. Expenses & Credits 7" at bounding box center [39, 176] width 67 height 6
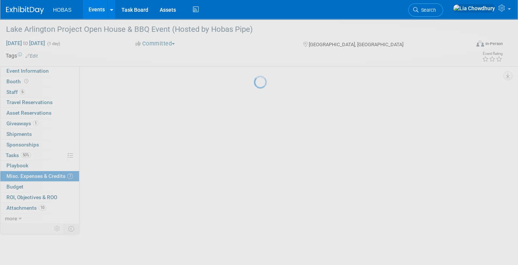
scroll to position [0, 0]
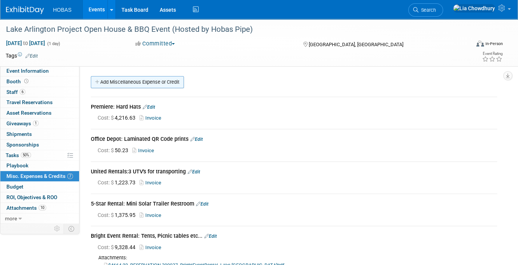
click at [158, 85] on link "Add Miscellaneous Expense or Credit" at bounding box center [137, 82] width 93 height 12
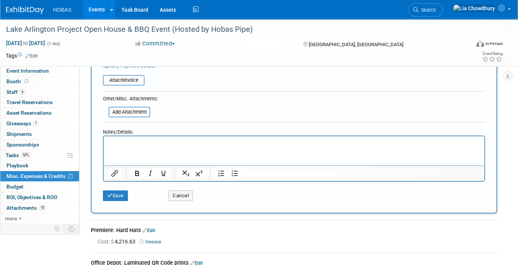
scroll to position [84, 0]
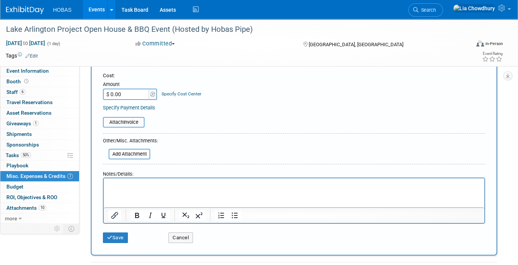
type input "[PERSON_NAME] Photo - TBD not sure on cost"
click at [122, 227] on div "Save" at bounding box center [129, 235] width 65 height 16
click at [121, 234] on button "Save" at bounding box center [115, 237] width 25 height 11
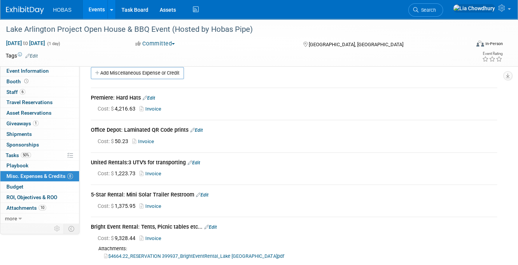
scroll to position [0, 0]
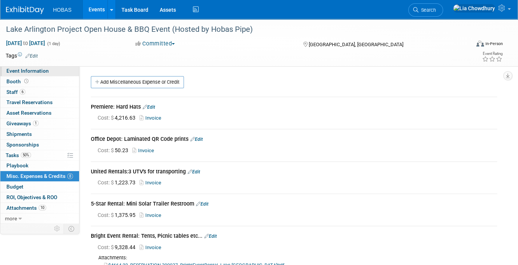
click at [45, 73] on span "Event Information" at bounding box center [27, 71] width 42 height 6
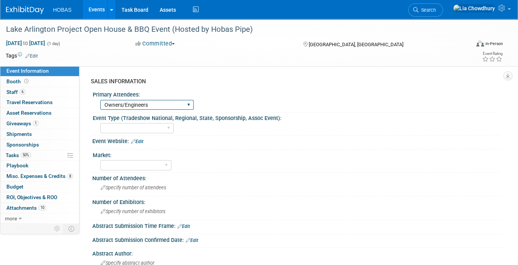
click at [149, 104] on select "Owners Engineers Contractors Owners/Engineers Owners, Engineers & Contractors" at bounding box center [146, 105] width 93 height 10
select select "Owners, Engineers & Contractors"
click at [100, 100] on select "Owners Engineers Contractors Owners/Engineers Owners, Engineers & Contractors" at bounding box center [146, 105] width 93 height 10
click at [121, 128] on select "Tradeshow International Tradeshow National Tradeshow Regional Tradeshow State S…" at bounding box center [136, 128] width 73 height 10
click at [264, 177] on div "Number of Attendees:" at bounding box center [297, 177] width 410 height 9
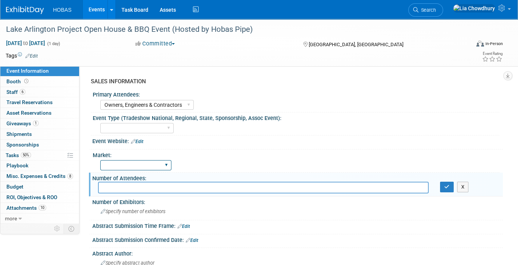
click at [133, 163] on select "Wastewater Water Water AND Wastewater Trenchless Hydro Power Irrigation Other" at bounding box center [135, 165] width 71 height 10
select select "Water"
click at [100, 160] on select "Wastewater Water Water AND Wastewater Trenchless Hydro Power Irrigation Other" at bounding box center [135, 165] width 71 height 10
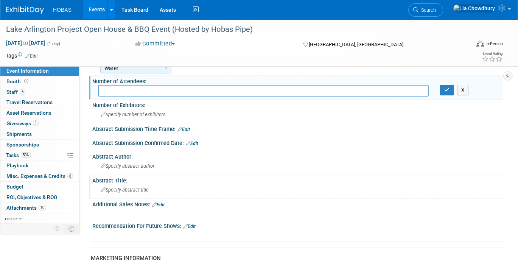
scroll to position [84, 0]
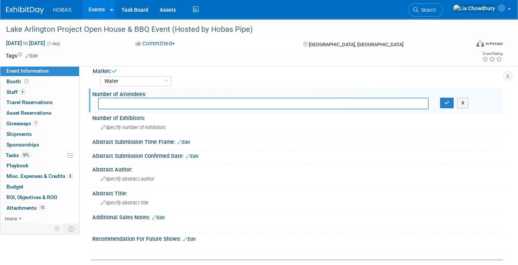
click at [140, 103] on input "text" at bounding box center [263, 104] width 331 height 12
type input "100"
click at [228, 164] on div "Abstract Author:" at bounding box center [297, 168] width 410 height 9
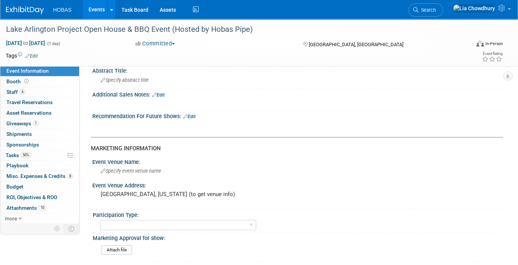
scroll to position [210, 0]
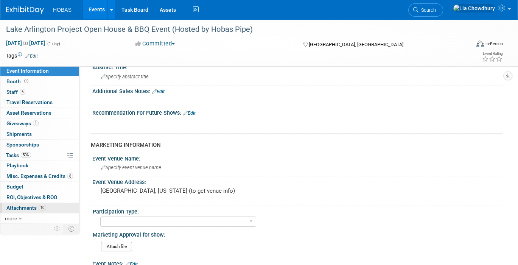
click at [17, 208] on span "Attachments 10" at bounding box center [26, 208] width 40 height 6
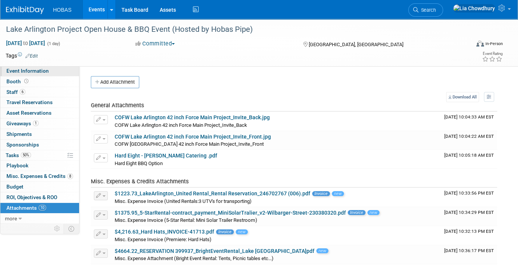
click at [31, 72] on span "Event Information" at bounding box center [27, 71] width 42 height 6
select select "Owners, Engineers & Contractors"
select select "Water"
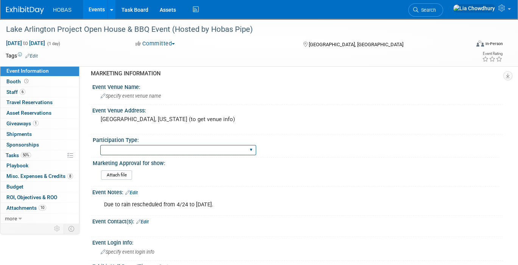
scroll to position [294, 0]
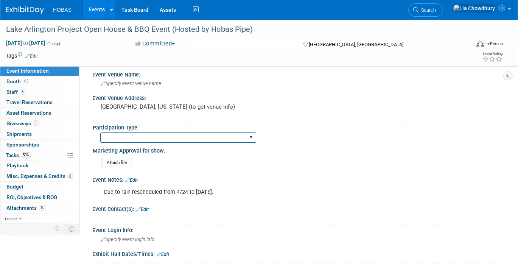
click at [163, 133] on select "Attending only Exhibiting Sponsorship only Exhibiting and Sponsoring Exhibiting…" at bounding box center [178, 137] width 156 height 10
click at [207, 103] on pre "[GEOGRAPHIC_DATA], [US_STATE] (to get venue info)" at bounding box center [178, 106] width 154 height 7
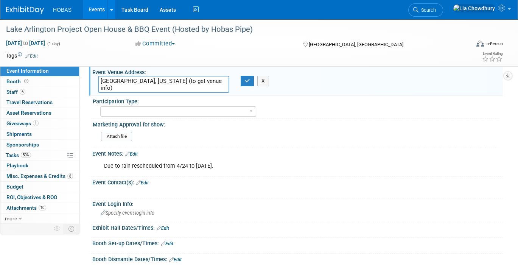
scroll to position [252, 0]
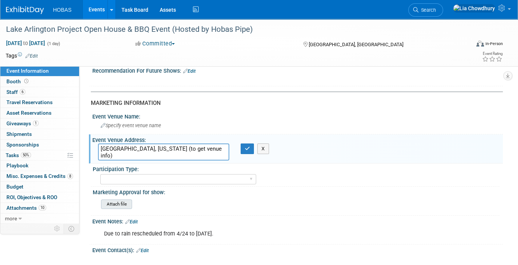
click at [109, 200] on input "file" at bounding box center [80, 204] width 103 height 9
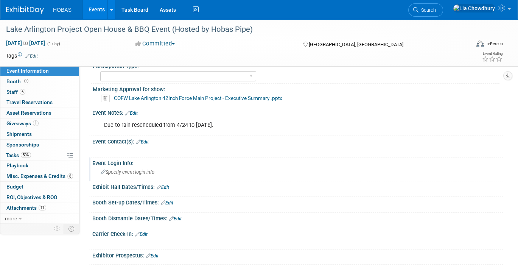
scroll to position [336, 0]
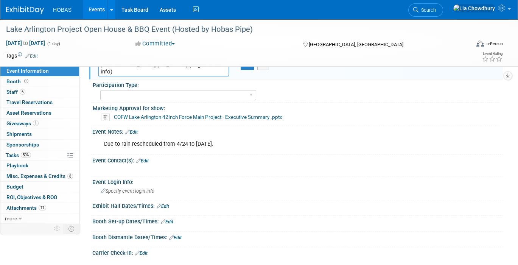
click at [134, 129] on link "Edit" at bounding box center [131, 131] width 12 height 5
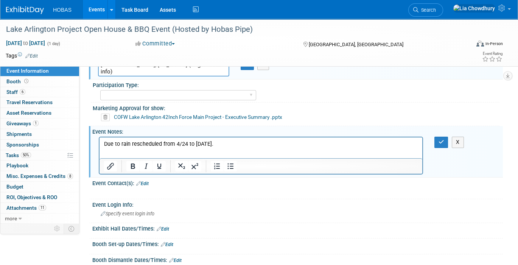
scroll to position [0, 0]
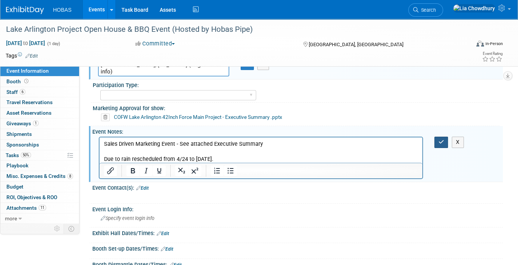
click at [443, 139] on icon "button" at bounding box center [441, 141] width 6 height 5
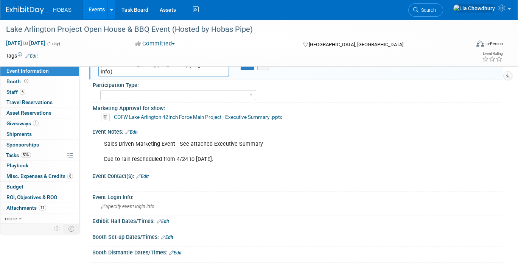
click at [152, 112] on div "COFW Lake Arlington 42Inch Force Main Project - Executive Summary .pptx" at bounding box center [298, 117] width 401 height 11
click at [156, 114] on link "COFW Lake Arlington 42Inch Force Main Project - Executive Summary .pptx" at bounding box center [198, 117] width 168 height 6
click at [104, 114] on icon at bounding box center [105, 118] width 9 height 8
click at [96, 141] on link "Yes" at bounding box center [97, 141] width 22 height 12
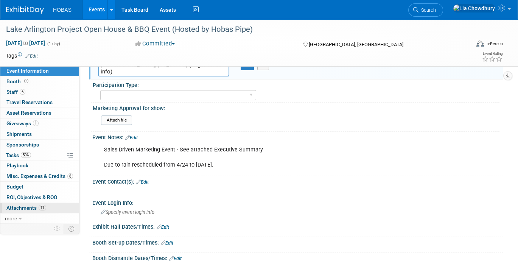
click at [17, 207] on span "Attachments 11" at bounding box center [26, 208] width 40 height 6
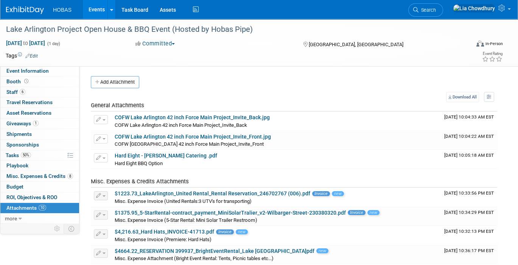
click at [124, 77] on button "Add Attachment" at bounding box center [115, 82] width 48 height 12
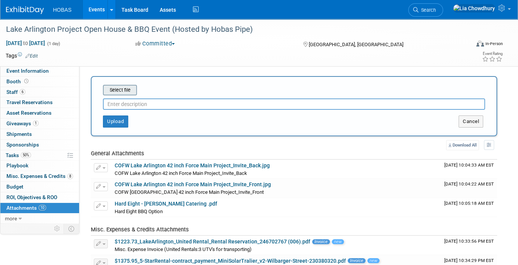
click at [123, 90] on input "file" at bounding box center [91, 90] width 90 height 9
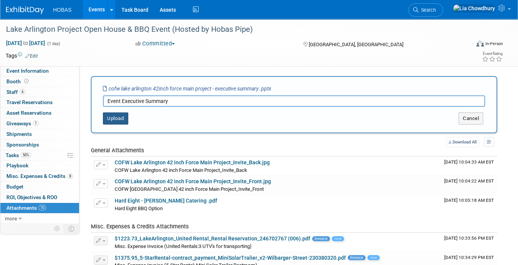
click at [120, 117] on button "Upload" at bounding box center [115, 118] width 25 height 12
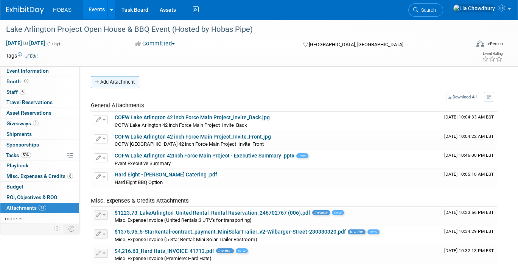
click at [123, 81] on button "Add Attachment" at bounding box center [115, 82] width 48 height 12
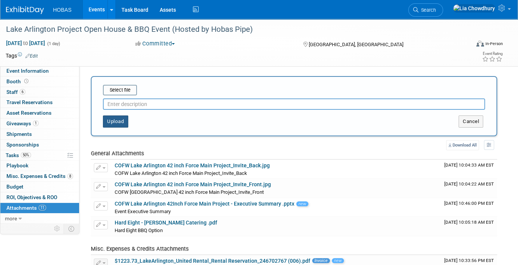
click at [114, 120] on button "Upload" at bounding box center [115, 121] width 25 height 12
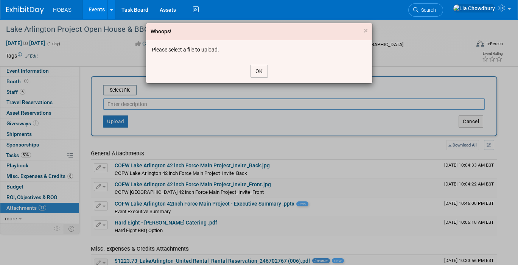
drag, startPoint x: 264, startPoint y: 71, endPoint x: 259, endPoint y: 70, distance: 5.7
click at [264, 71] on button "OK" at bounding box center [258, 71] width 17 height 13
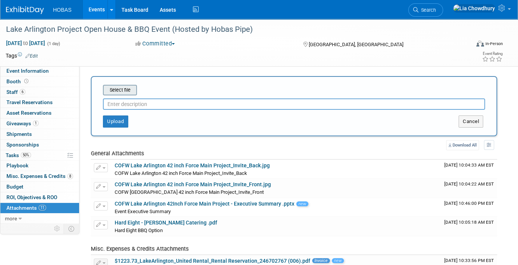
click at [111, 89] on input "file" at bounding box center [91, 90] width 90 height 9
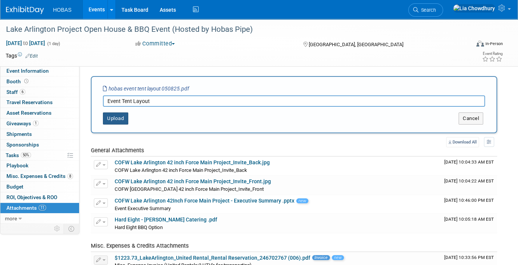
click at [104, 114] on button "Upload" at bounding box center [115, 118] width 25 height 12
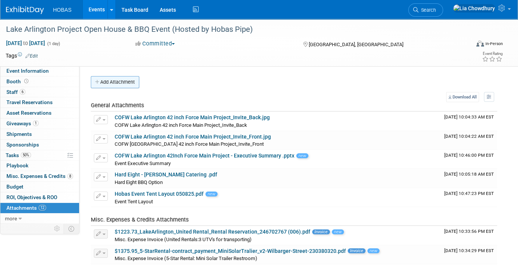
click at [119, 83] on button "Add Attachment" at bounding box center [115, 82] width 48 height 12
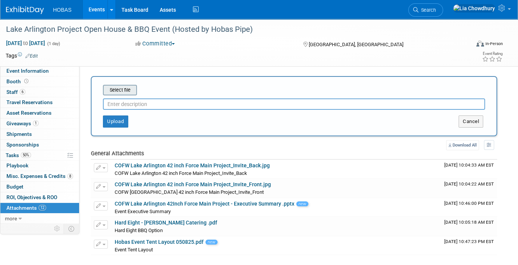
click at [127, 94] on input "file" at bounding box center [91, 90] width 90 height 9
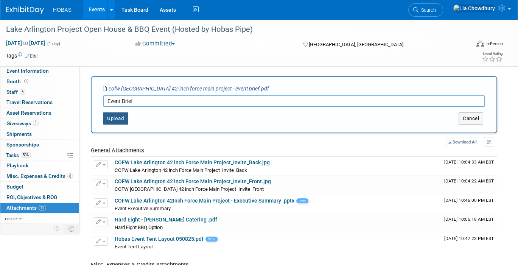
type input "Event Brief"
click at [117, 120] on button "Upload" at bounding box center [115, 118] width 25 height 12
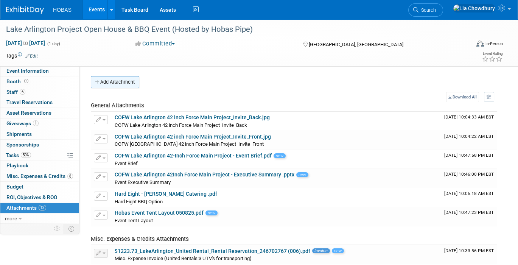
click at [112, 81] on button "Add Attachment" at bounding box center [115, 82] width 48 height 12
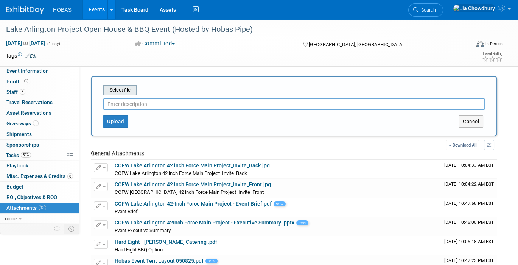
click at [130, 89] on input "file" at bounding box center [91, 90] width 90 height 9
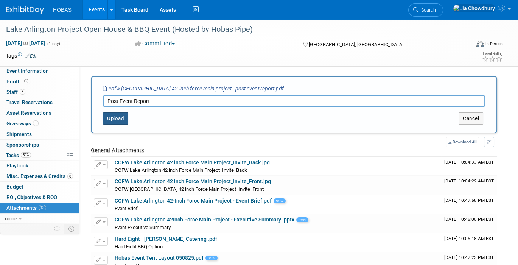
type input "Post Event Report"
click at [107, 120] on button "Upload" at bounding box center [115, 118] width 25 height 12
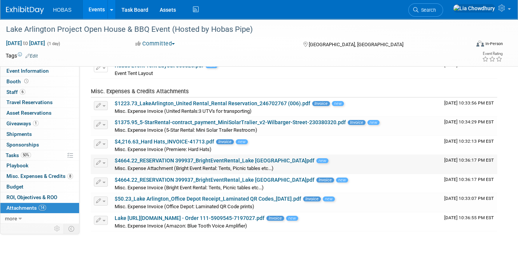
scroll to position [168, 0]
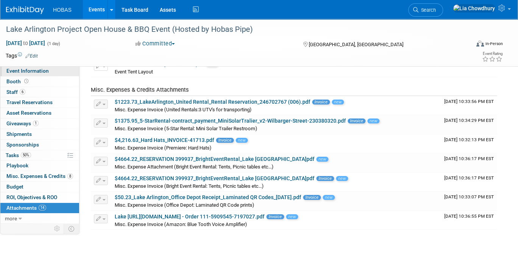
click at [26, 72] on span "Event Information" at bounding box center [27, 71] width 42 height 6
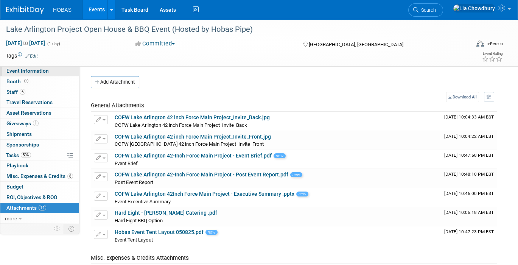
select select "Owners, Engineers & Contractors"
select select "Water"
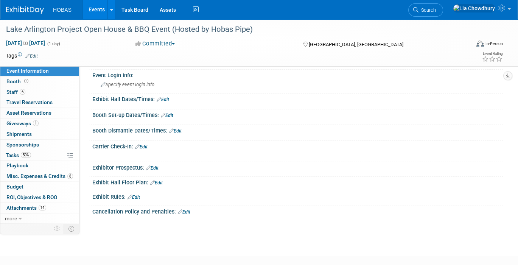
scroll to position [416, 0]
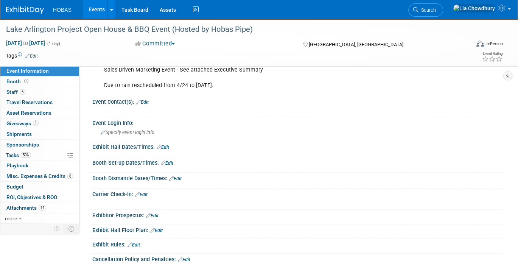
click at [149, 100] on link "Edit" at bounding box center [142, 102] width 12 height 5
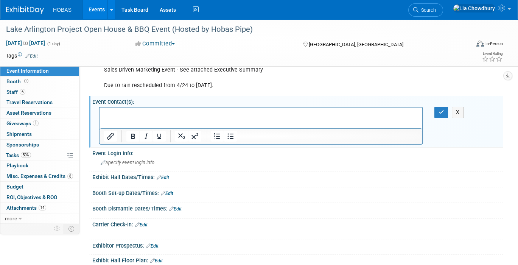
scroll to position [0, 0]
click at [136, 118] on html at bounding box center [261, 112] width 323 height 11
click at [230, 132] on icon "Bullet list" at bounding box center [230, 136] width 9 height 9
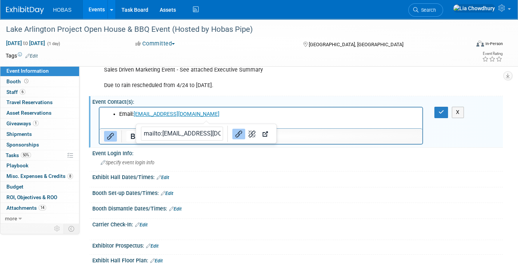
click at [213, 117] on li "Email: [EMAIL_ADDRESS][DOMAIN_NAME]" at bounding box center [268, 114] width 299 height 8
click at [213, 117] on li "Email: [EMAIL_ADDRESS][DOMAIN_NAME]﻿" at bounding box center [268, 114] width 299 height 8
click at [215, 114] on li "Email: [EMAIL_ADDRESS][DOMAIN_NAME]﻿" at bounding box center [268, 114] width 299 height 8
paste body "Rich Text Area. Press ALT-0 for help."
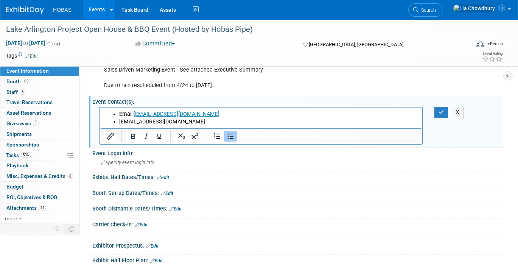
click at [211, 120] on li "[EMAIL_ADDRESS][DOMAIN_NAME]" at bounding box center [268, 122] width 299 height 8
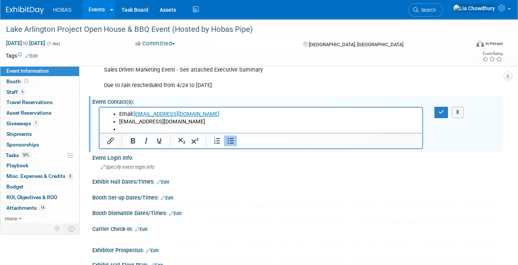
click at [119, 114] on li "Email: [EMAIL_ADDRESS][DOMAIN_NAME]" at bounding box center [268, 114] width 299 height 8
click at [118, 120] on ul "[PERSON_NAME]: [PERSON_NAME][EMAIL_ADDRESS][DOMAIN_NAME] [EMAIL_ADDRESS][DOMAIN…" at bounding box center [261, 121] width 314 height 23
click at [126, 129] on li "Rich Text Area. Press ALT-0 for help." at bounding box center [268, 130] width 299 height 8
click at [159, 131] on li "Rich Text Area. Press ALT-0 for help." at bounding box center [268, 130] width 299 height 8
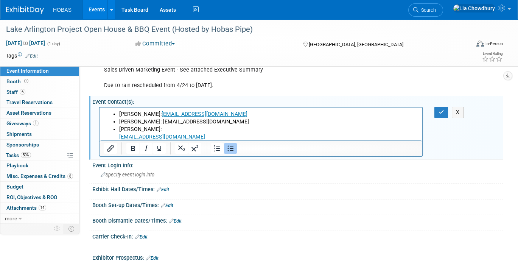
click at [159, 131] on li "[PERSON_NAME]: [EMAIL_ADDRESS][DOMAIN_NAME]" at bounding box center [268, 133] width 299 height 15
click at [180, 132] on li "[PERSON_NAME]: [EMAIL_ADDRESS][DOMAIN_NAME]" at bounding box center [268, 133] width 299 height 15
click at [164, 125] on li "[PERSON_NAME]: [EMAIL_ADDRESS][DOMAIN_NAME]" at bounding box center [268, 122] width 299 height 8
click at [158, 129] on li "[PERSON_NAME]: [EMAIL_ADDRESS][DOMAIN_NAME]" at bounding box center [268, 133] width 299 height 15
click at [157, 128] on li "[PERSON_NAME]: [EMAIL_ADDRESS][DOMAIN_NAME]" at bounding box center [268, 133] width 299 height 15
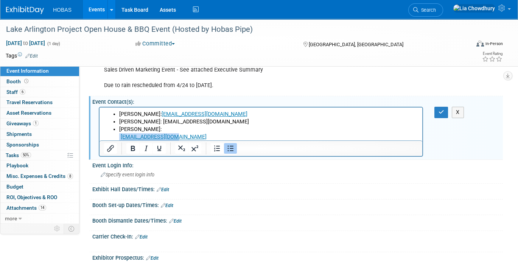
drag, startPoint x: 183, startPoint y: 139, endPoint x: 120, endPoint y: 133, distance: 64.2
click at [120, 133] on p "[EMAIL_ADDRESS][DOMAIN_NAME]﻿" at bounding box center [268, 137] width 299 height 8
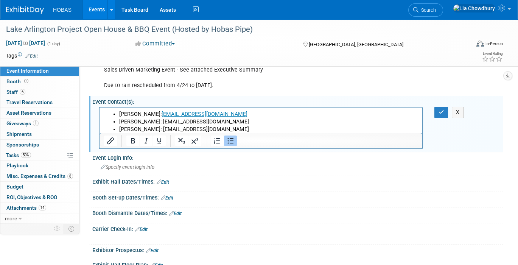
click at [223, 126] on li "[PERSON_NAME]: [EMAIL_ADDRESS][DOMAIN_NAME]" at bounding box center [268, 130] width 299 height 8
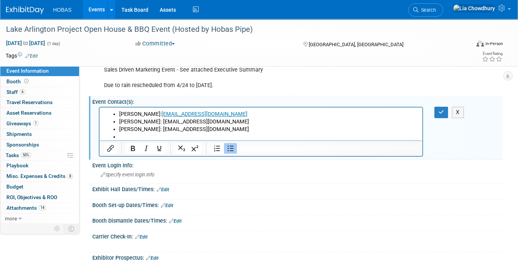
drag, startPoint x: 221, startPoint y: 129, endPoint x: 190, endPoint y: 133, distance: 31.4
click at [220, 129] on li "[PERSON_NAME]: [EMAIL_ADDRESS][DOMAIN_NAME]" at bounding box center [268, 130] width 299 height 8
click at [168, 132] on li "[PERSON_NAME]: [EMAIL_ADDRESS][DOMAIN_NAME]" at bounding box center [268, 130] width 299 height 8
click at [143, 132] on li "[PERSON_NAME]: [EMAIL_ADDRESS][DOMAIN_NAME]" at bounding box center [268, 130] width 299 height 8
click at [129, 133] on li "Rich Text Area. Press ALT-0 for help." at bounding box center [268, 137] width 299 height 8
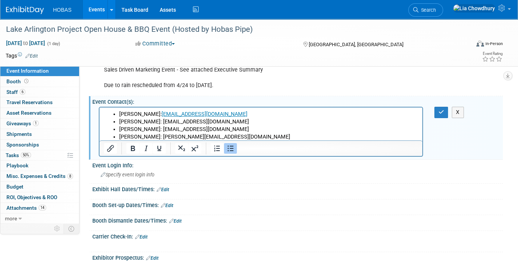
click at [288, 134] on li "[PERSON_NAME]: [PERSON_NAME][EMAIL_ADDRESS][DOMAIN_NAME]" at bounding box center [268, 137] width 299 height 8
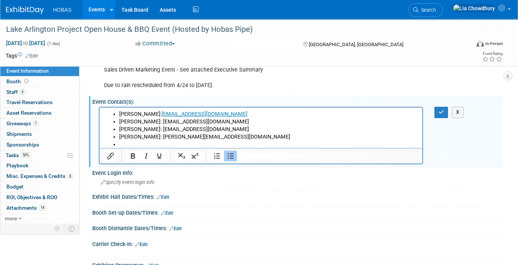
click at [211, 127] on li "[PERSON_NAME]: [EMAIL_ADDRESS][DOMAIN_NAME]" at bounding box center [268, 130] width 299 height 8
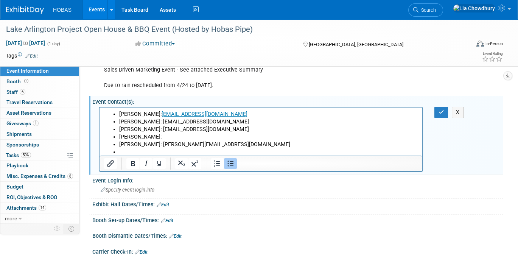
click at [169, 136] on li "[PERSON_NAME]:" at bounding box center [268, 137] width 299 height 8
click at [152, 148] on li "[PERSON_NAME]: [PERSON_NAME][EMAIL_ADDRESS][DOMAIN_NAME]" at bounding box center [268, 145] width 299 height 8
click at [139, 149] on li "Rich Text Area. Press ALT-0 for help." at bounding box center [268, 152] width 299 height 8
click at [225, 132] on li "[PERSON_NAME]: [EMAIL_ADDRESS][DOMAIN_NAME]" at bounding box center [268, 130] width 299 height 8
click at [236, 145] on li "[PERSON_NAME]: [PERSON_NAME][EMAIL_ADDRESS][DOMAIN_NAME]" at bounding box center [268, 145] width 299 height 8
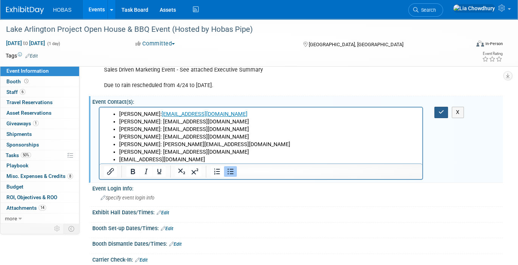
click at [435, 107] on button "button" at bounding box center [441, 112] width 14 height 11
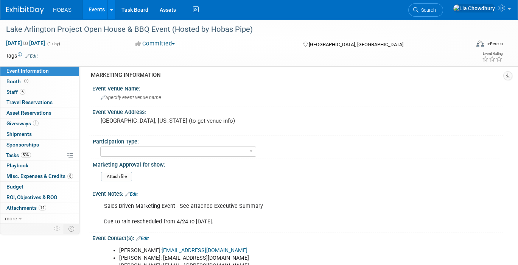
scroll to position [332, 0]
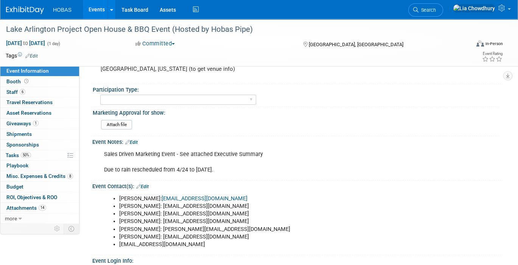
click at [144, 184] on link "Edit" at bounding box center [142, 186] width 12 height 5
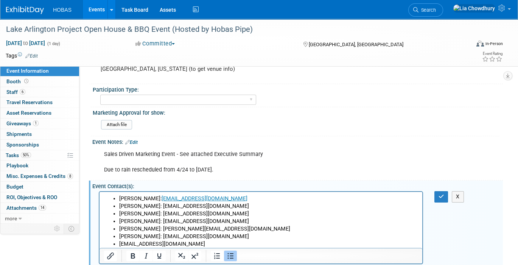
scroll to position [0, 0]
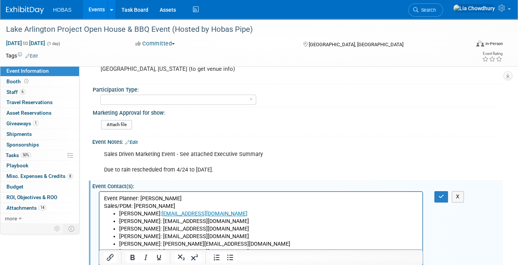
click at [160, 205] on p "Sales/PDM: [PERSON_NAME]" at bounding box center [261, 206] width 314 height 8
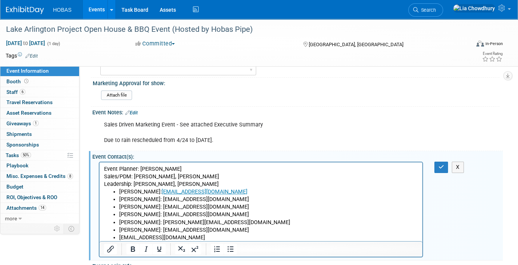
scroll to position [374, 0]
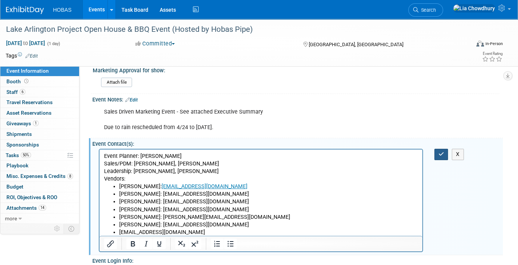
click at [443, 151] on icon "button" at bounding box center [441, 153] width 6 height 5
